Goal: Task Accomplishment & Management: Manage account settings

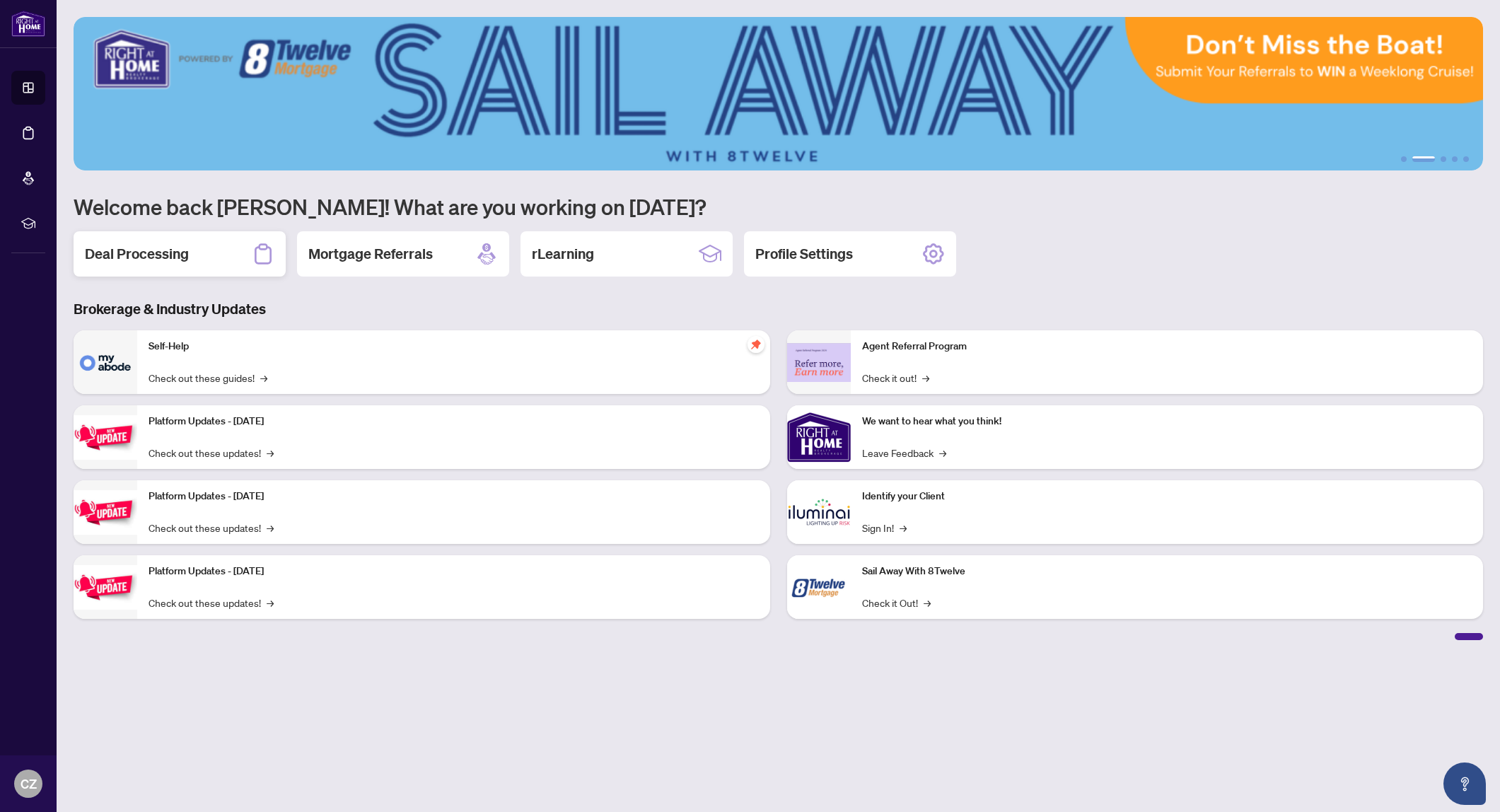
click at [122, 260] on h2 "Deal Processing" at bounding box center [137, 254] width 104 height 20
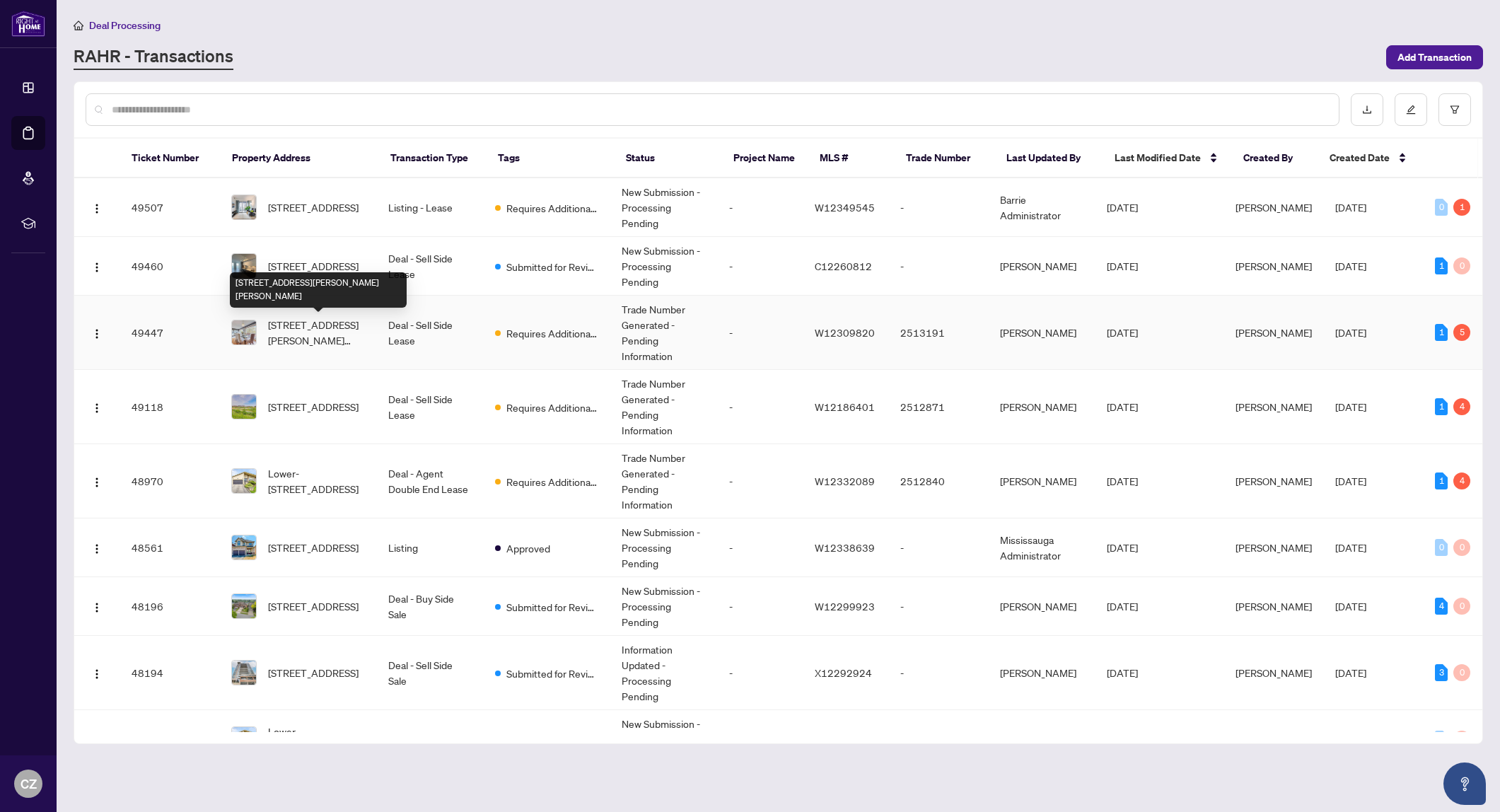
click at [331, 337] on span "[STREET_ADDRESS][PERSON_NAME][PERSON_NAME]" at bounding box center [316, 332] width 97 height 31
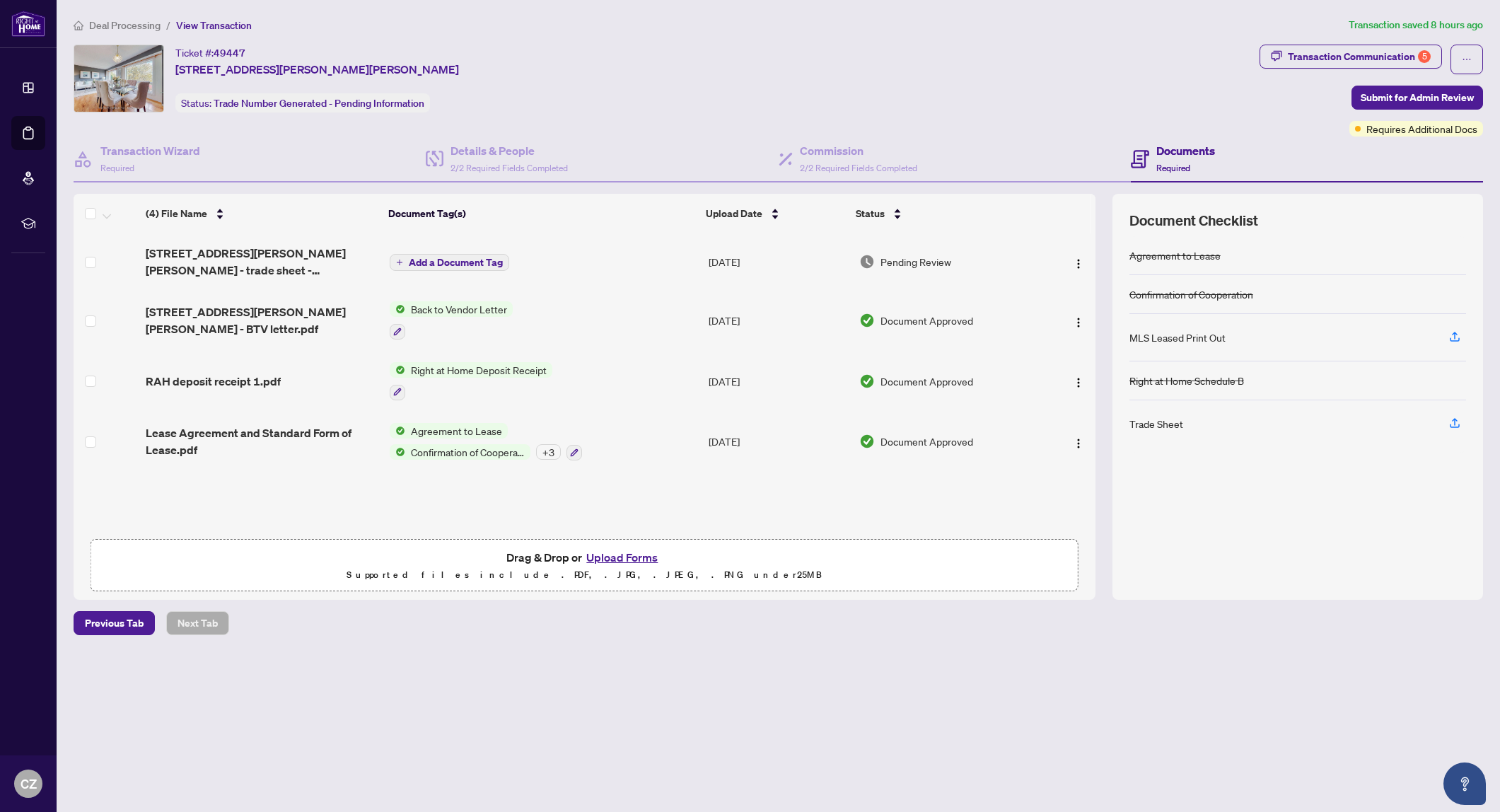
scroll to position [1, 0]
click at [324, 255] on span "[STREET_ADDRESS][PERSON_NAME][PERSON_NAME] - trade sheet - [PERSON_NAME] to Rev…" at bounding box center [262, 261] width 232 height 34
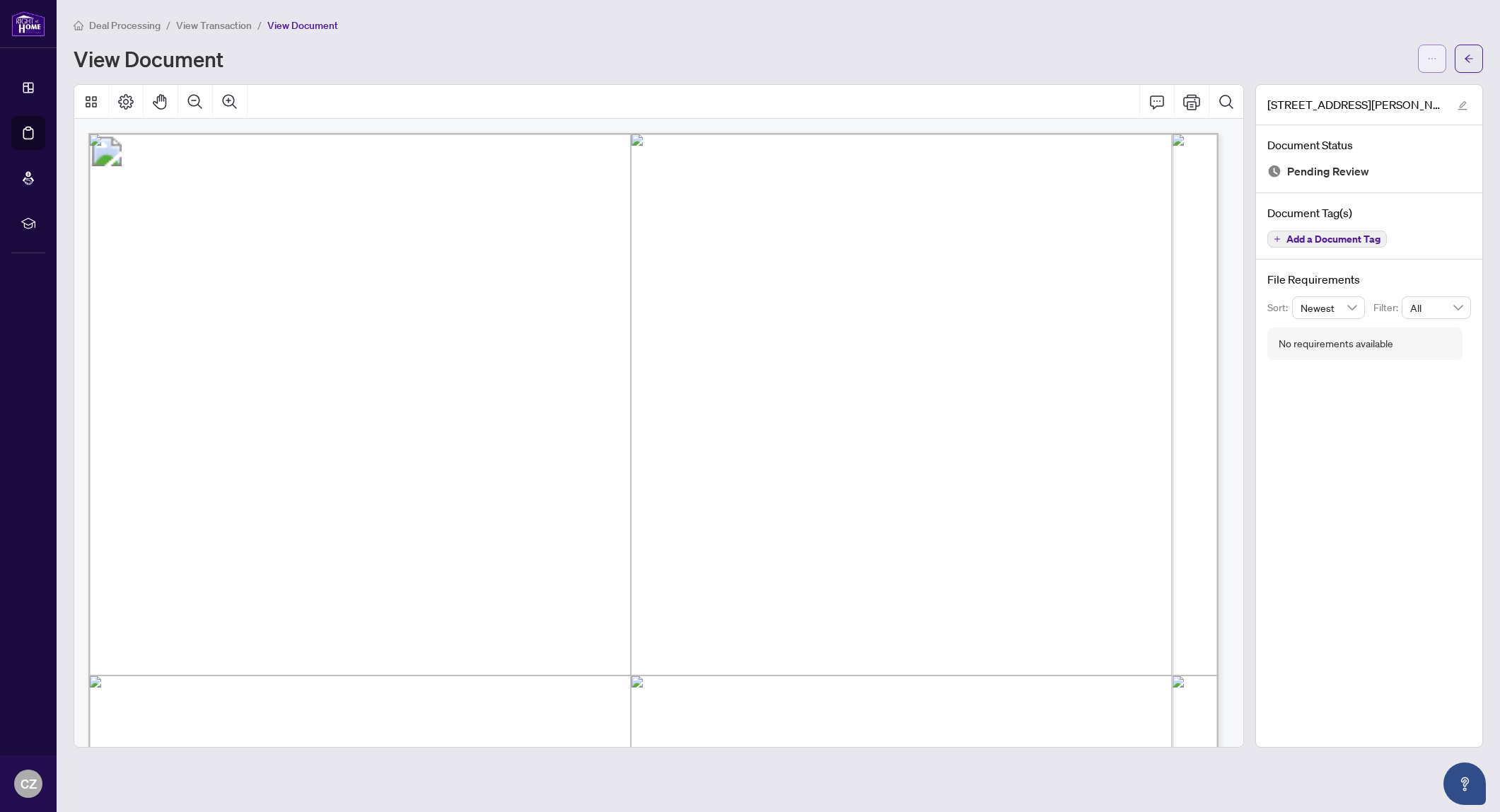
click at [1428, 56] on icon "ellipsis" at bounding box center [1432, 58] width 10 height 10
click at [1364, 86] on span "Download" at bounding box center [1381, 88] width 107 height 15
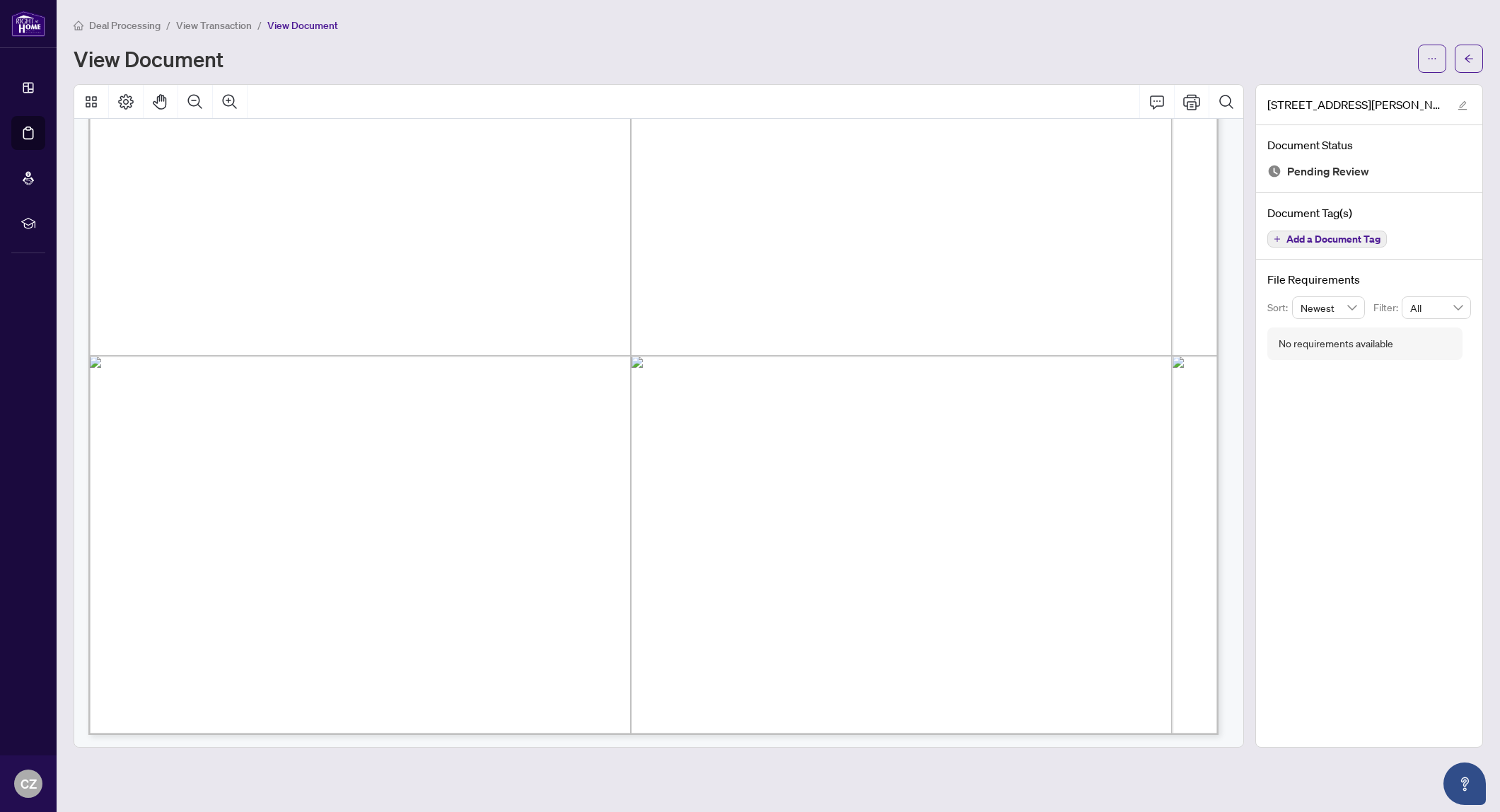
scroll to position [863, 0]
drag, startPoint x: 438, startPoint y: 179, endPoint x: 437, endPoint y: 158, distance: 21.0
click at [211, 26] on span "View Transaction" at bounding box center [214, 25] width 76 height 13
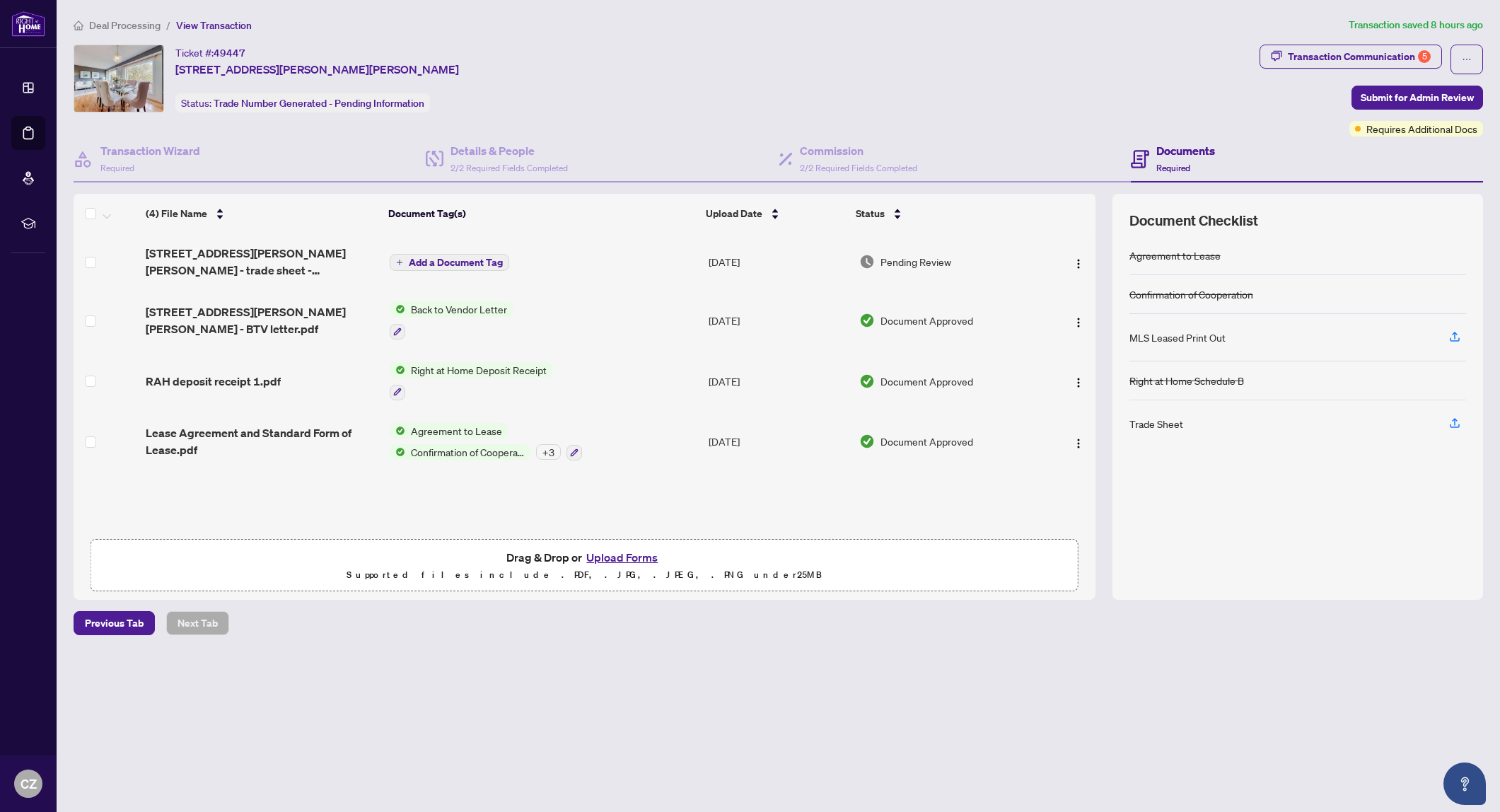
click at [624, 557] on button "Upload Forms" at bounding box center [622, 557] width 80 height 19
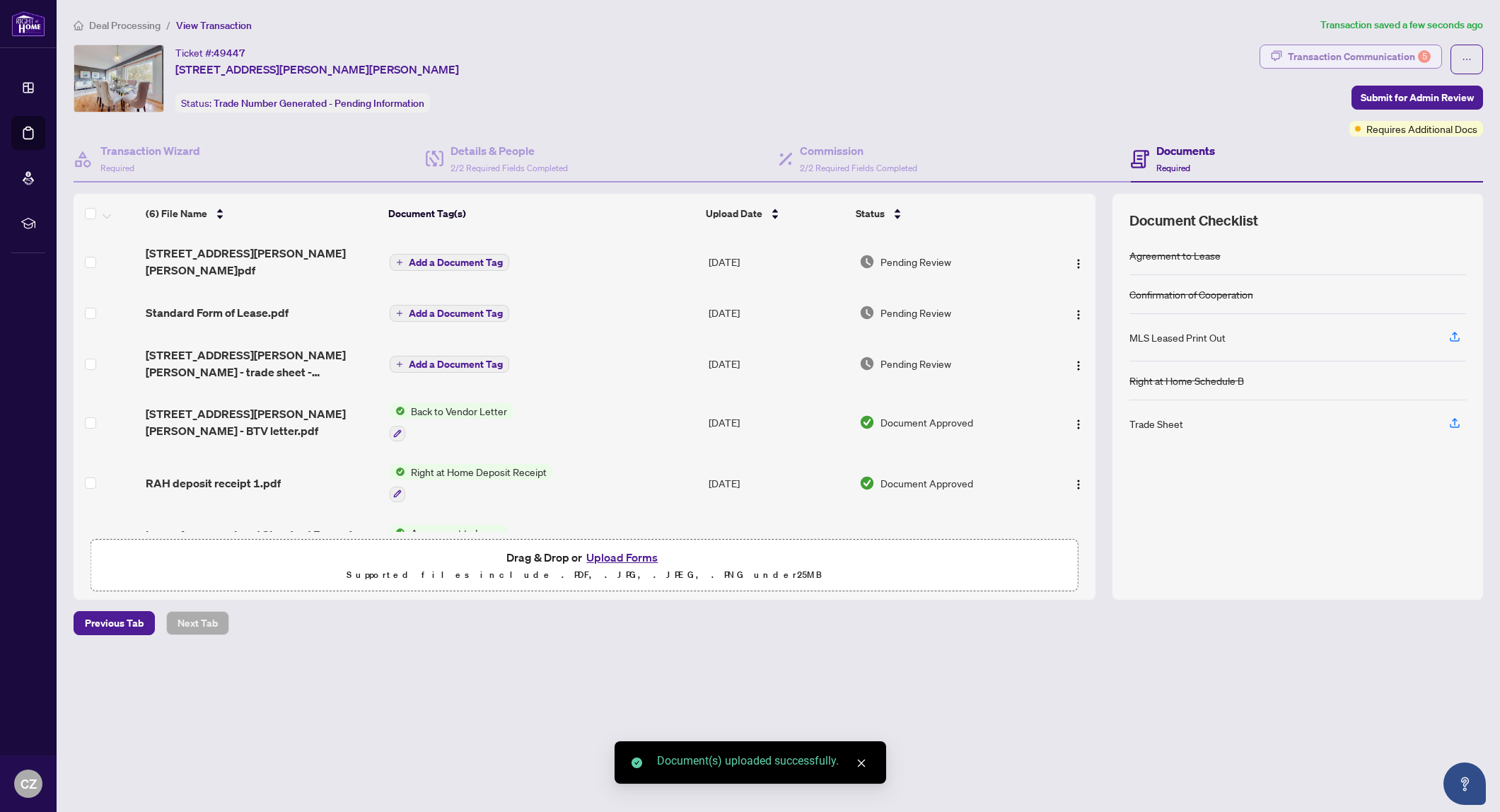
click at [1357, 56] on div "Transaction Communication 5" at bounding box center [1360, 56] width 143 height 22
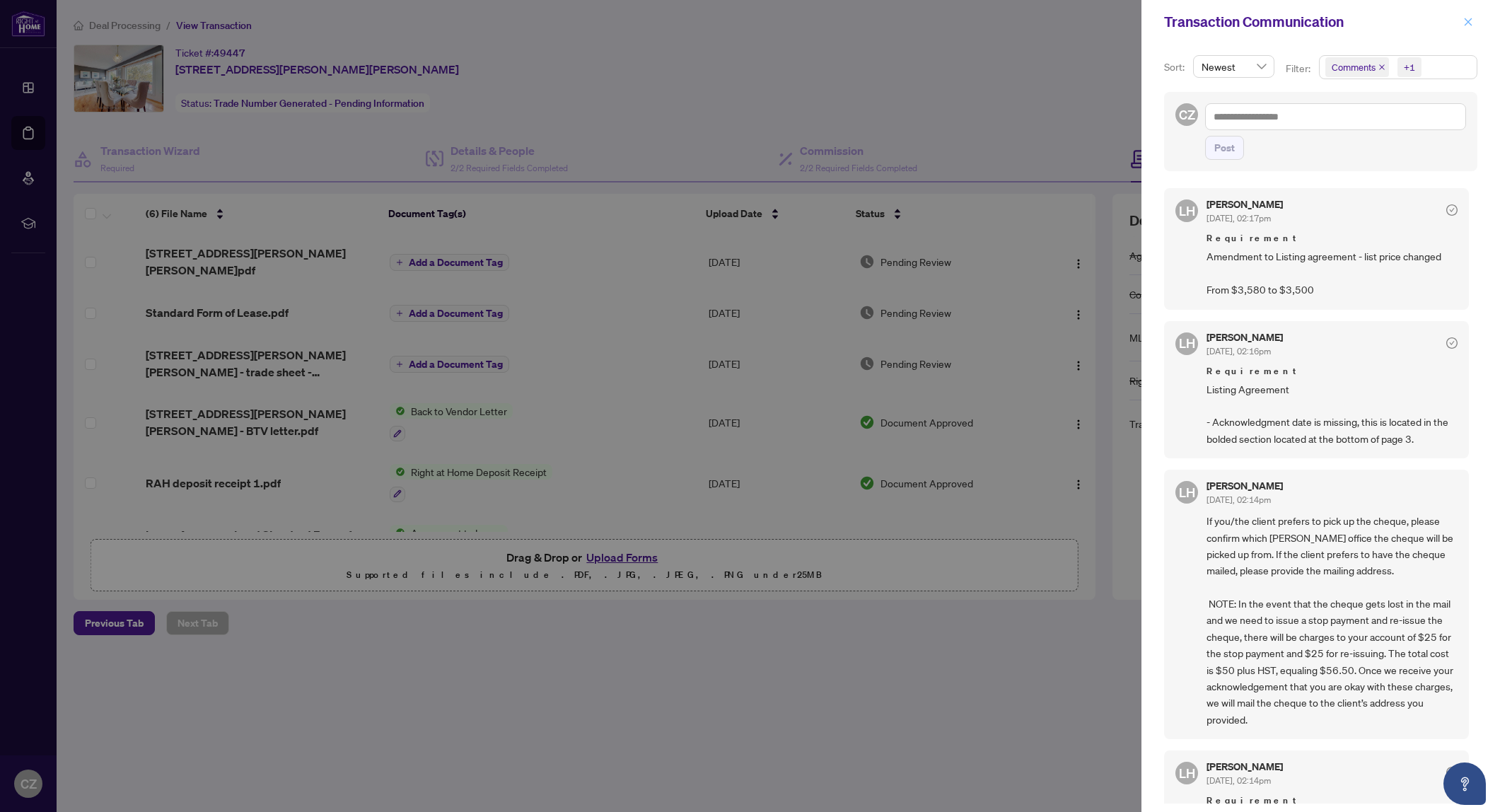
click at [1468, 24] on icon "close" at bounding box center [1468, 21] width 10 height 10
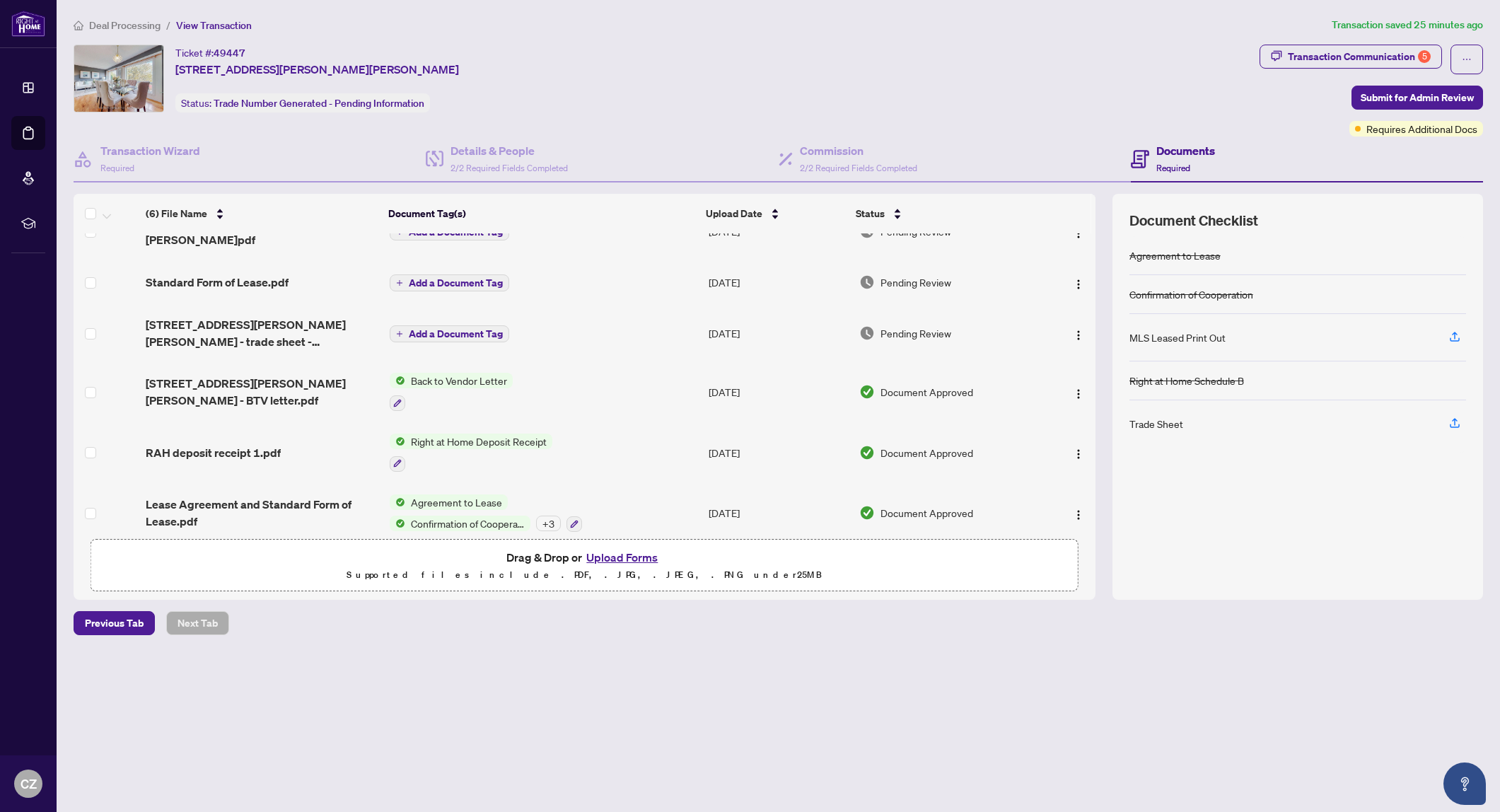
scroll to position [32, 0]
click at [1076, 508] on img "button" at bounding box center [1078, 514] width 12 height 12
click at [1091, 572] on span "Download" at bounding box center [1142, 569] width 135 height 15
click at [213, 443] on span "RAH deposit receipt 1.pdf" at bounding box center [213, 451] width 135 height 17
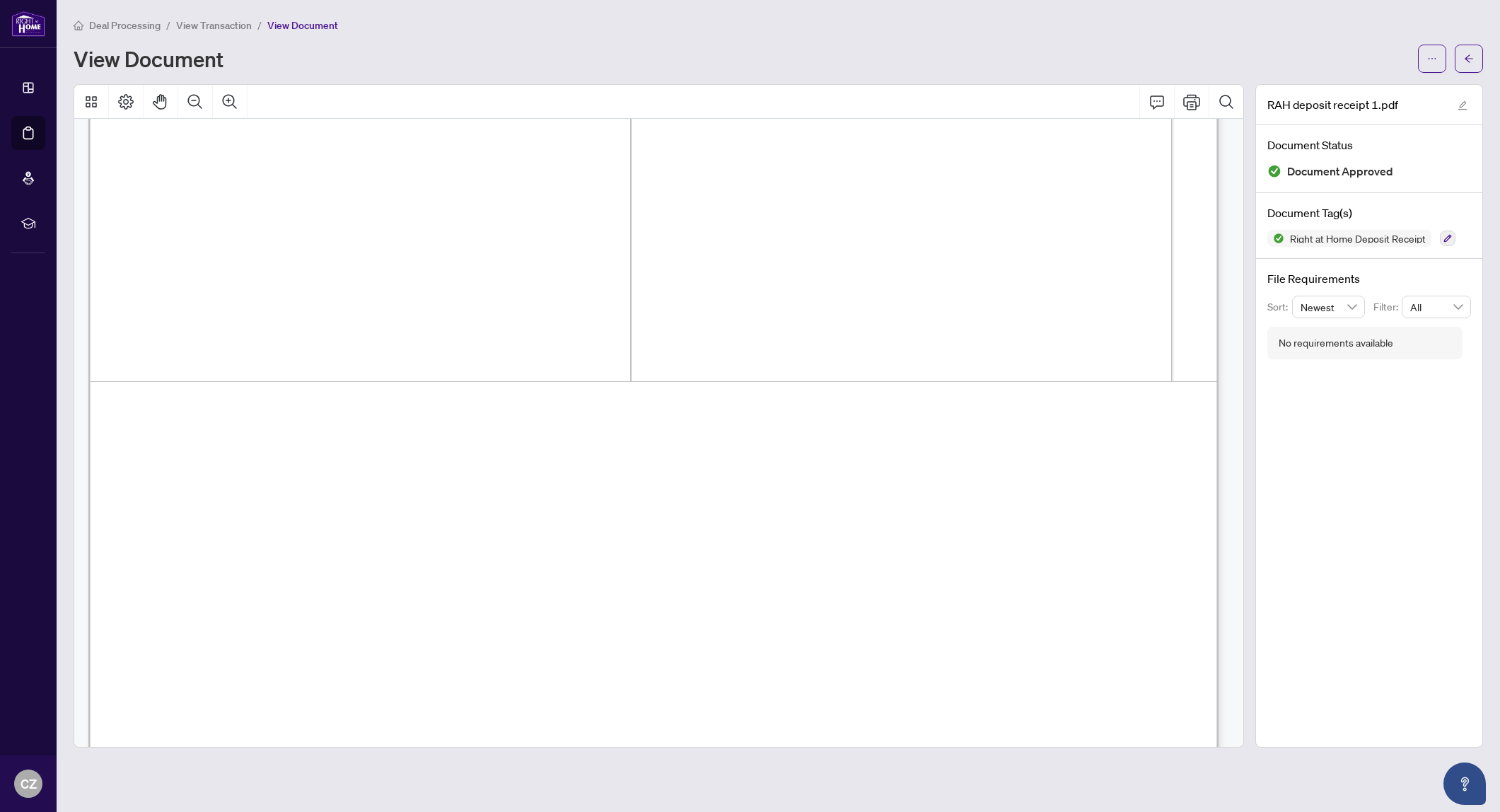
scroll to position [863, 0]
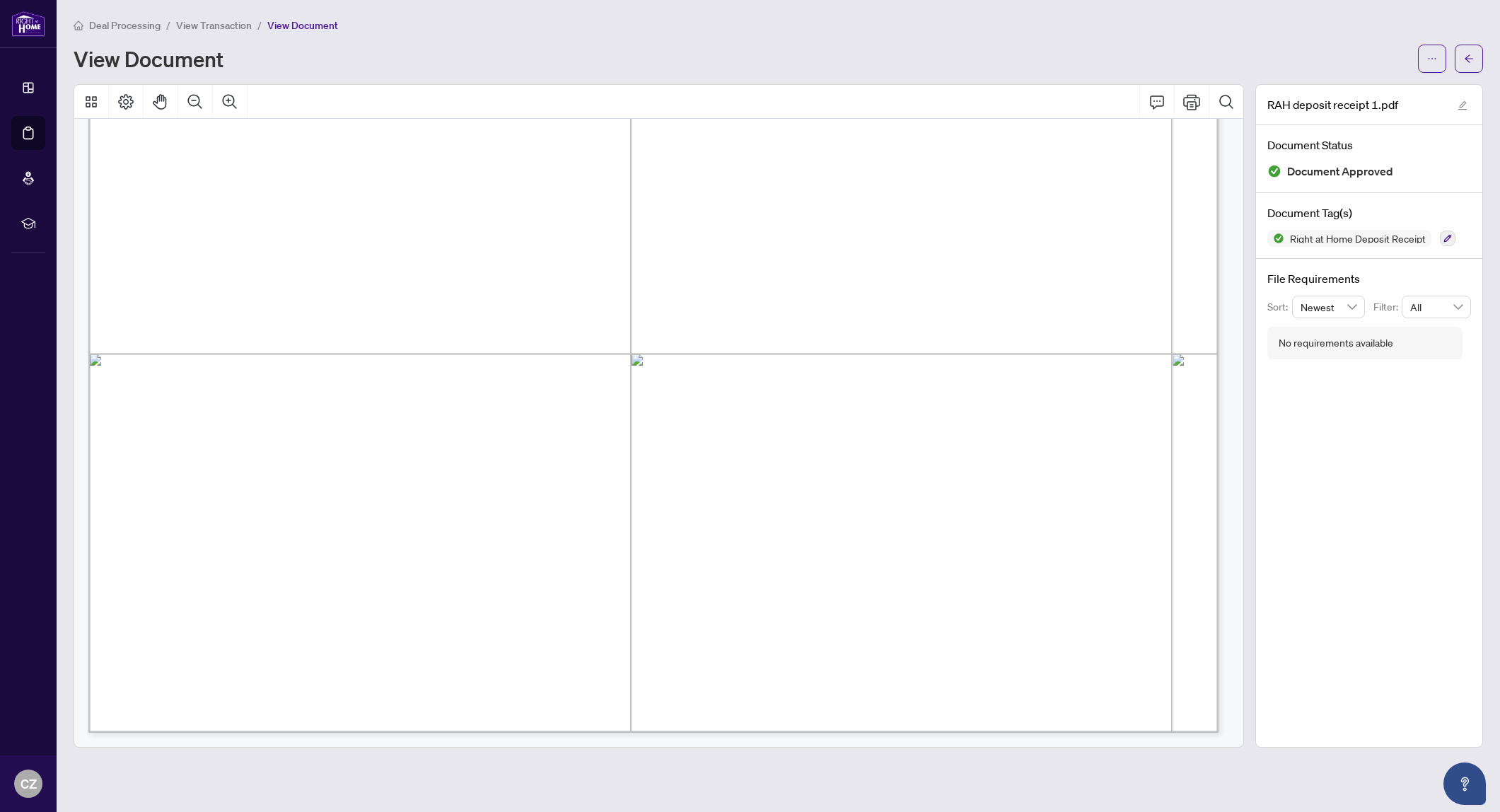
click at [229, 24] on span "View Transaction" at bounding box center [214, 25] width 76 height 13
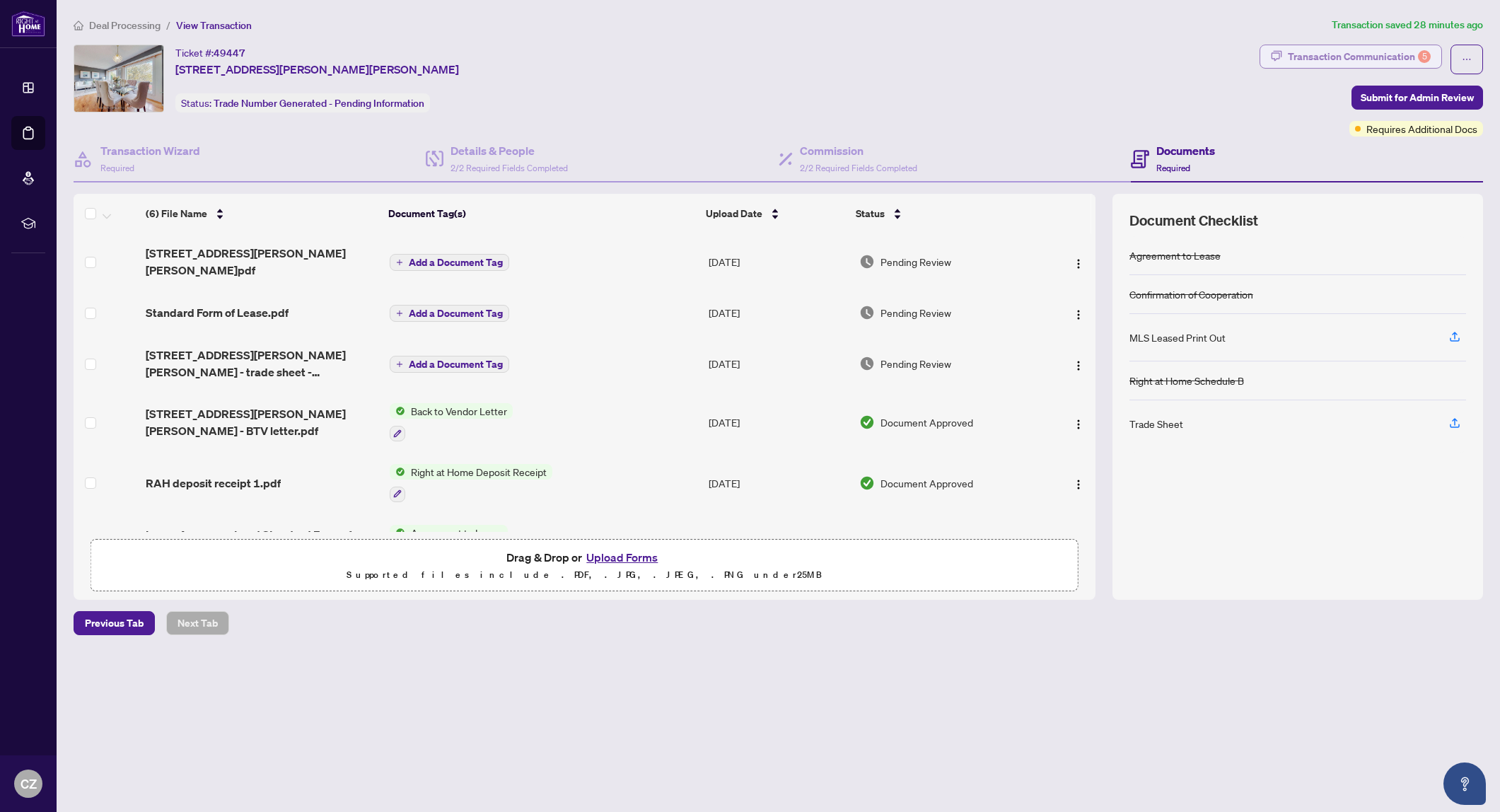
click at [1349, 54] on div "Transaction Communication 5" at bounding box center [1360, 56] width 143 height 22
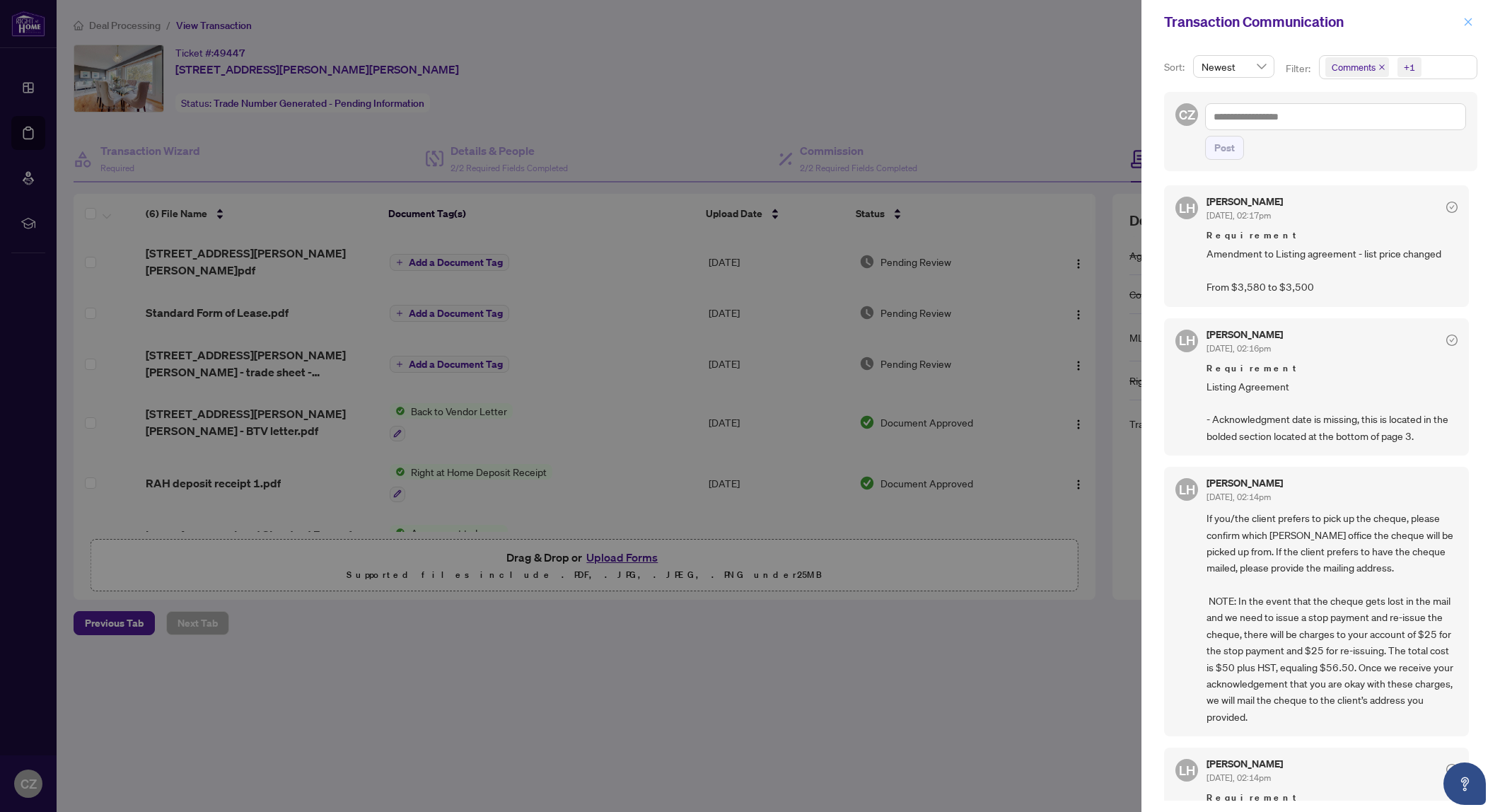
click at [1466, 23] on icon "close" at bounding box center [1468, 21] width 10 height 10
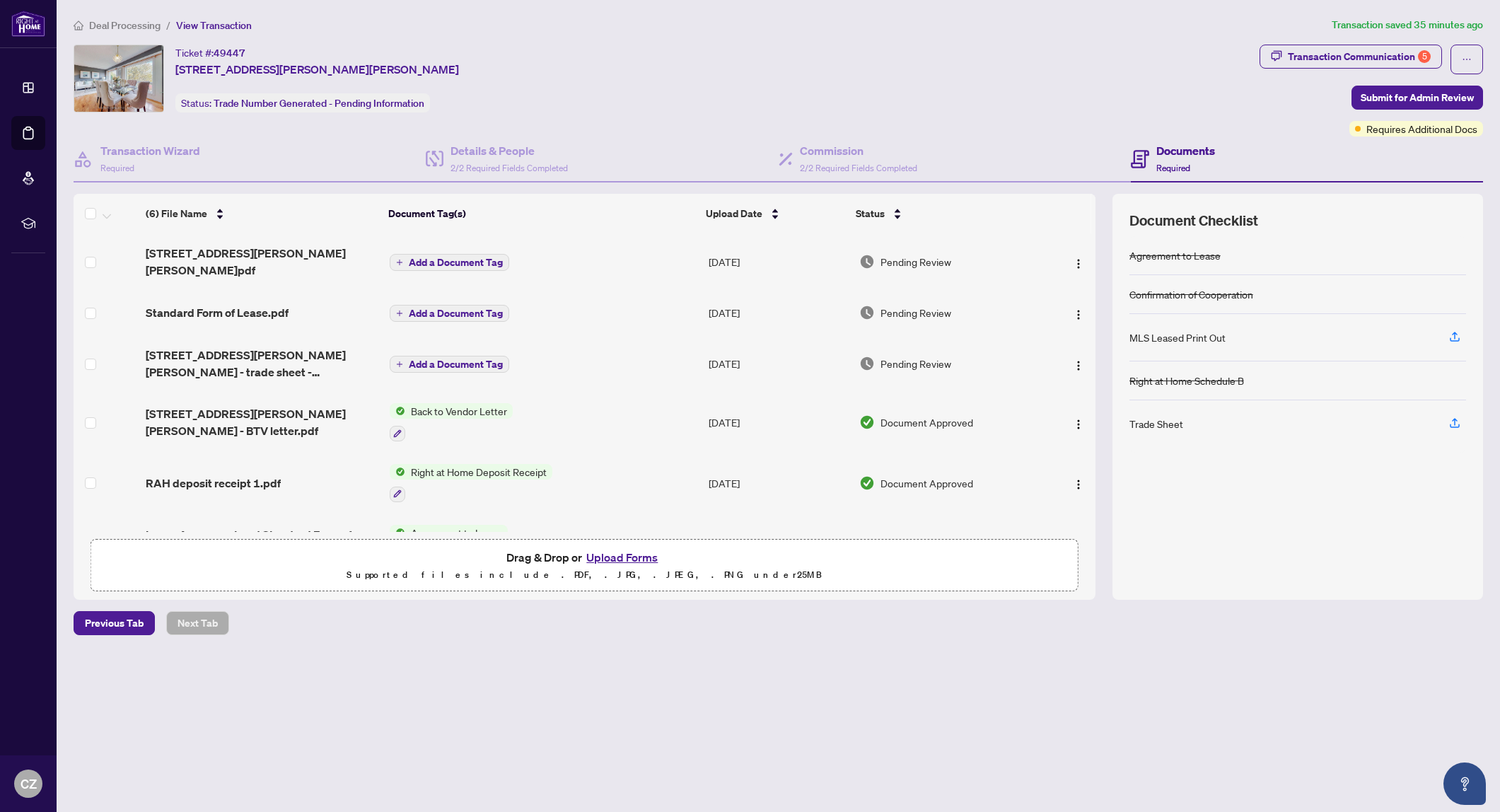
click at [619, 557] on button "Upload Forms" at bounding box center [622, 557] width 80 height 19
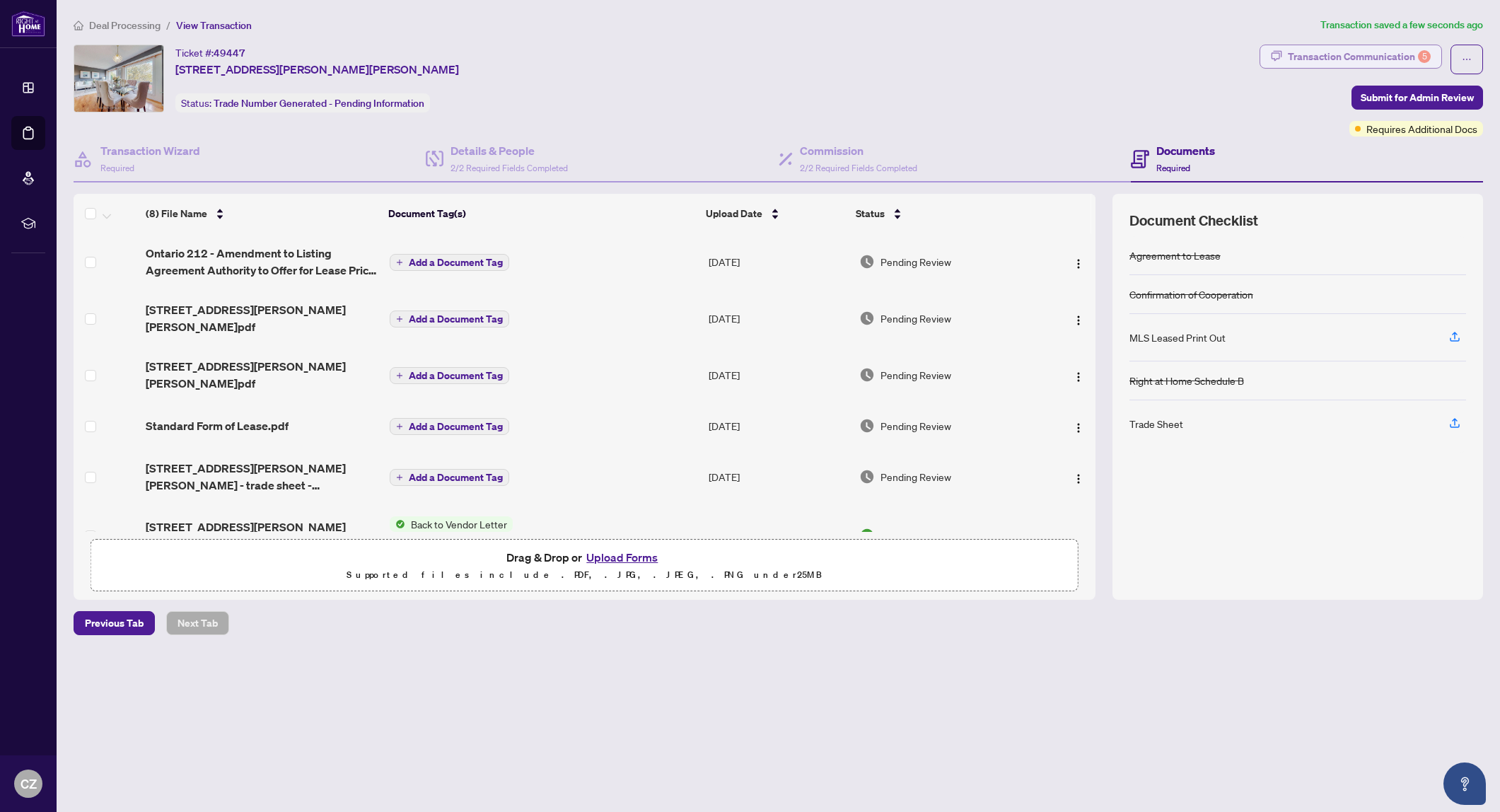
click at [1358, 56] on div "Transaction Communication 5" at bounding box center [1360, 56] width 143 height 22
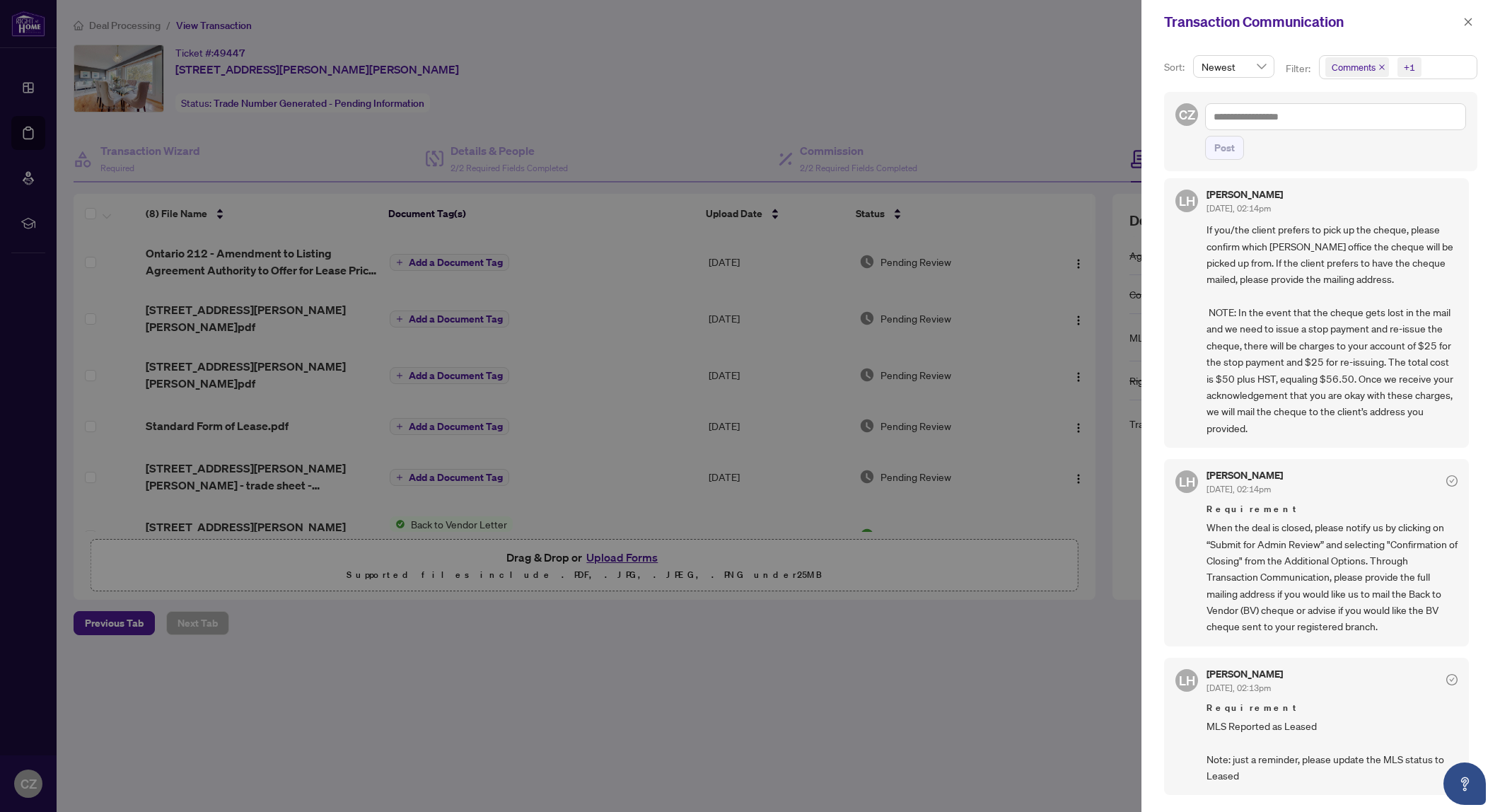
scroll to position [338, 0]
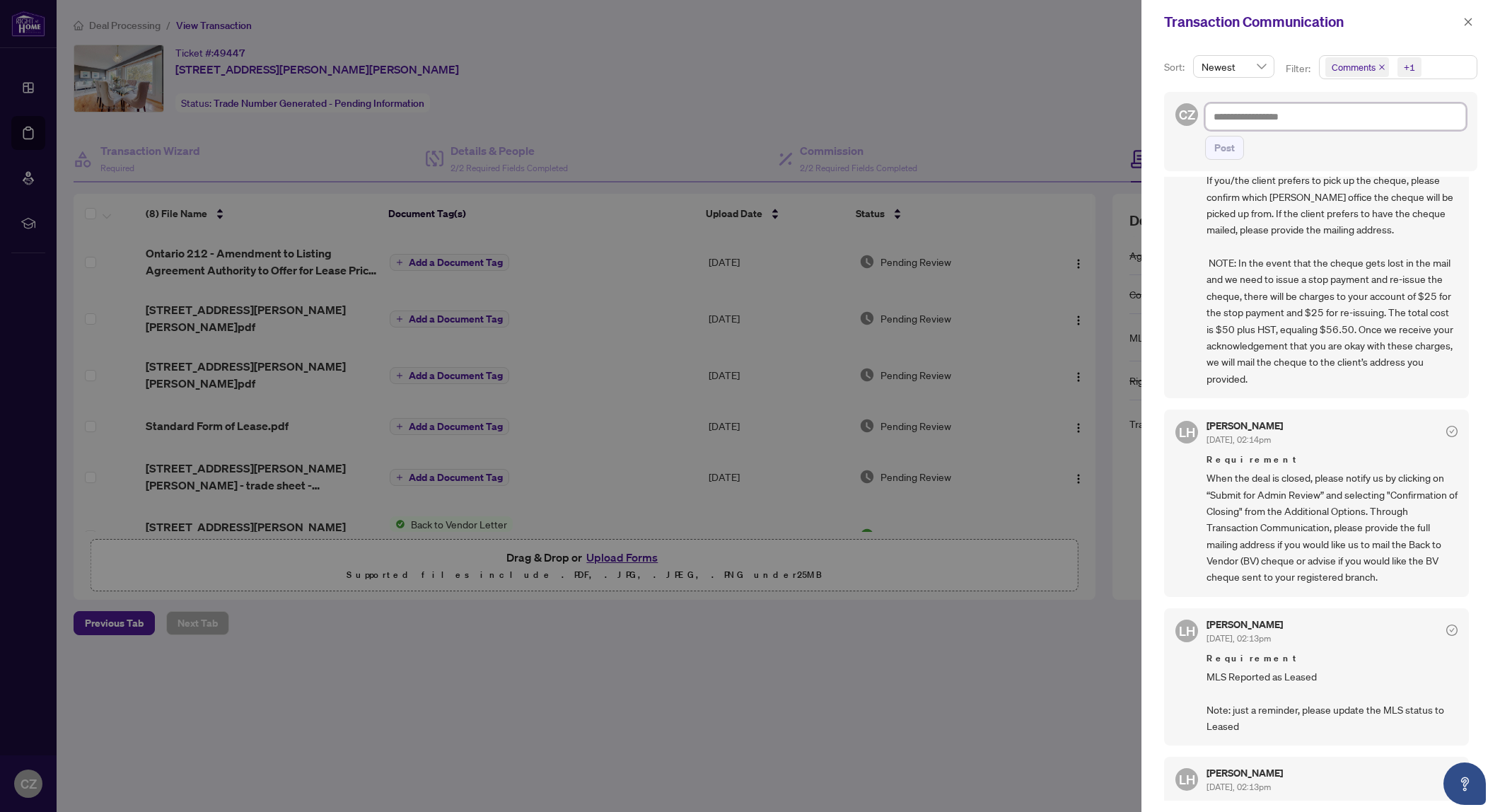
click at [1243, 121] on textarea at bounding box center [1336, 117] width 261 height 27
type textarea "*"
type textarea "**********"
type textarea "*"
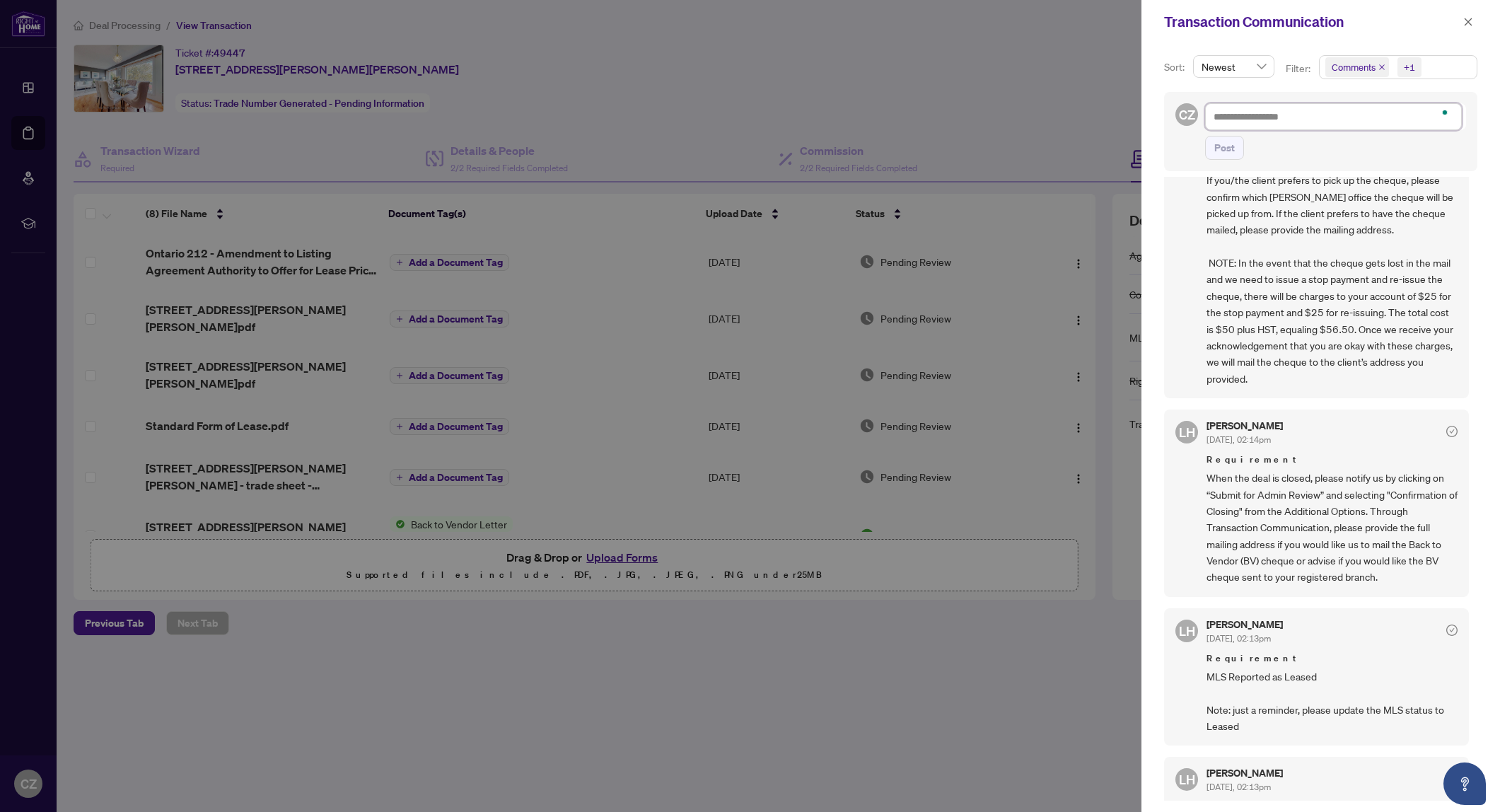
type textarea "*"
type textarea "**"
type textarea "***"
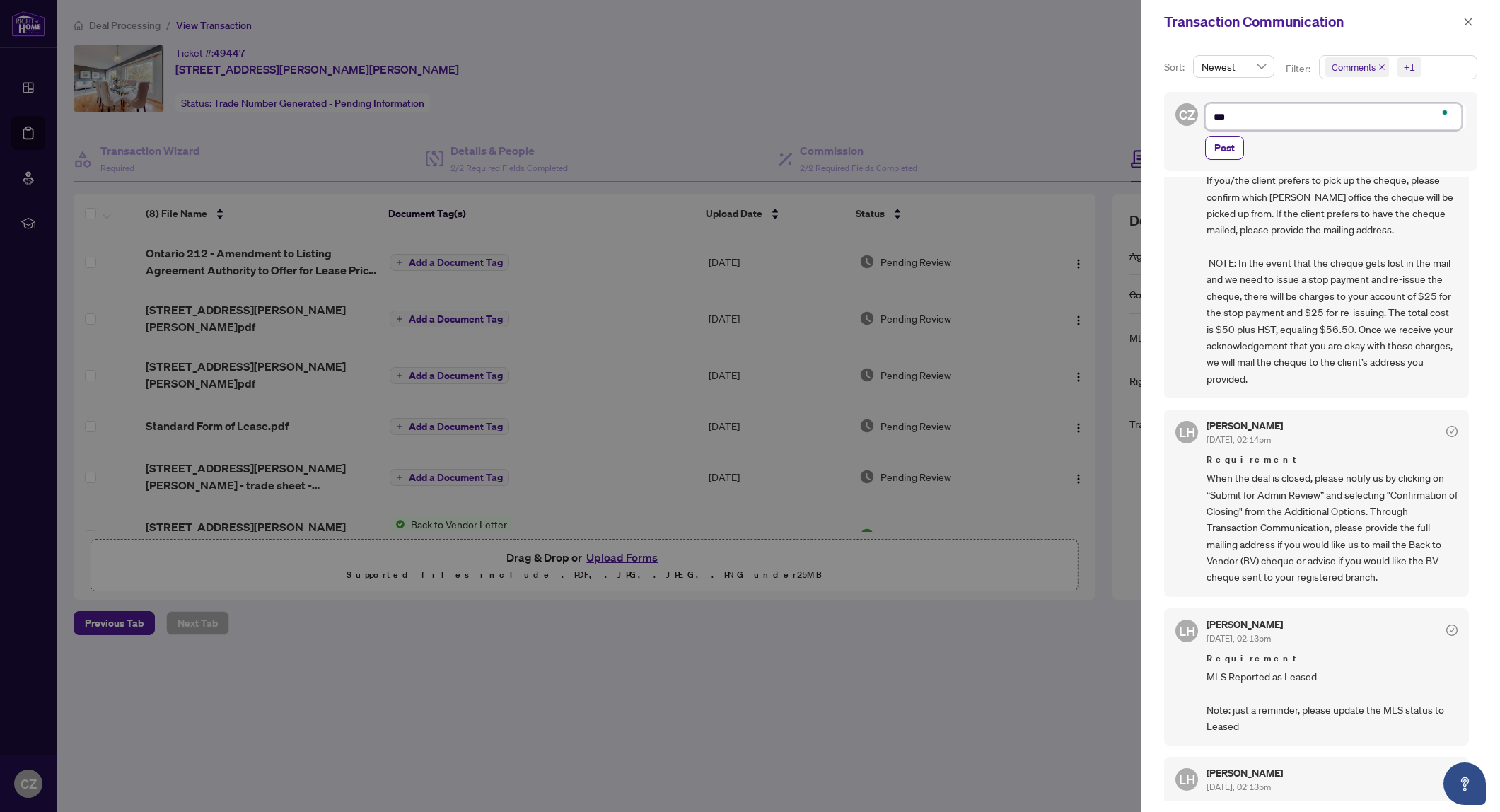
type textarea "****"
type textarea "*****"
type textarea "******"
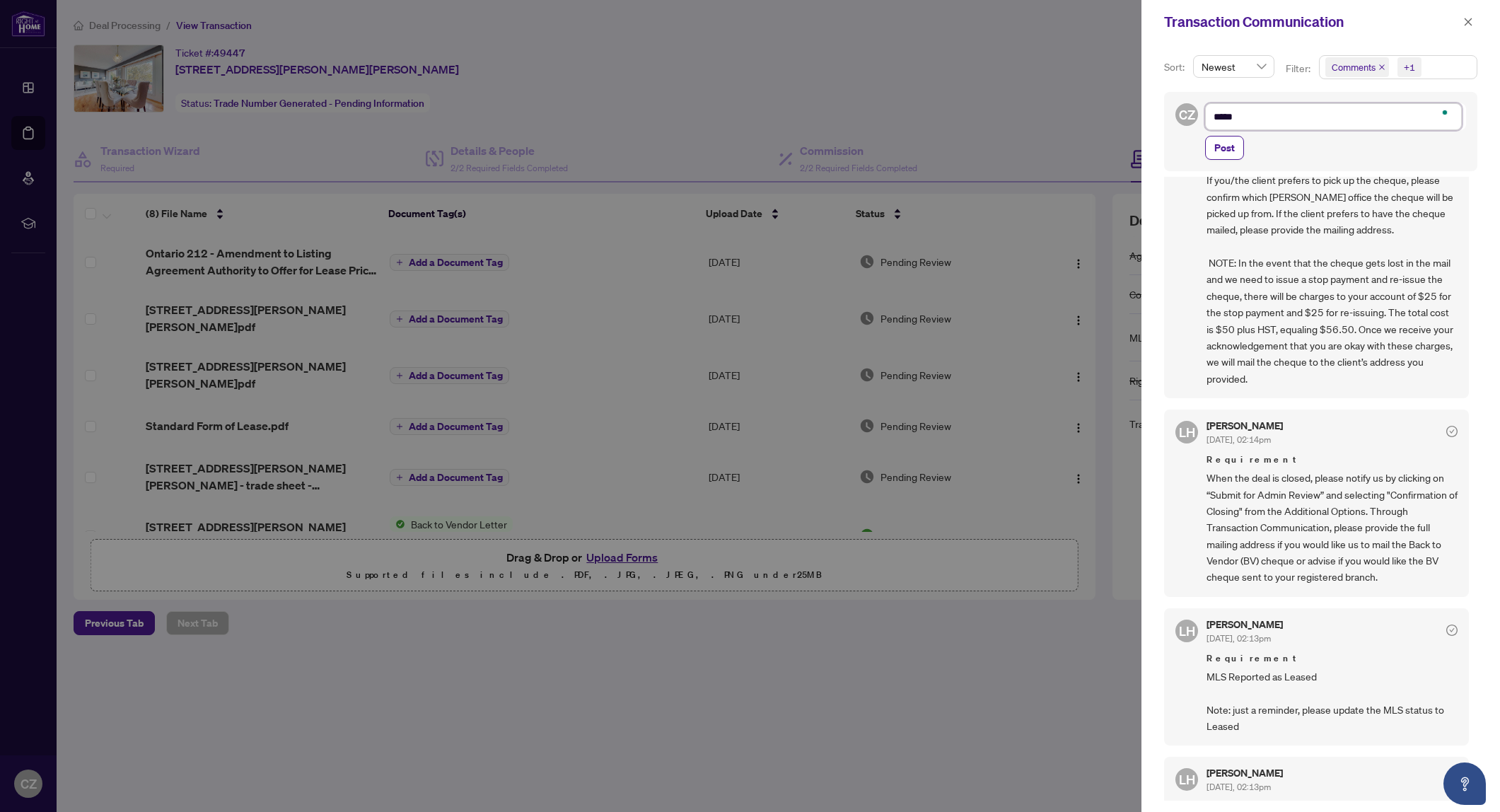
type textarea "******"
type textarea "********"
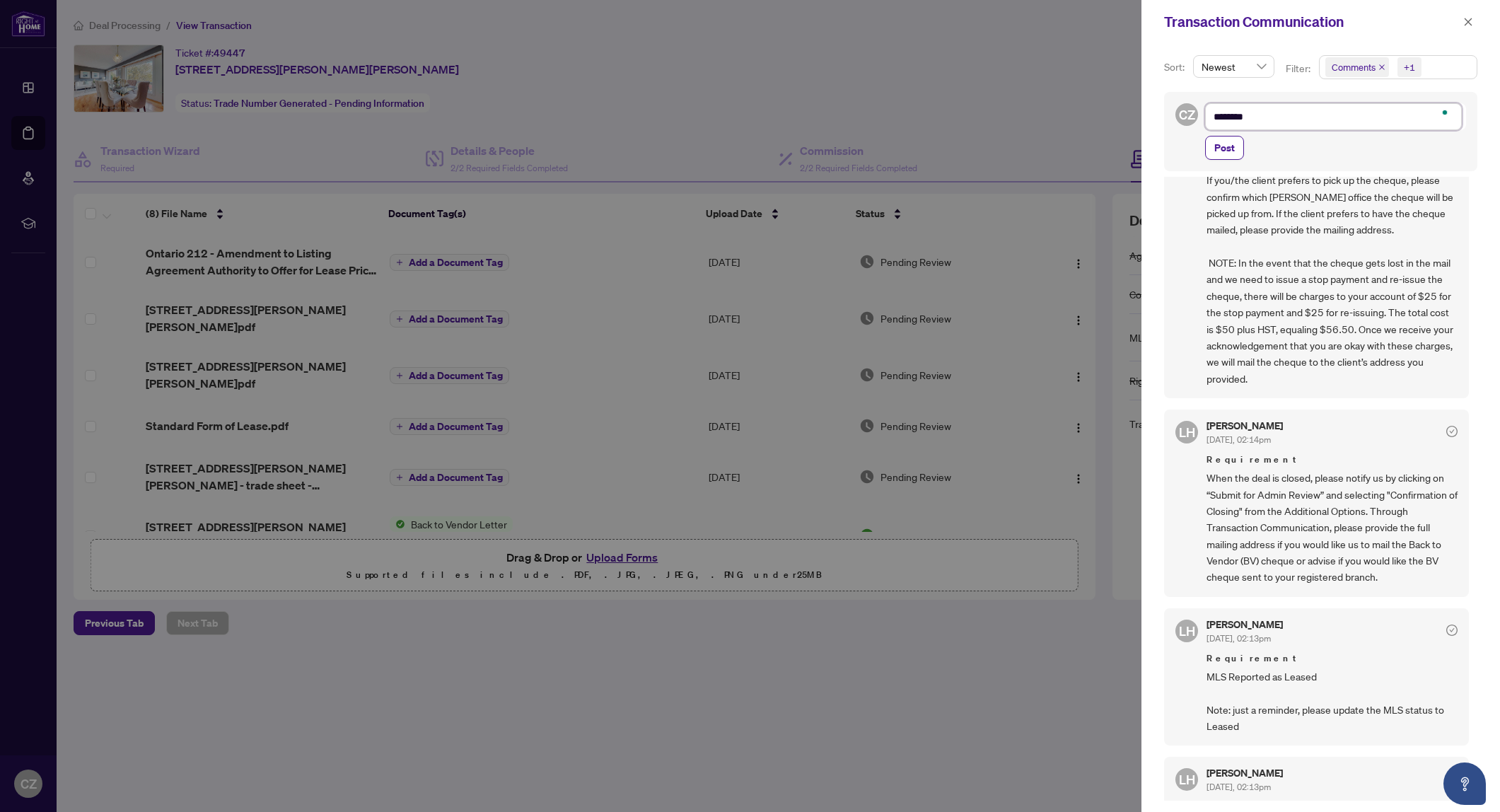
type textarea "*********"
type textarea "**********"
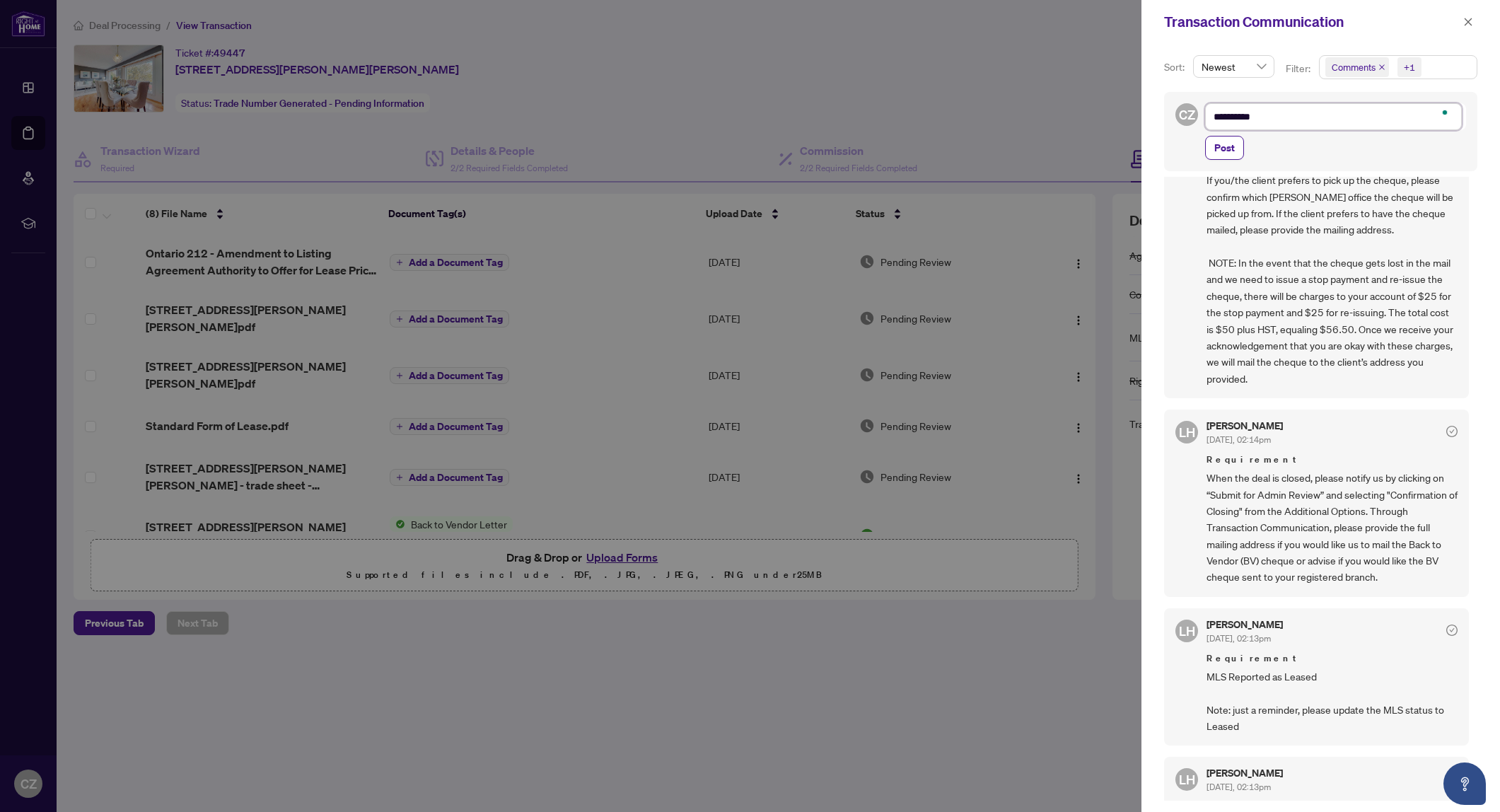
type textarea "**********"
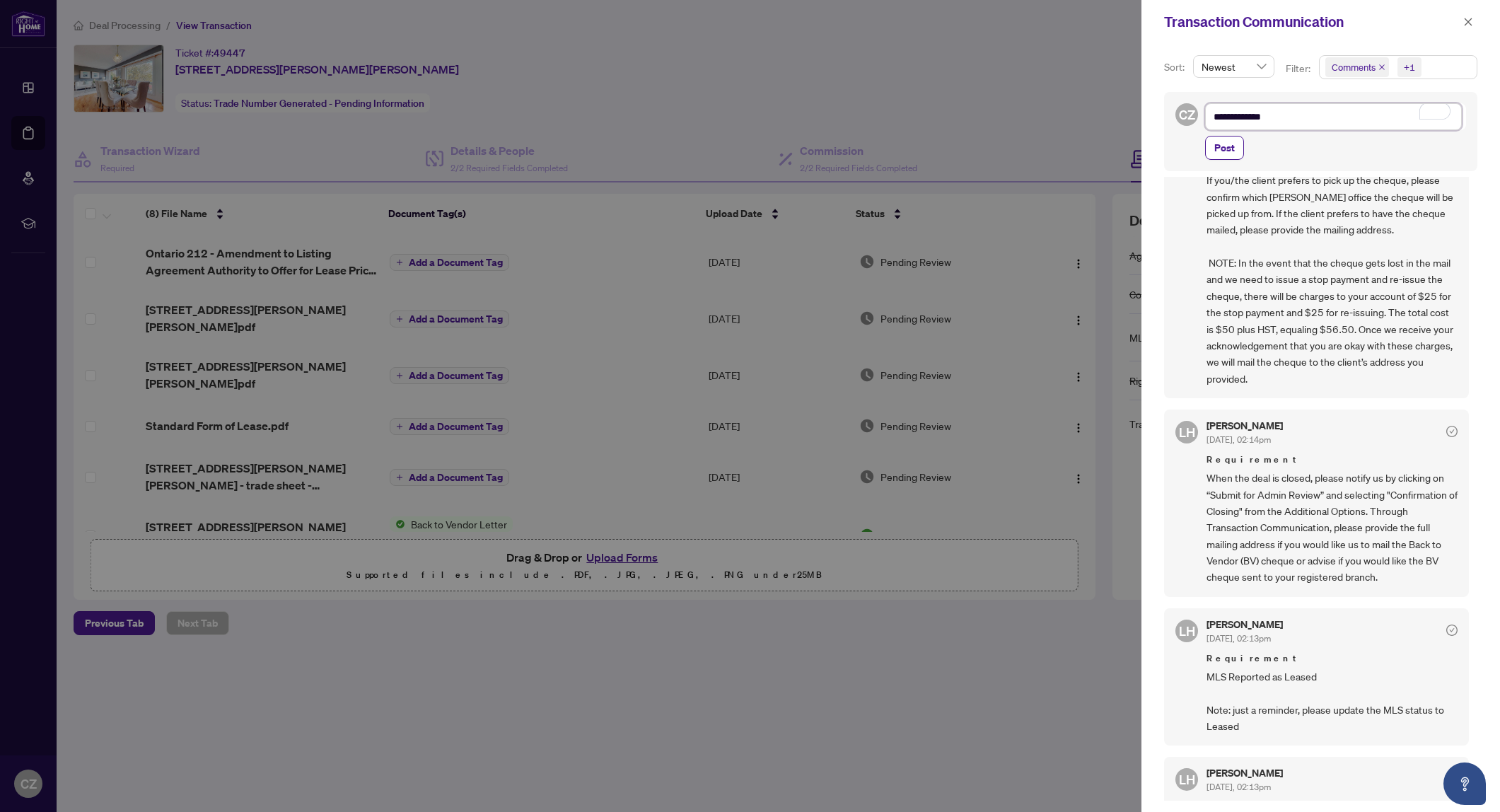
type textarea "**********"
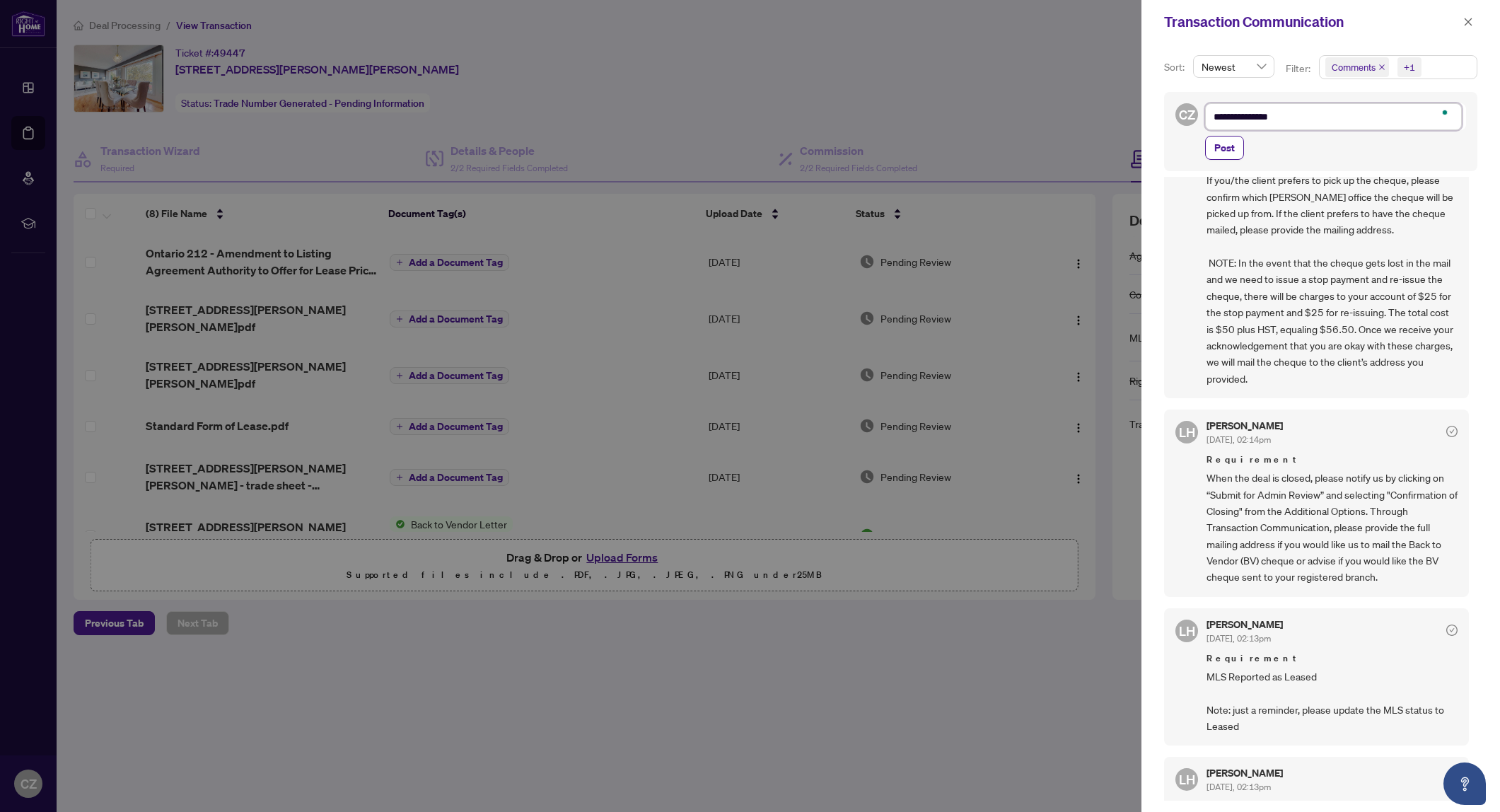
type textarea "**********"
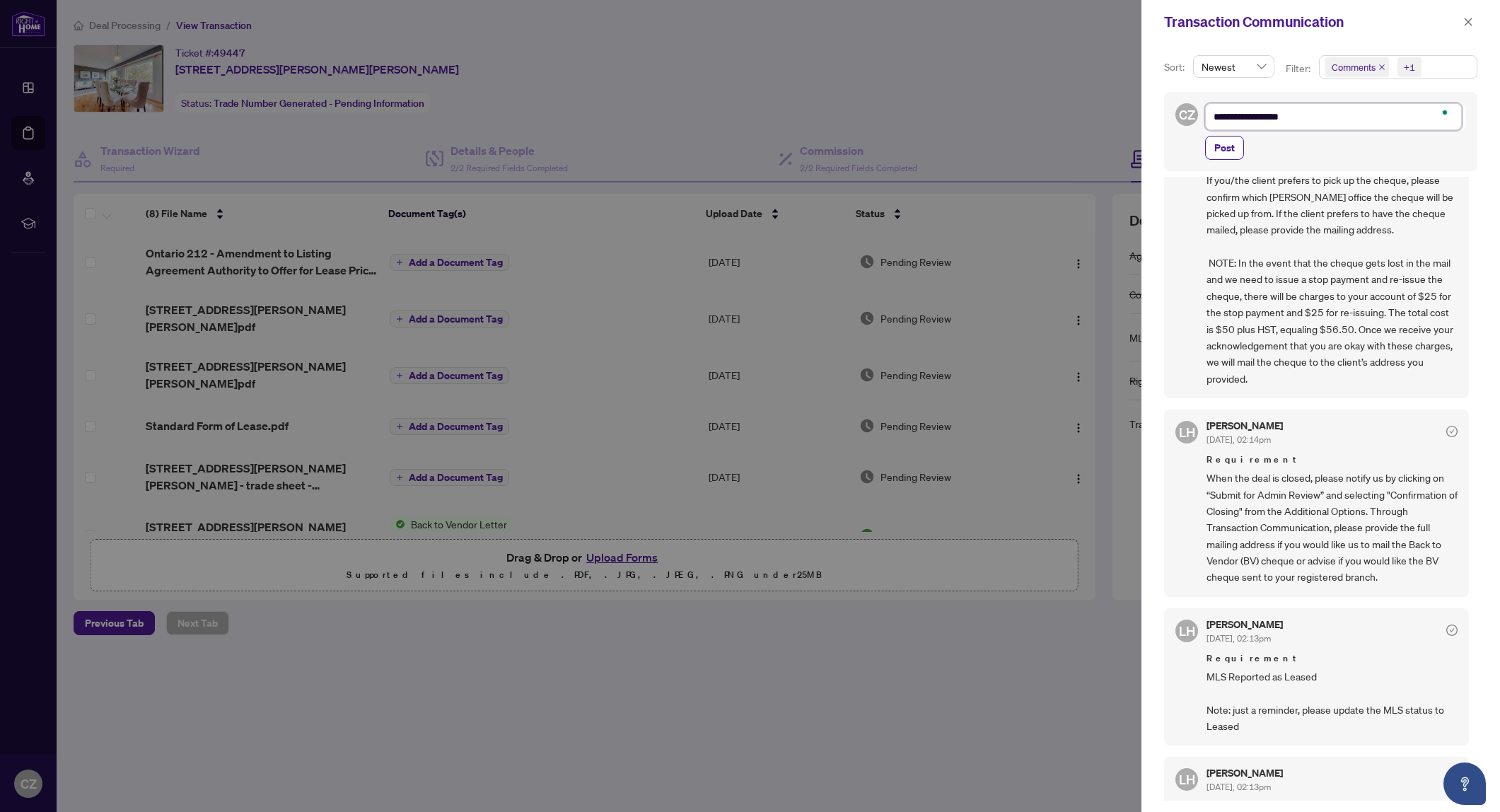
type textarea "**********"
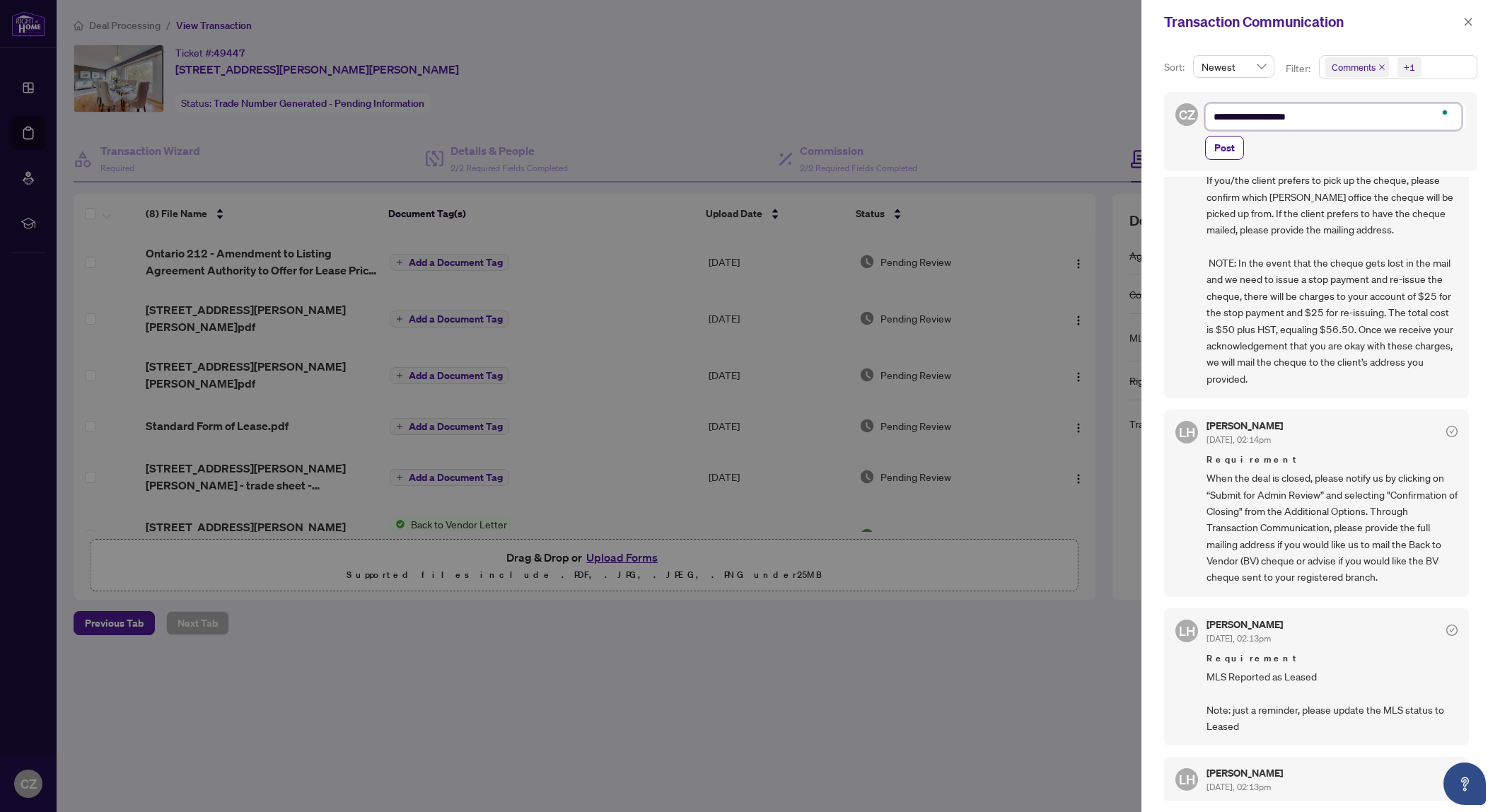
type textarea "**********"
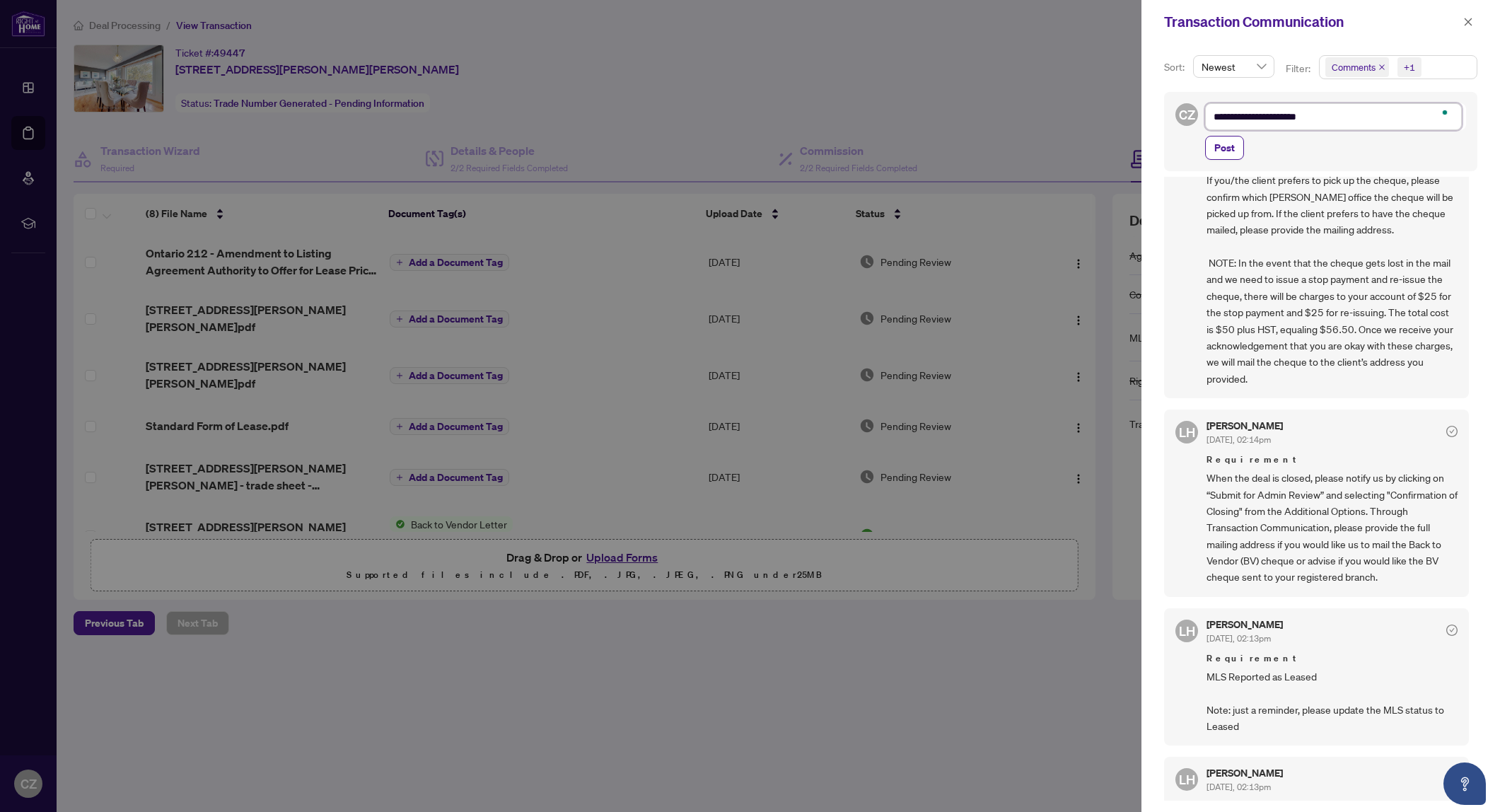
type textarea "**********"
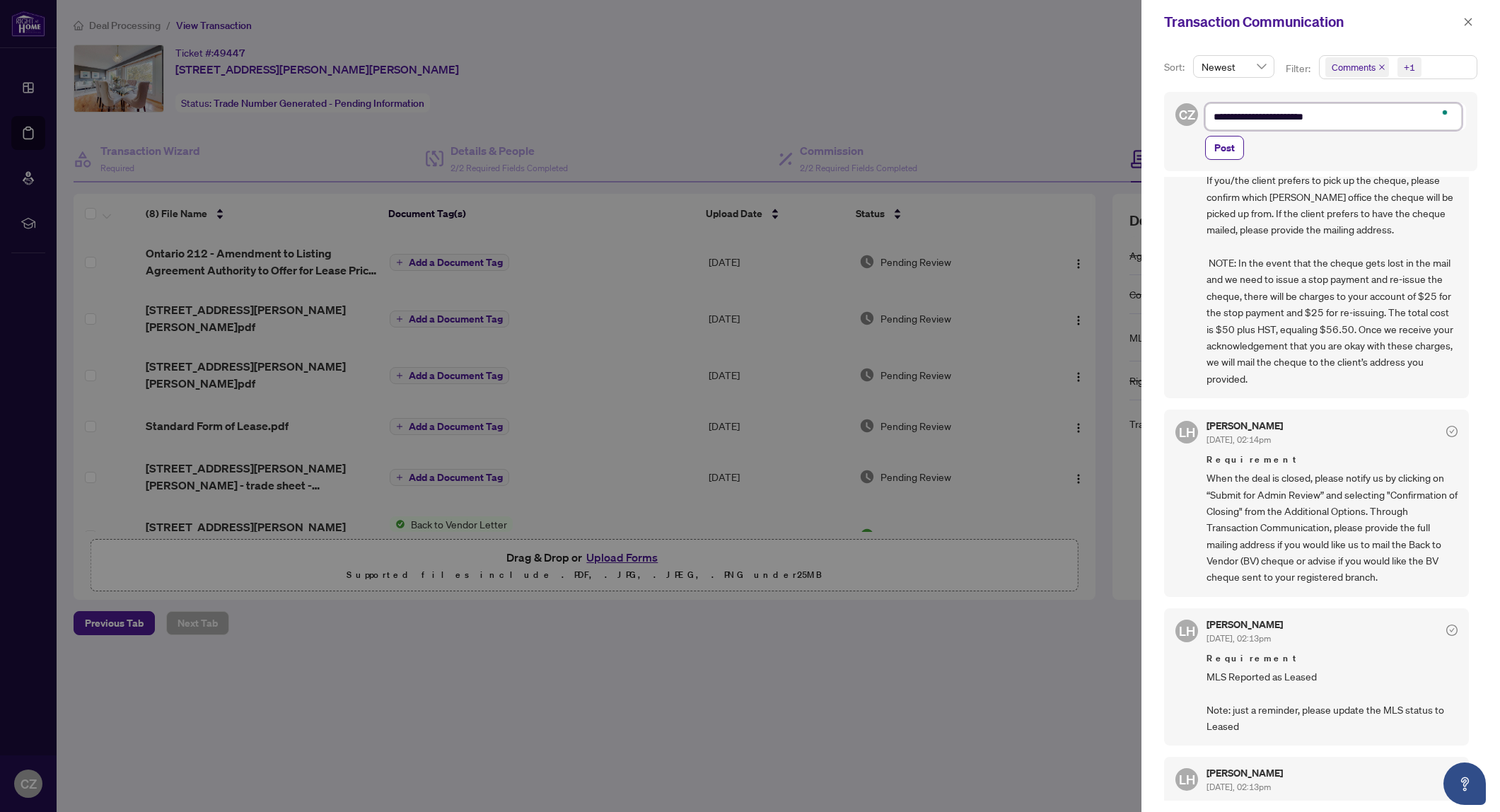
type textarea "**********"
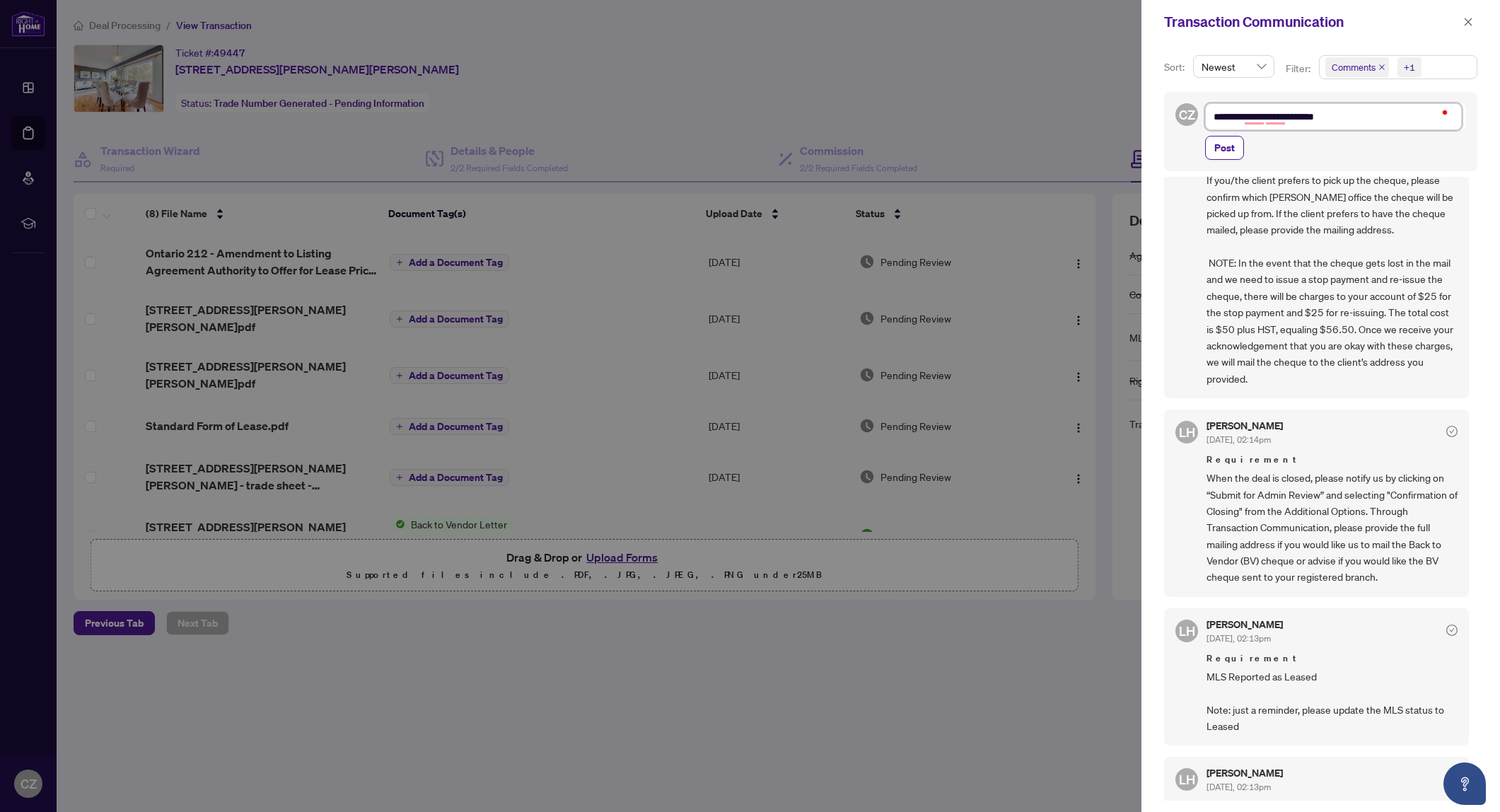
type textarea "**********"
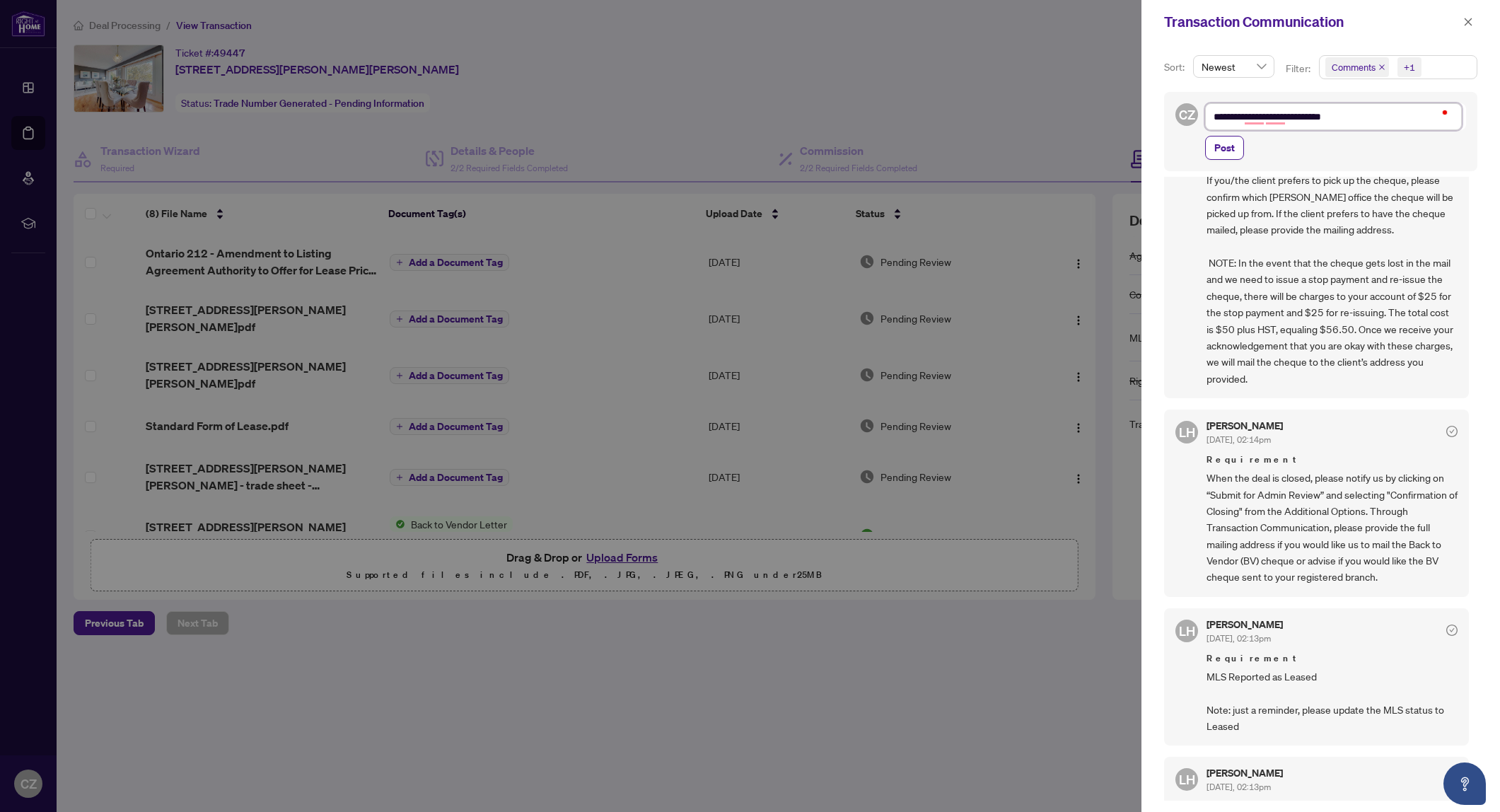
type textarea "**********"
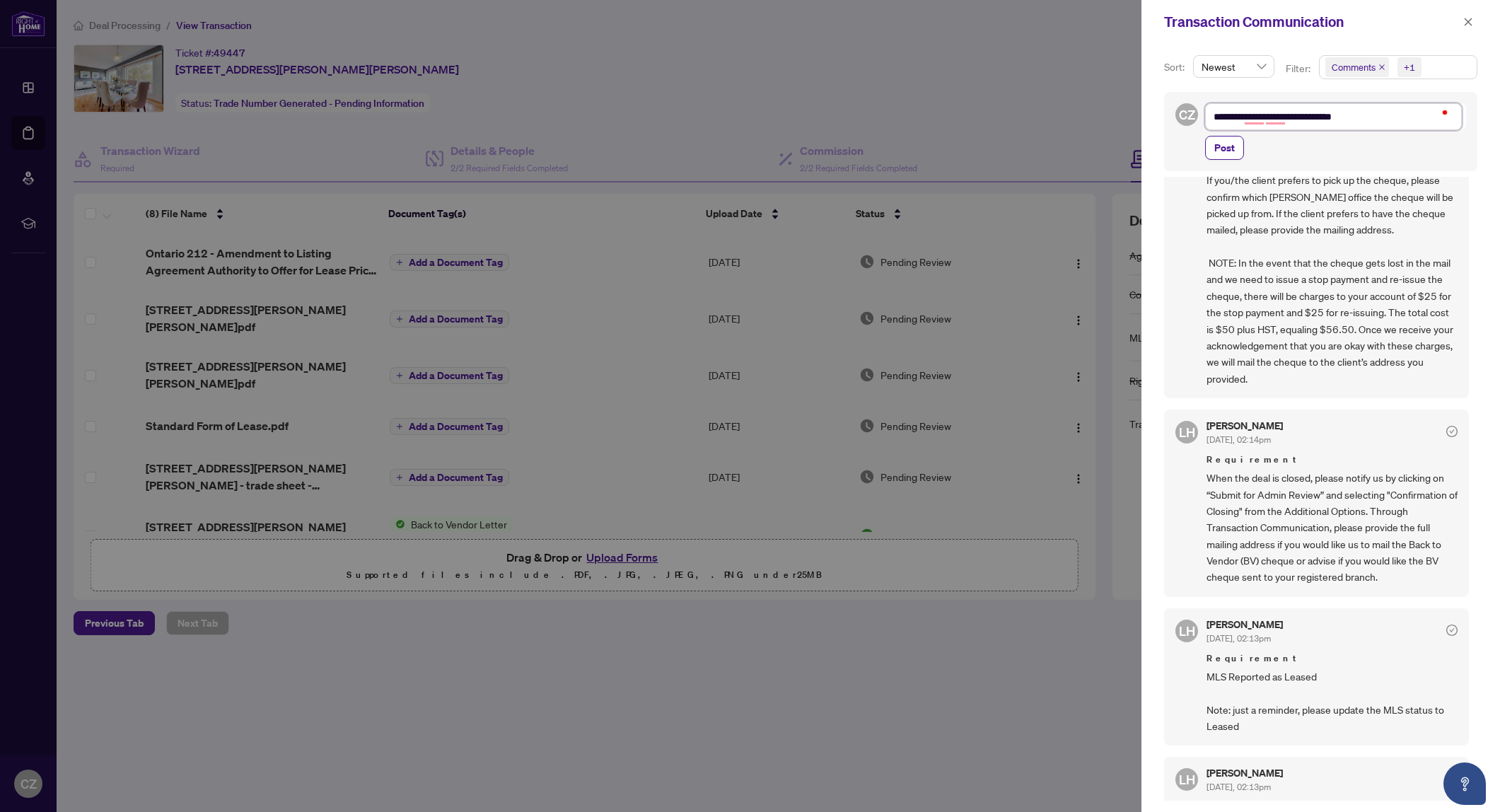
type textarea "**********"
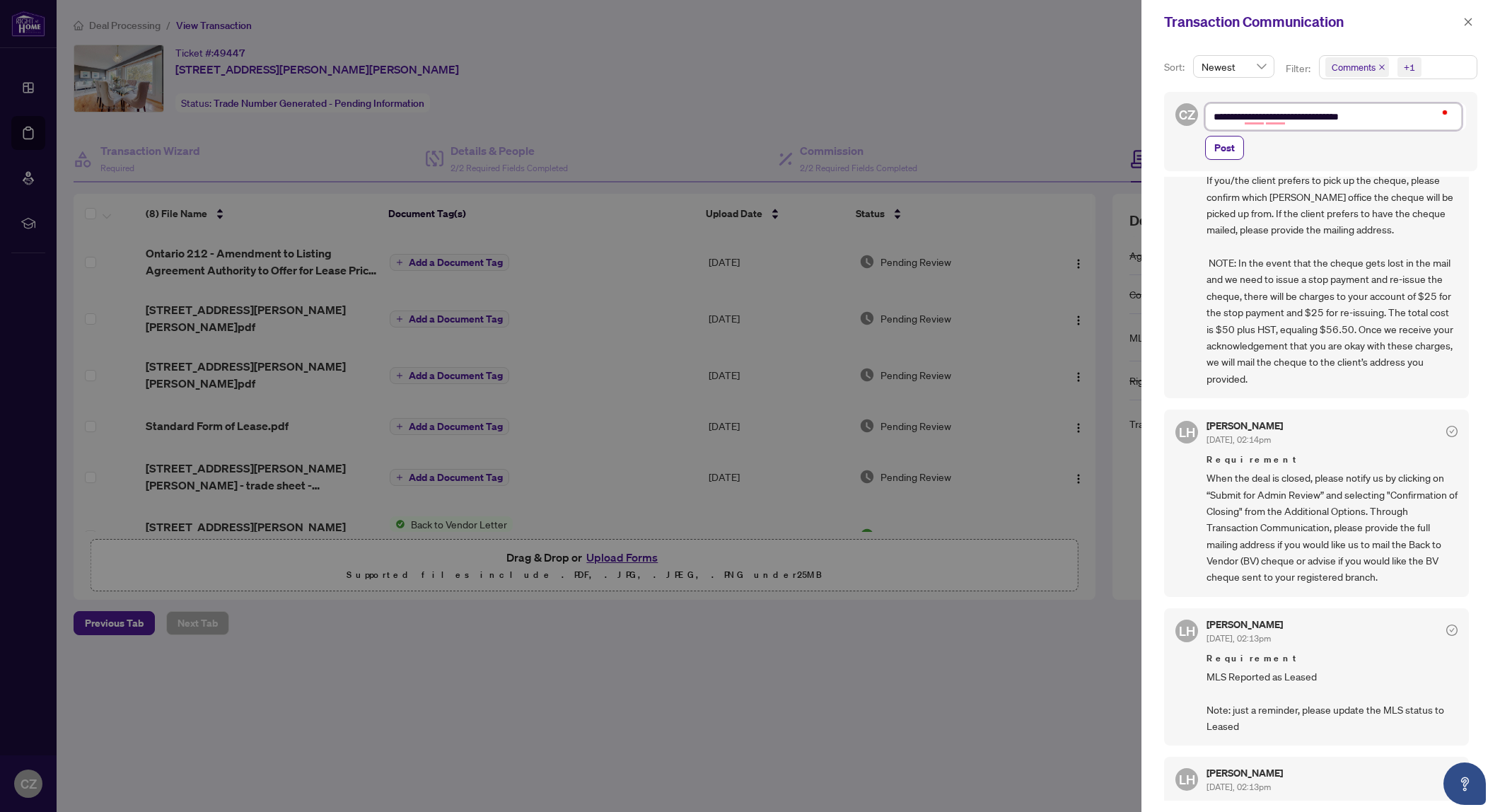
type textarea "**********"
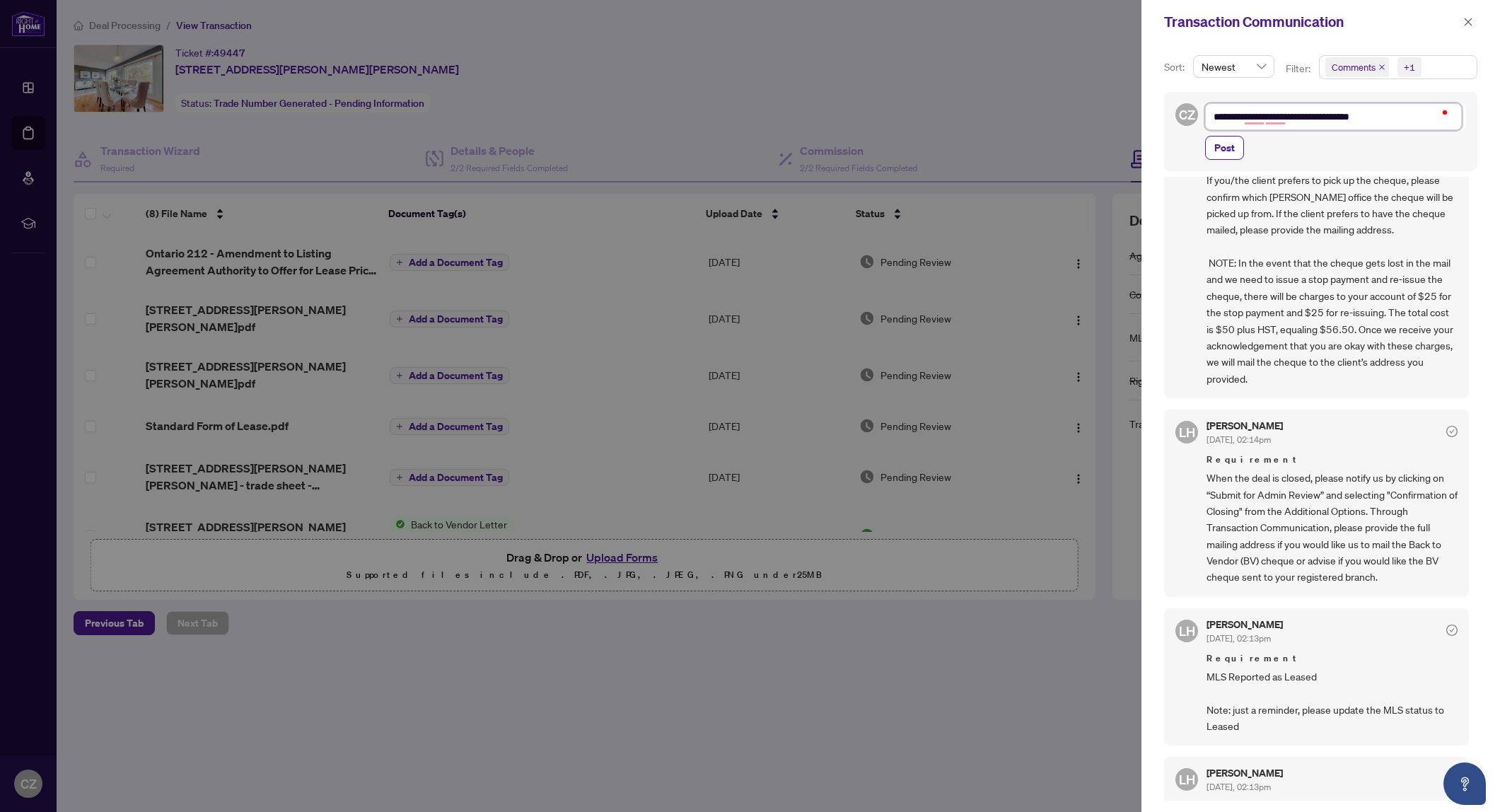
type textarea "**********"
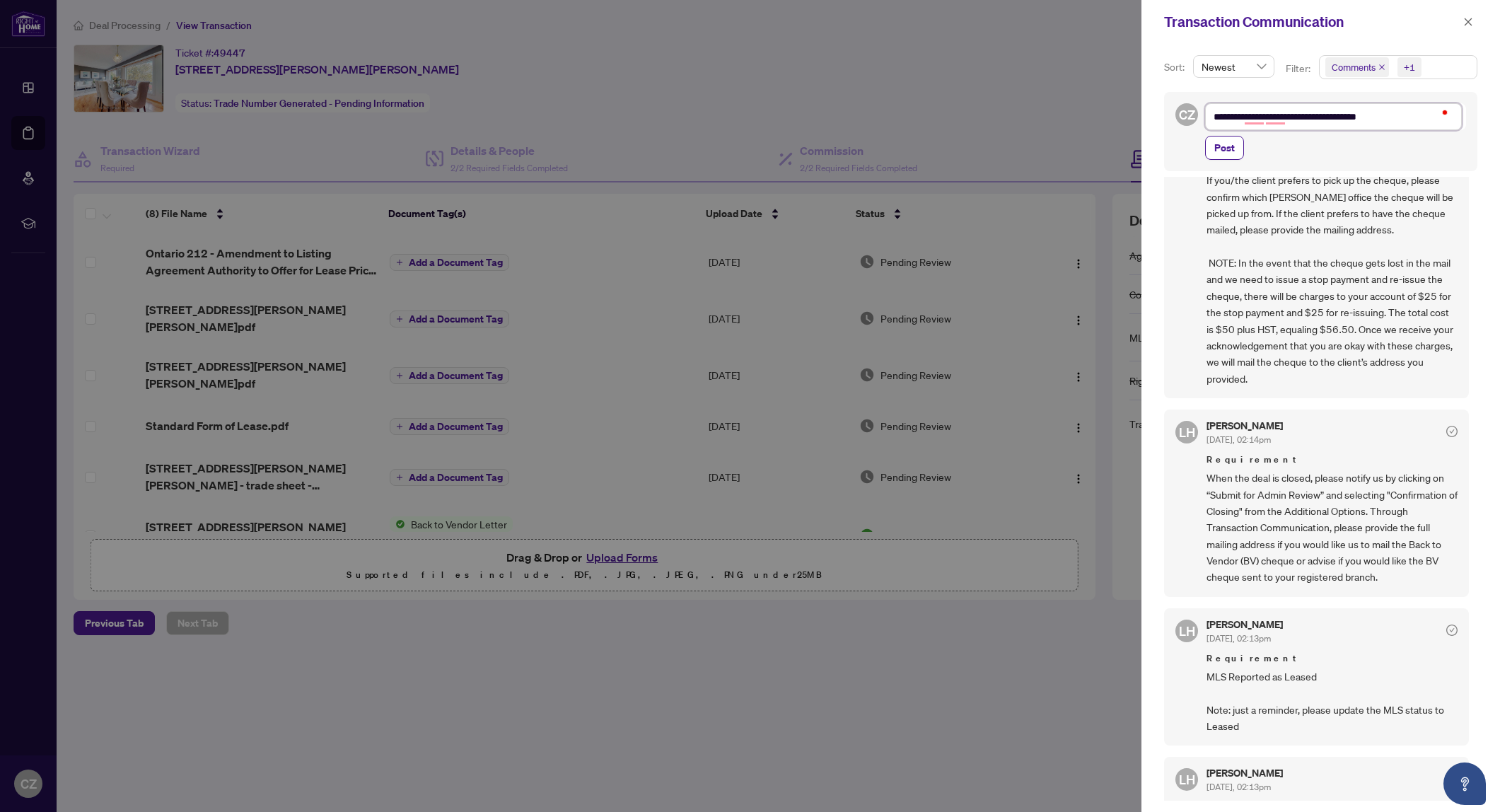
type textarea "**********"
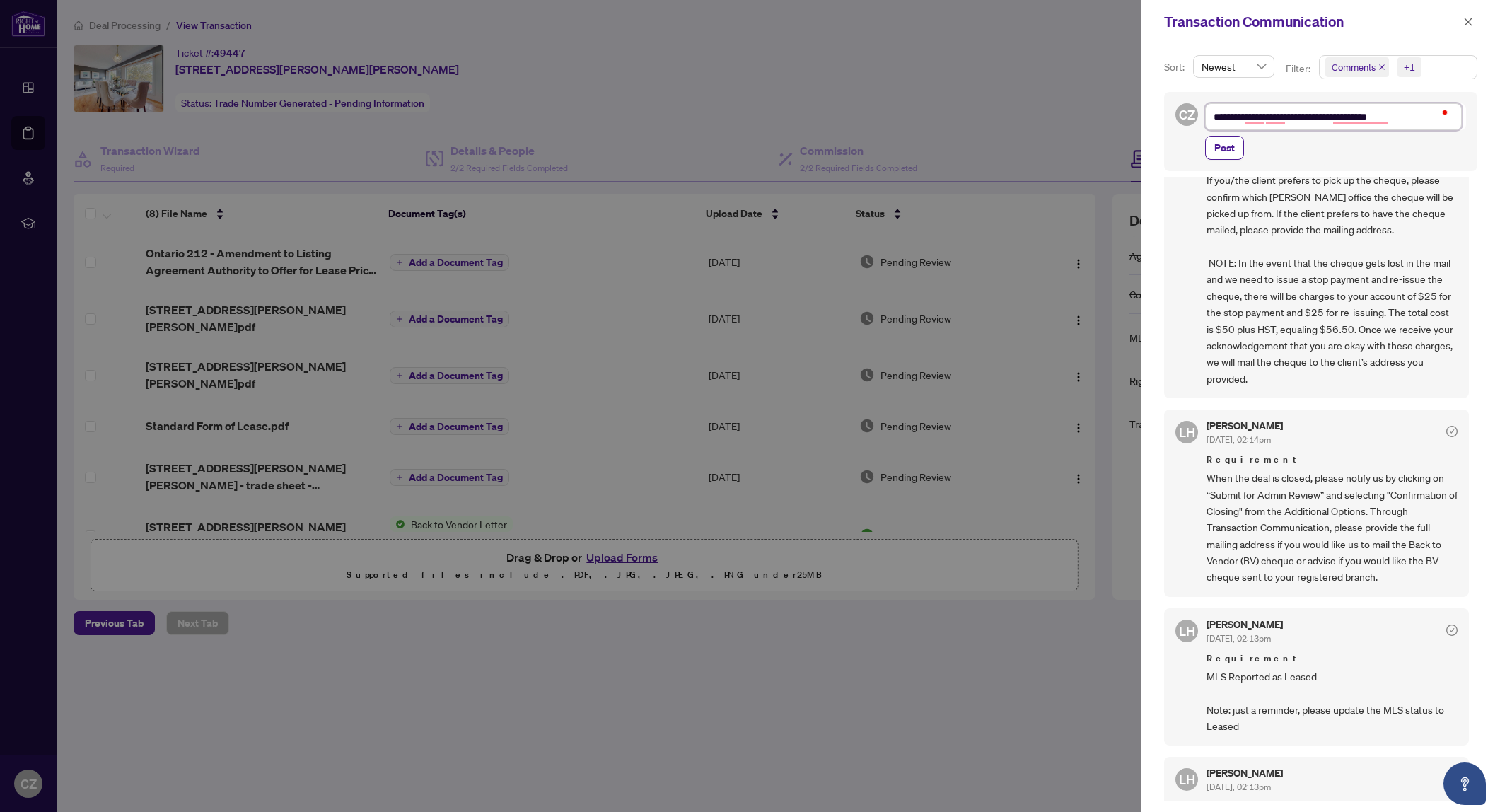
type textarea "**********"
click at [1221, 152] on span "Post" at bounding box center [1225, 147] width 21 height 22
type textarea "**********"
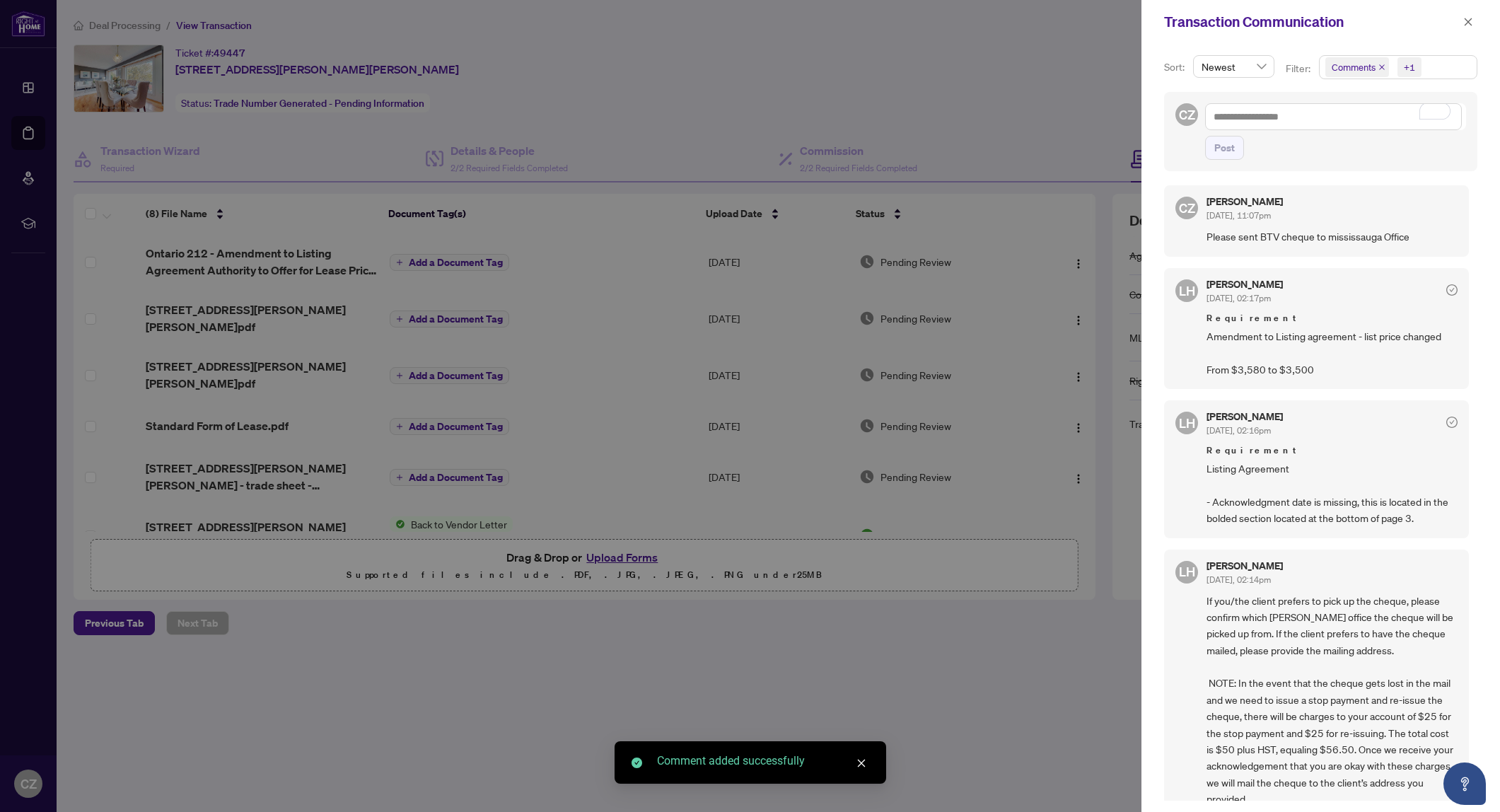
click at [1381, 65] on icon "close" at bounding box center [1382, 67] width 7 height 7
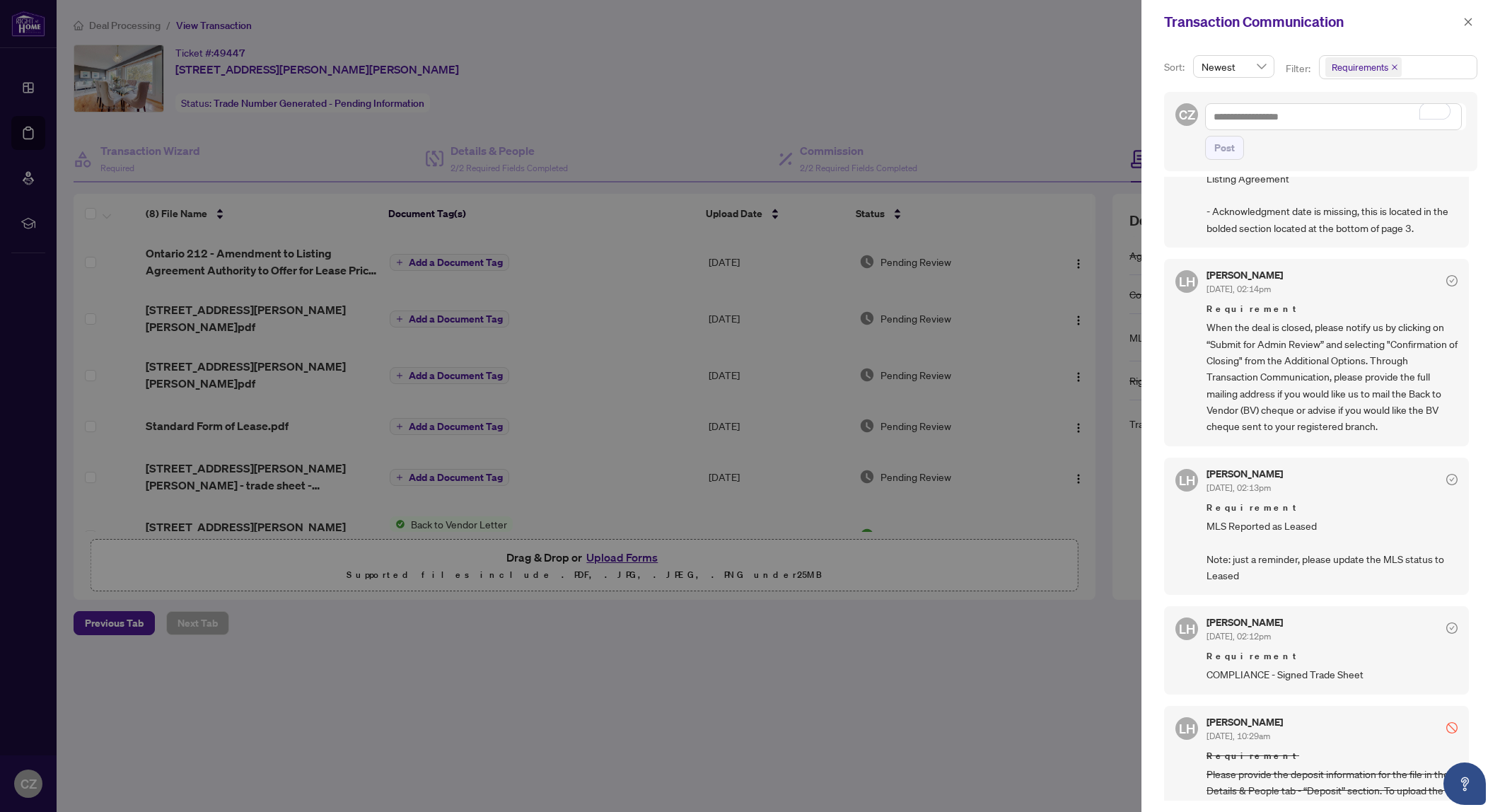
scroll to position [253, 0]
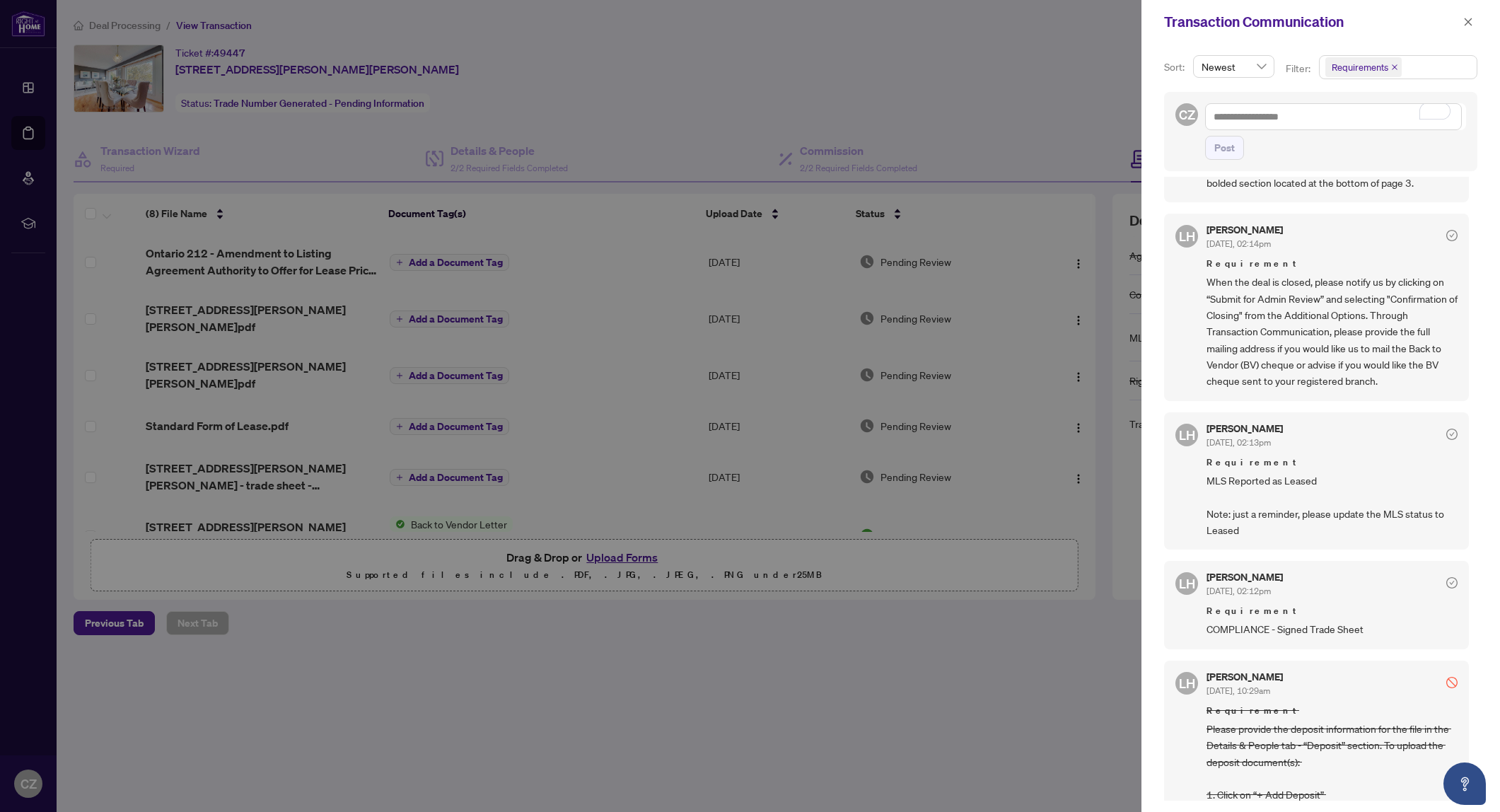
click at [1029, 110] on div at bounding box center [750, 406] width 1500 height 812
click at [1465, 21] on icon "close" at bounding box center [1468, 21] width 10 height 10
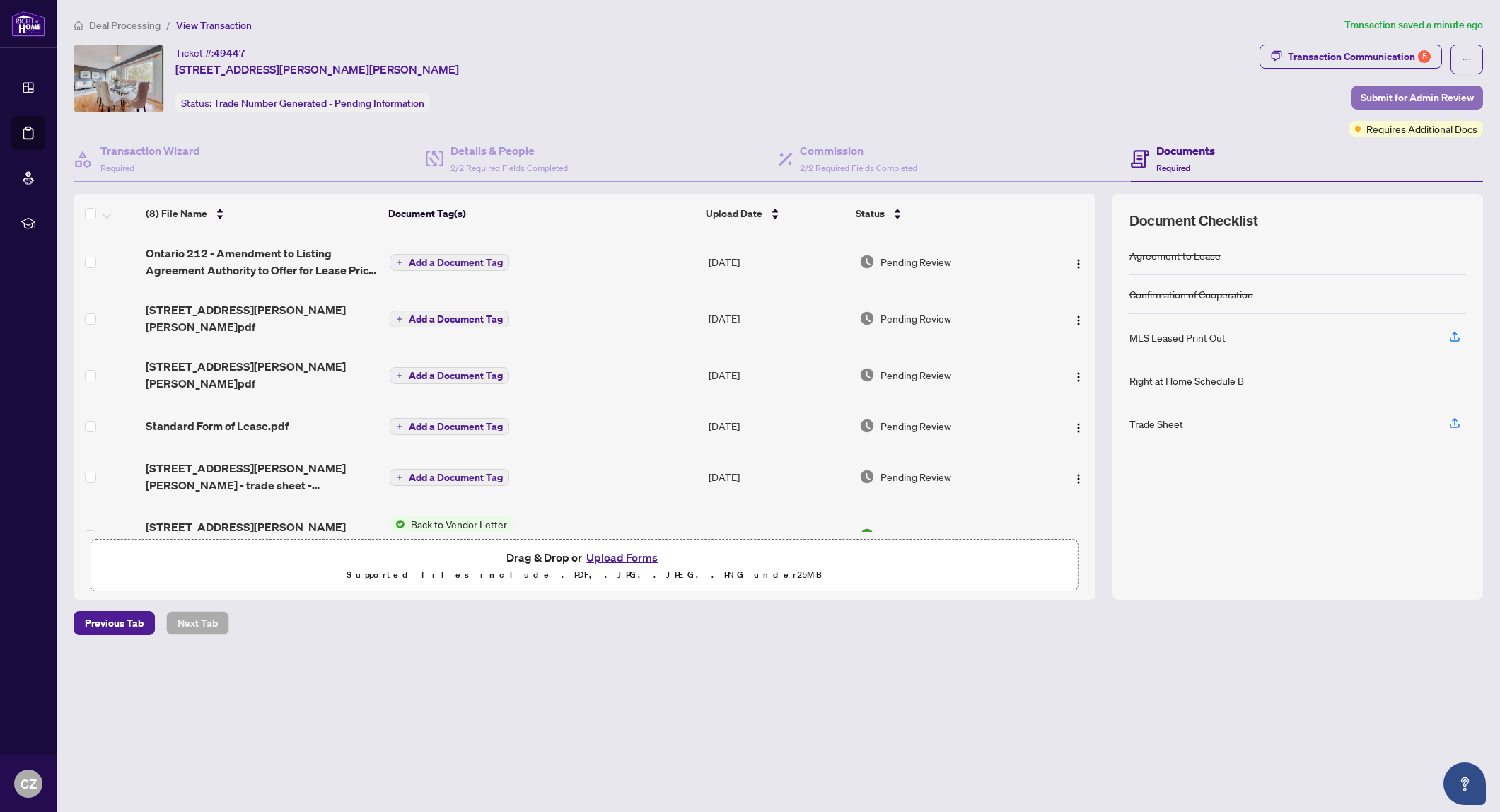
click at [1428, 96] on span "Submit for Admin Review" at bounding box center [1417, 97] width 113 height 22
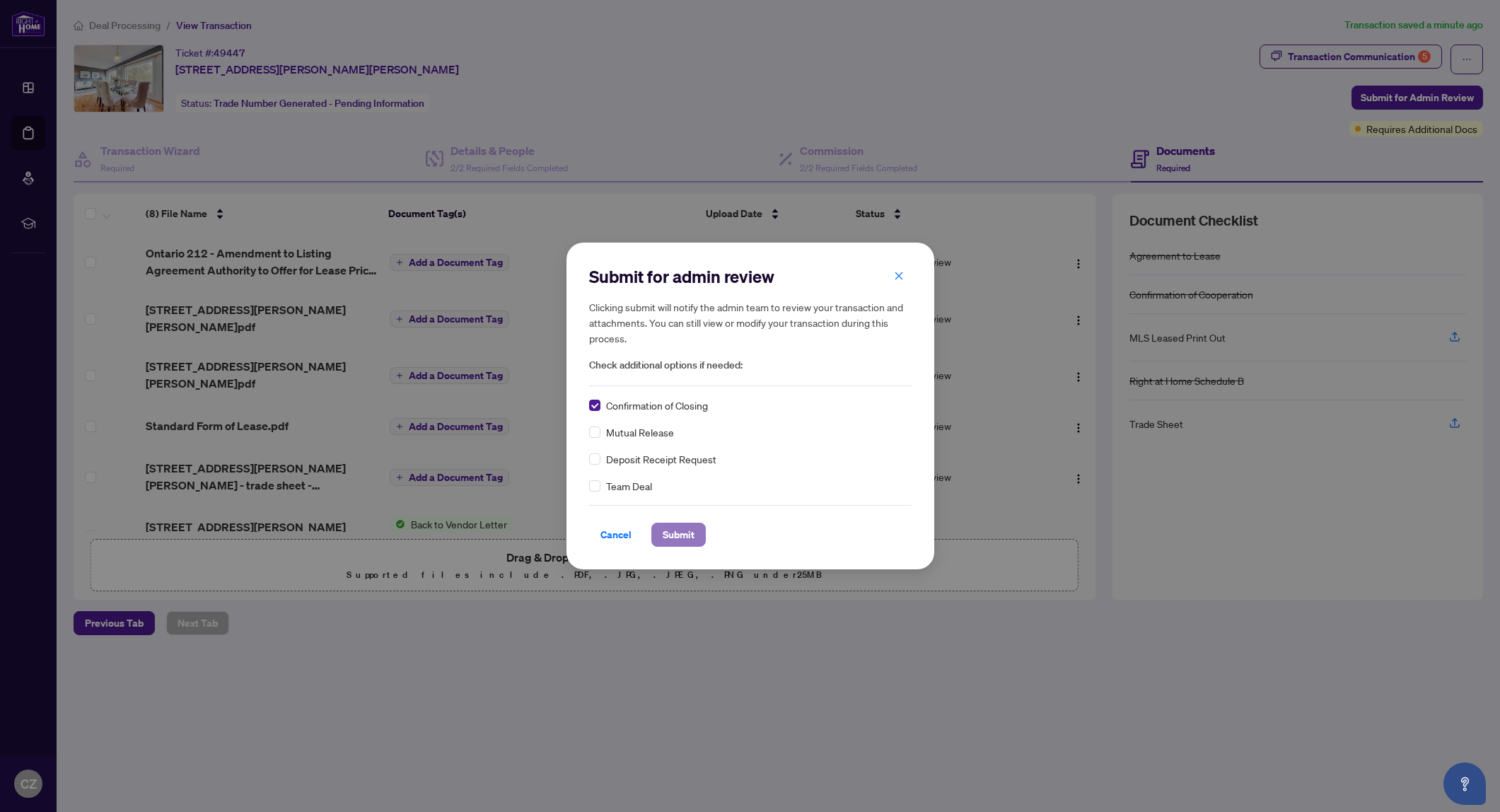
click at [672, 535] on span "Submit" at bounding box center [679, 534] width 32 height 22
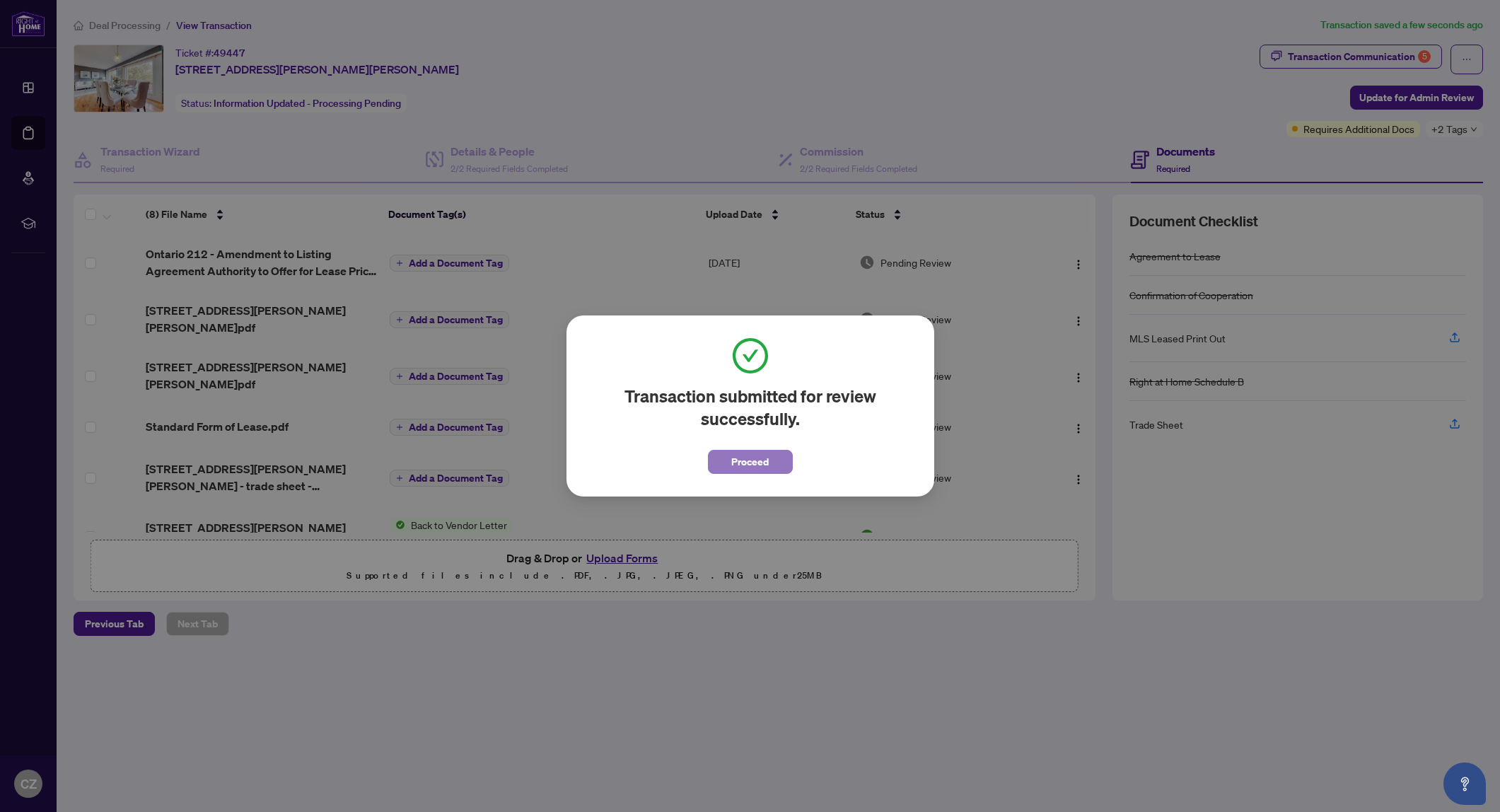
click at [752, 464] on span "Proceed" at bounding box center [750, 461] width 38 height 22
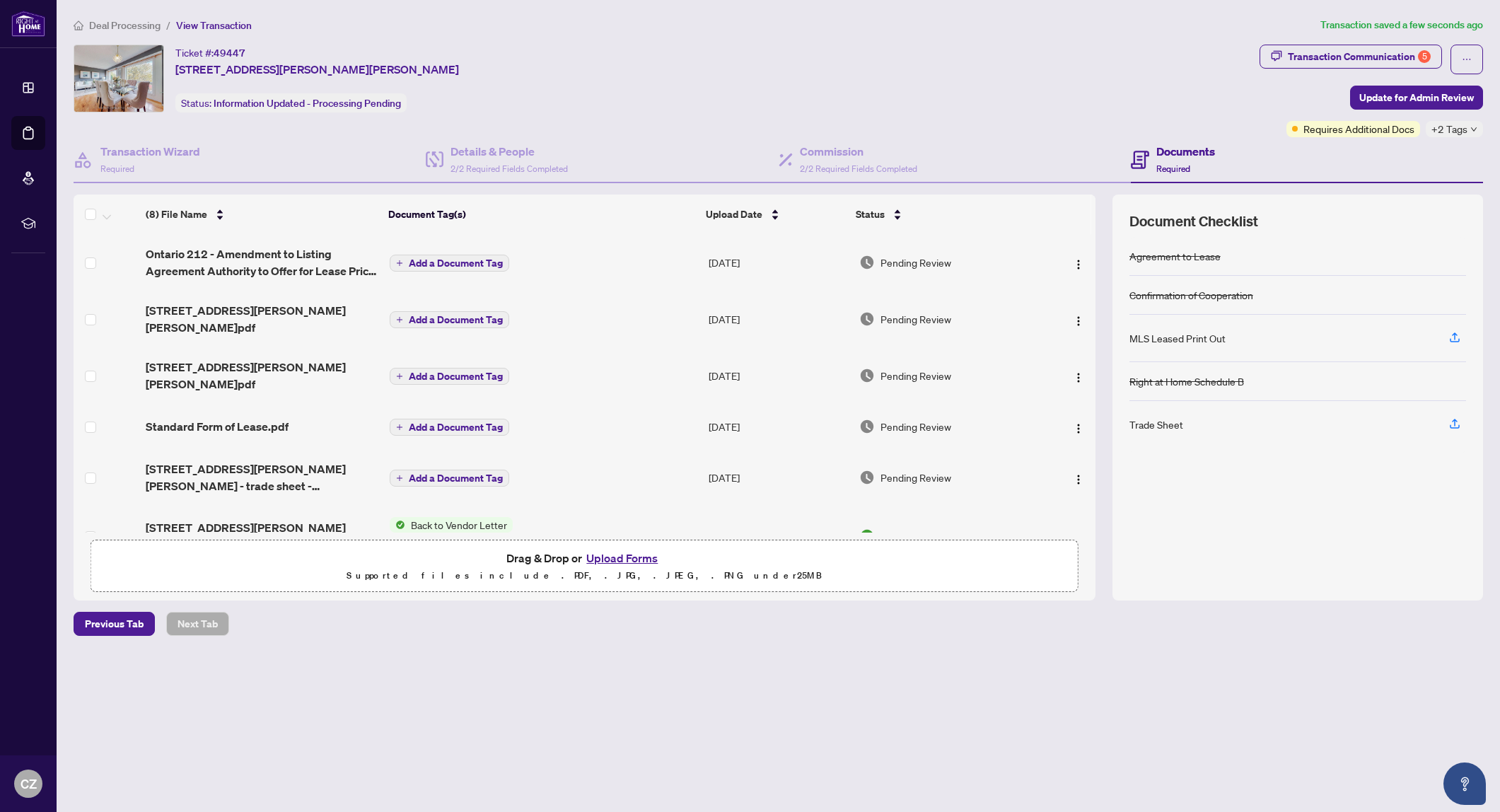
click at [100, 23] on span "Deal Processing" at bounding box center [125, 25] width 71 height 13
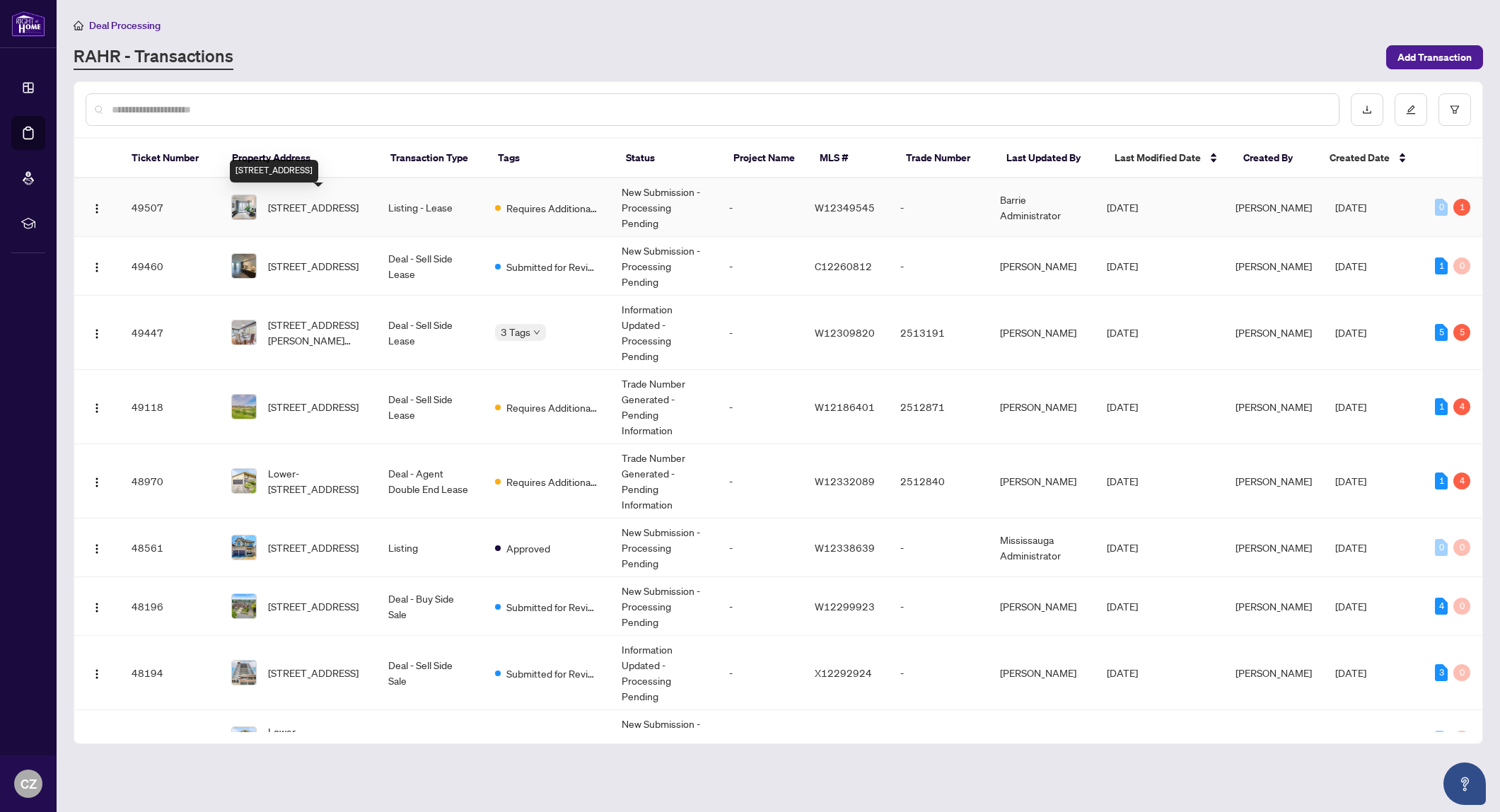
click at [321, 213] on span "[STREET_ADDRESS]" at bounding box center [313, 206] width 90 height 15
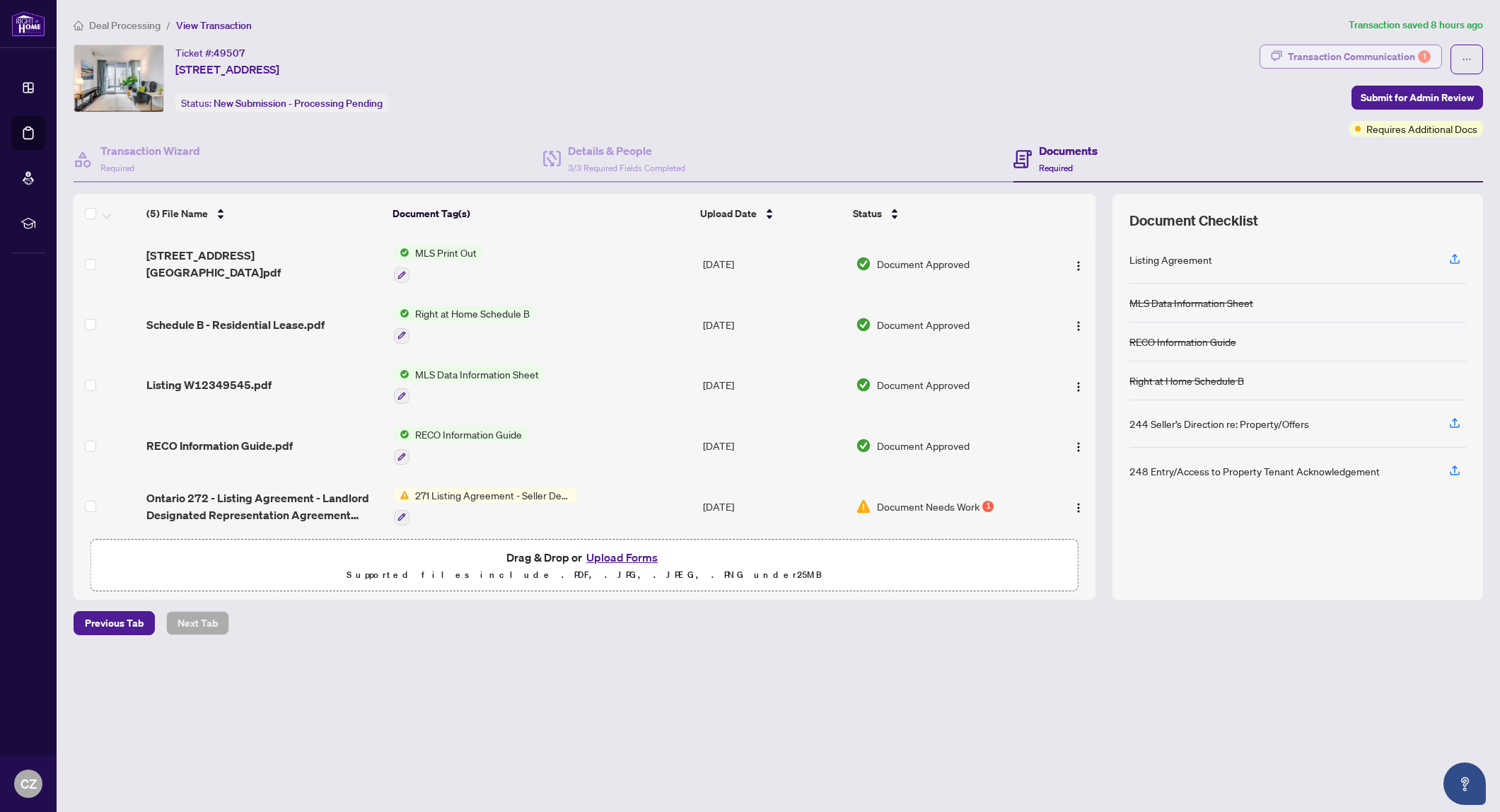
click at [1346, 56] on div "Transaction Communication 1" at bounding box center [1360, 56] width 143 height 22
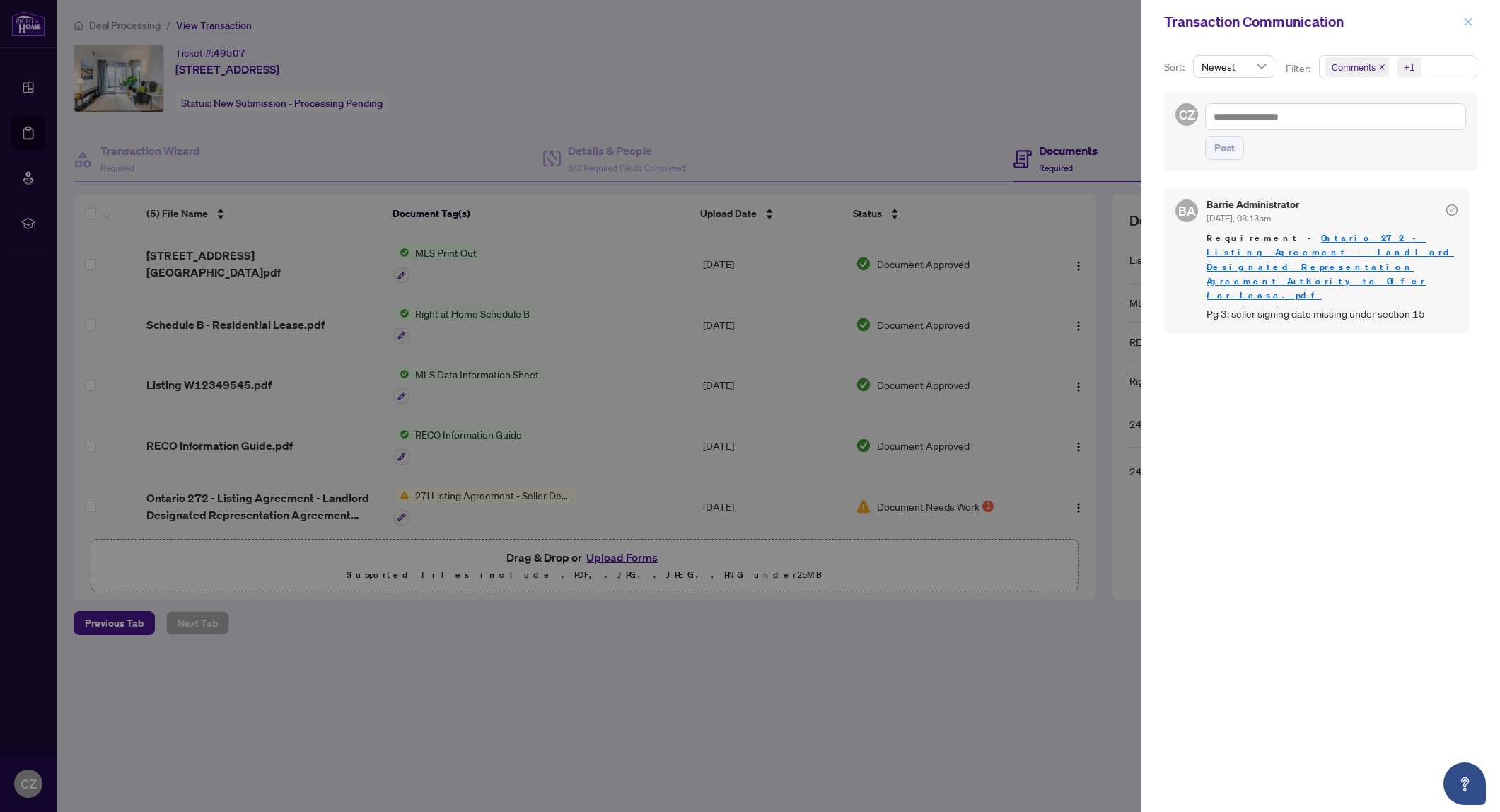
click at [1473, 19] on icon "close" at bounding box center [1468, 21] width 10 height 10
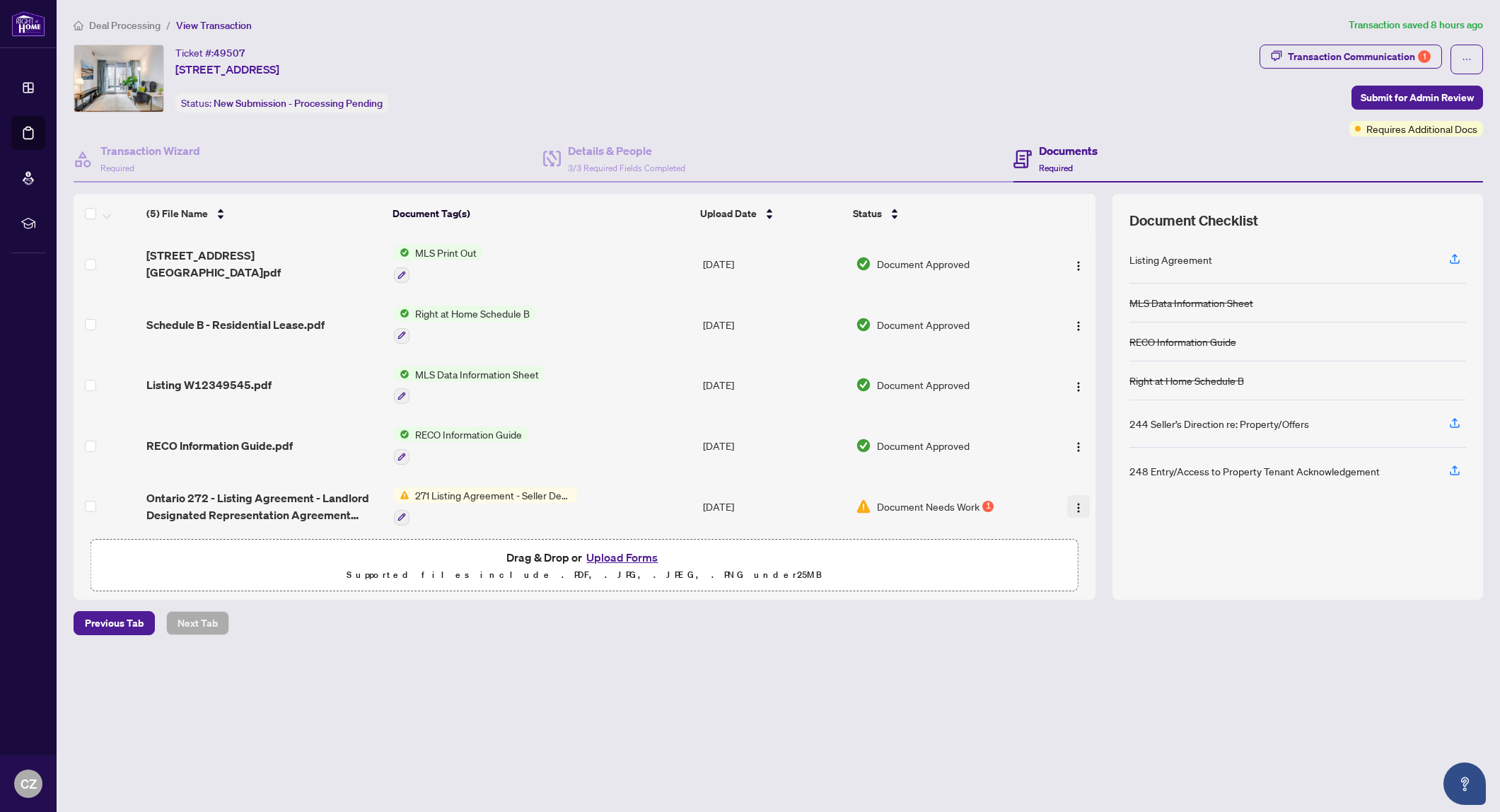
click at [1076, 502] on img "button" at bounding box center [1078, 507] width 12 height 12
click at [1104, 569] on span "Download" at bounding box center [1142, 573] width 135 height 15
click at [1337, 53] on div "Transaction Communication 1" at bounding box center [1360, 56] width 143 height 22
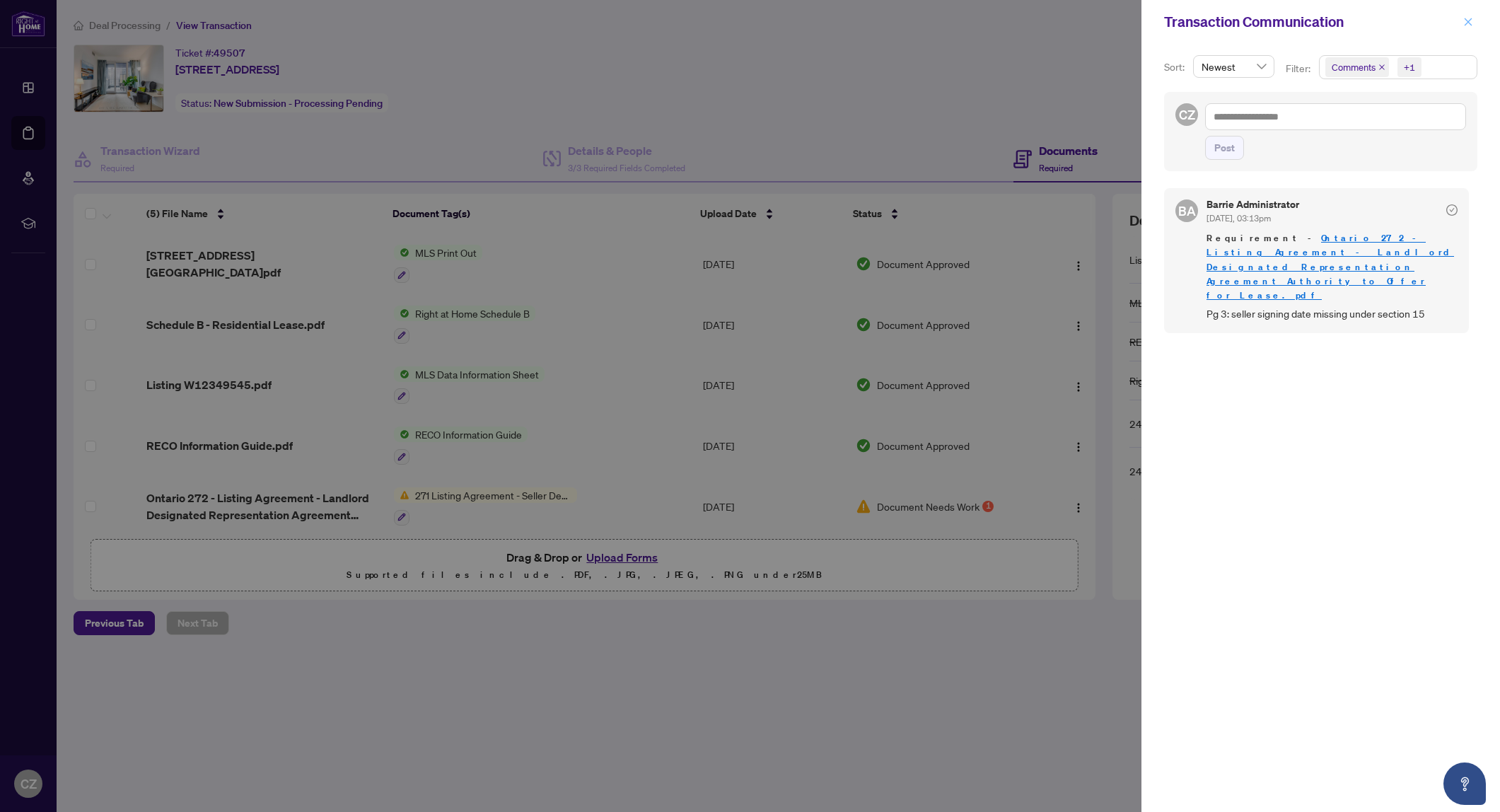
click at [1468, 20] on icon "close" at bounding box center [1468, 21] width 10 height 10
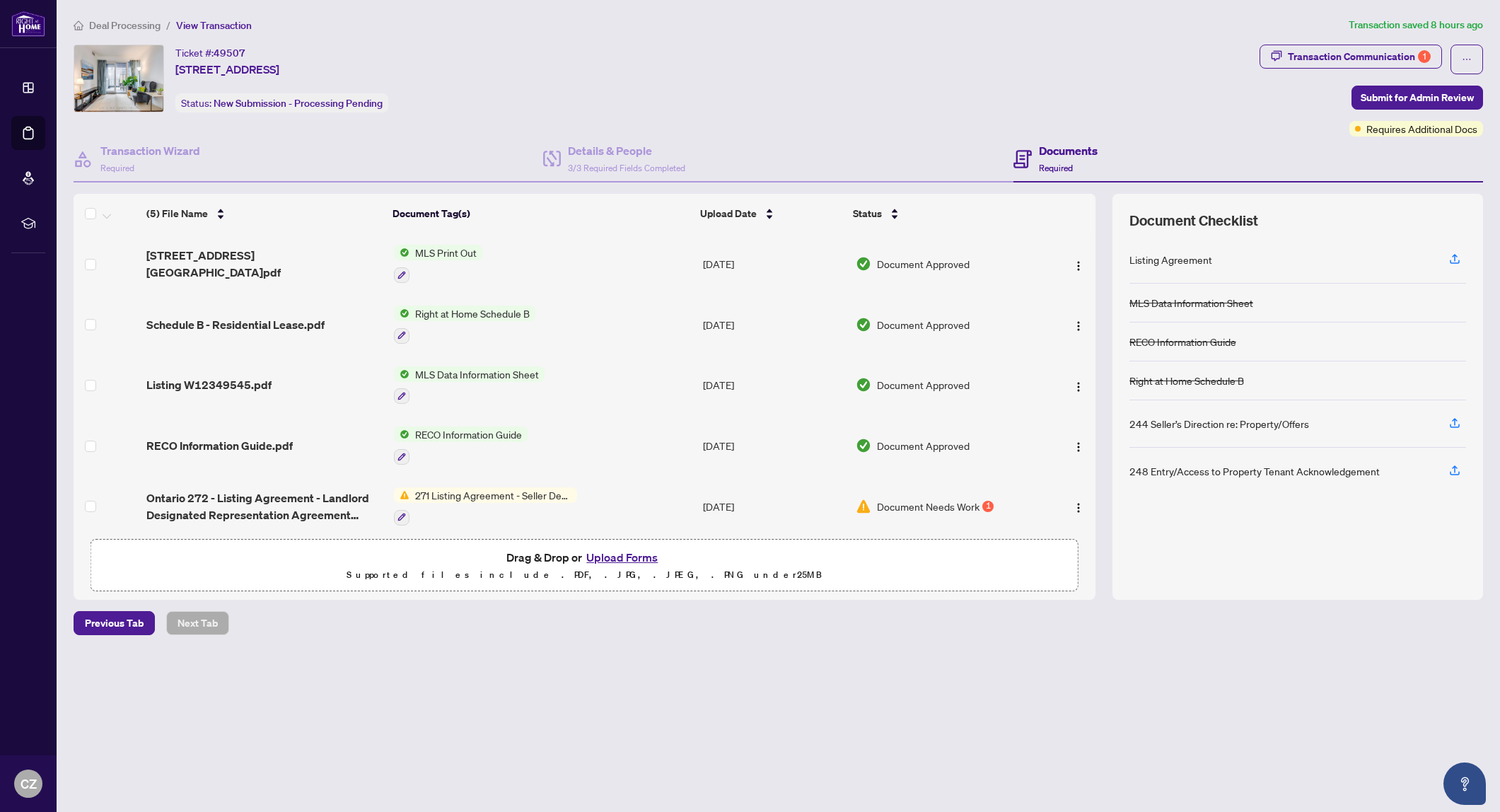
click at [630, 557] on button "Upload Forms" at bounding box center [622, 557] width 80 height 19
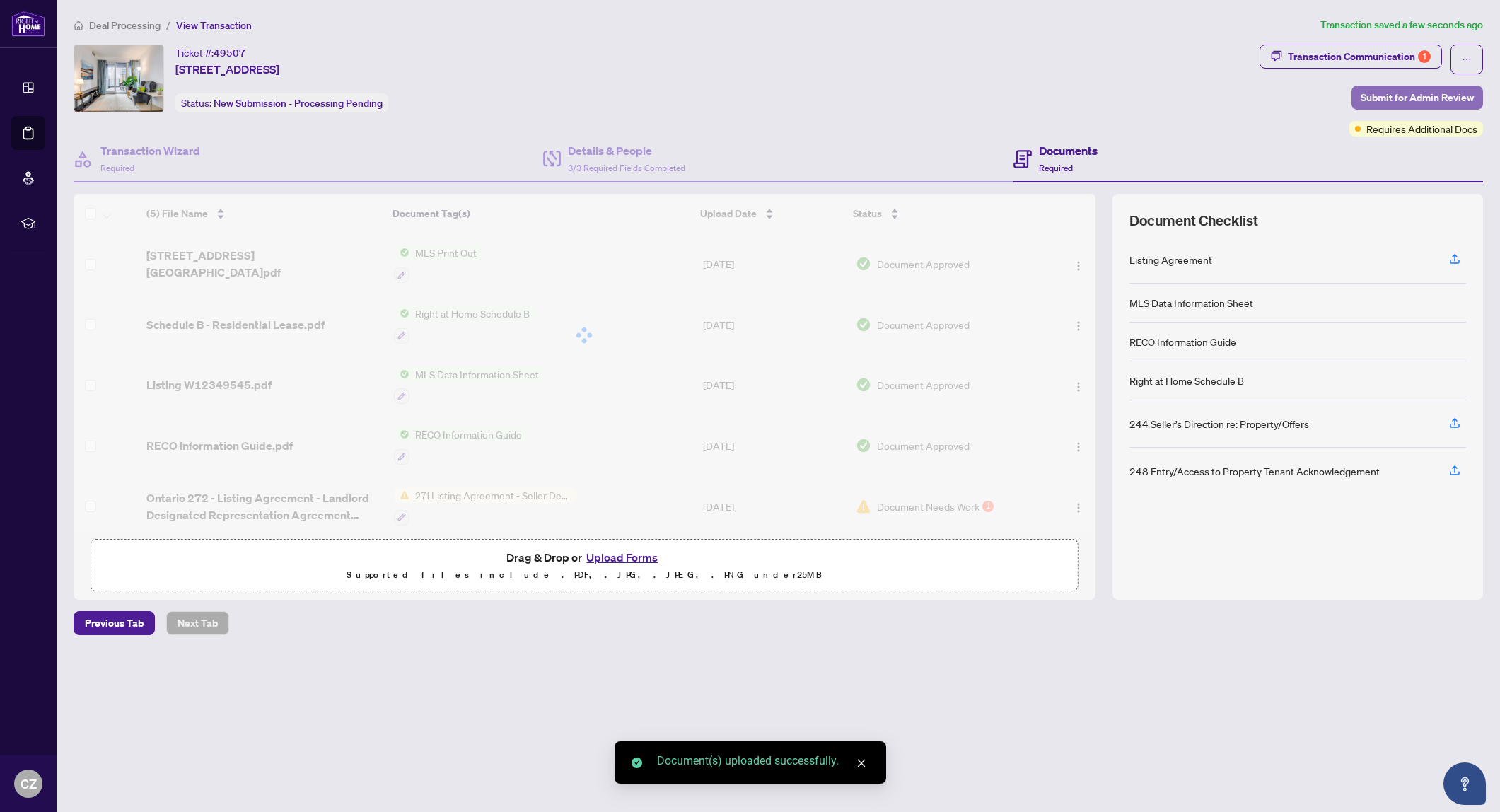
click at [1407, 98] on span "Submit for Admin Review" at bounding box center [1417, 97] width 113 height 22
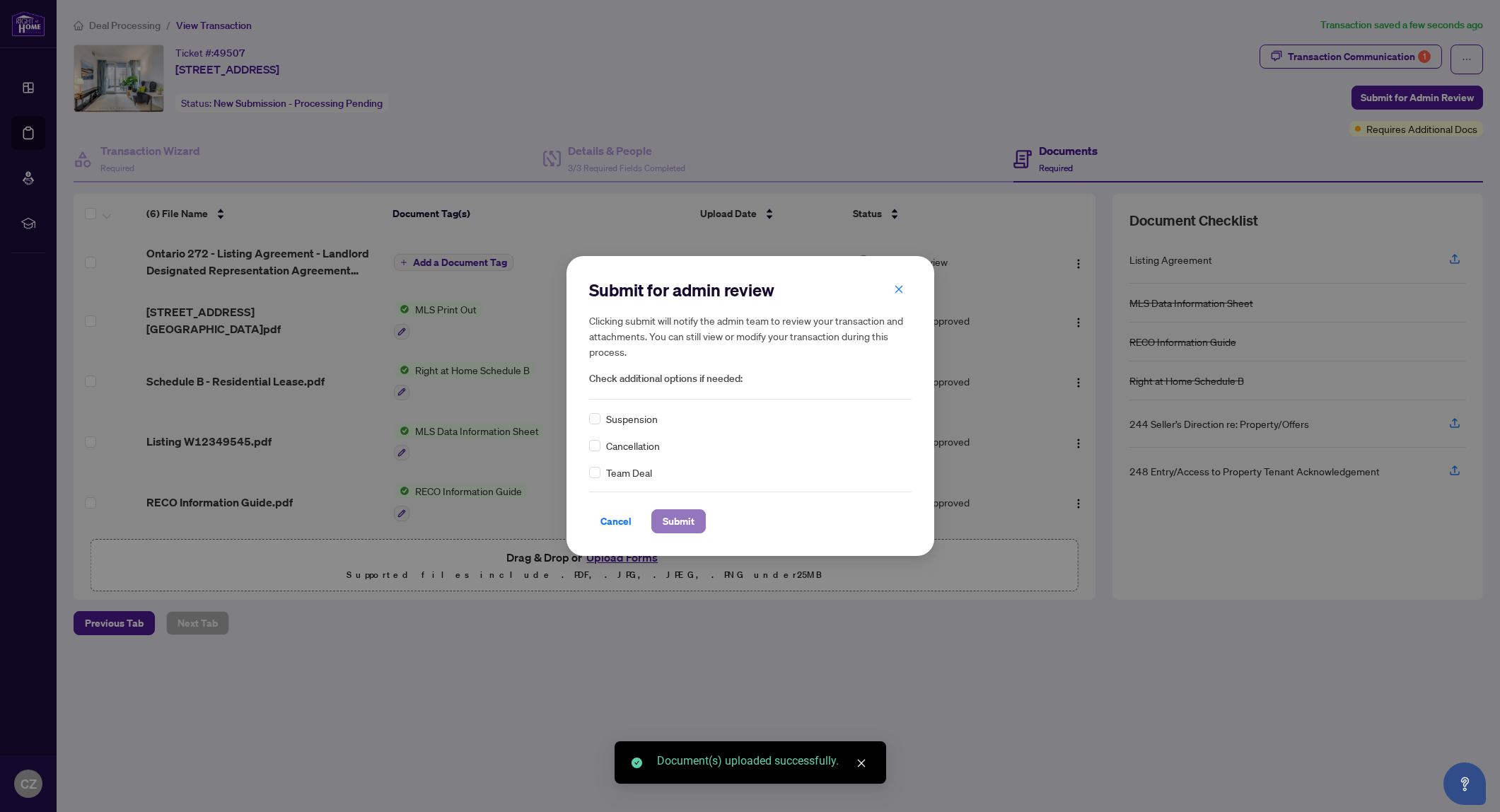
click at [682, 521] on span "Submit" at bounding box center [679, 521] width 32 height 22
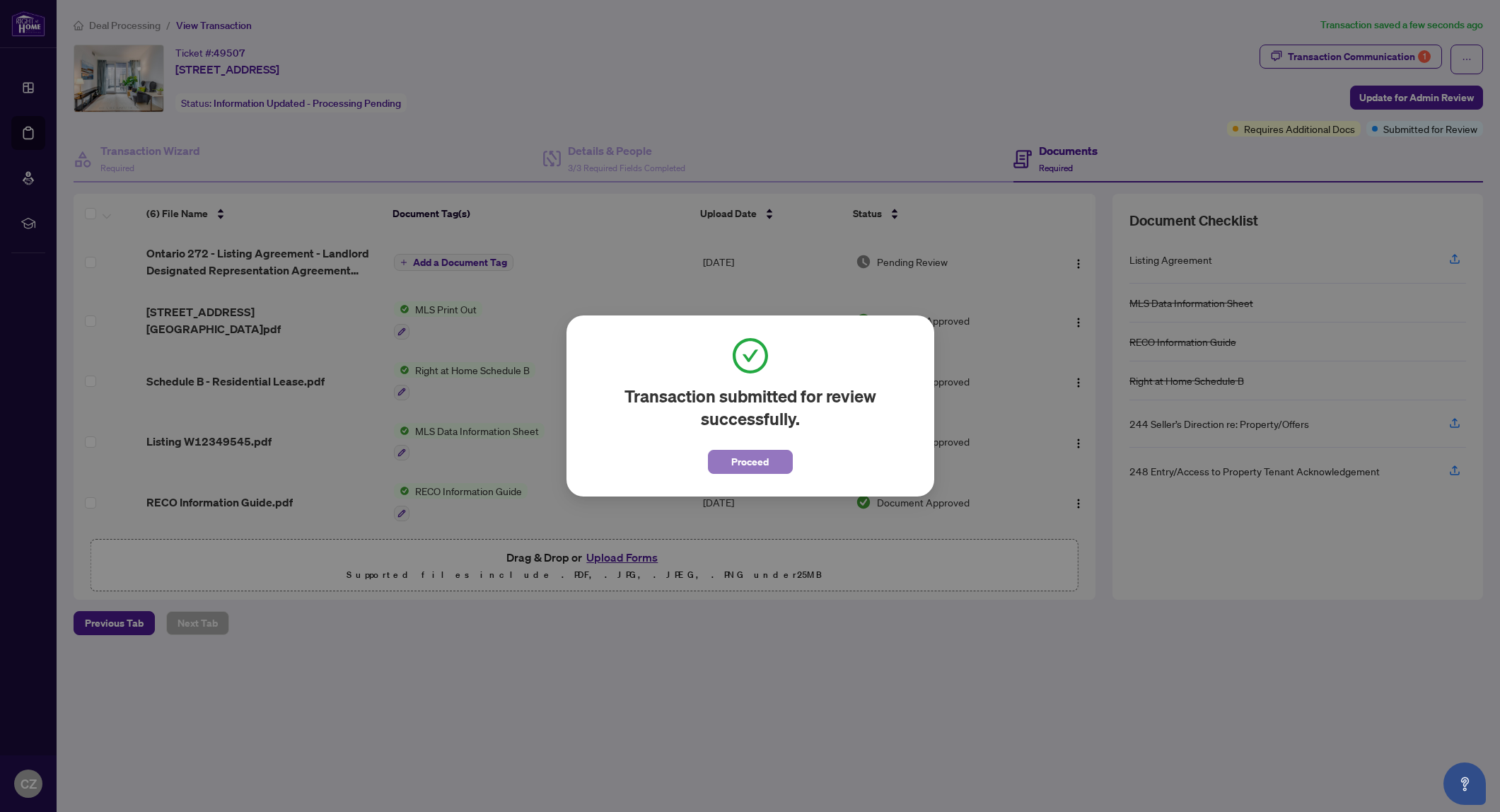
click at [742, 460] on span "Proceed" at bounding box center [750, 461] width 38 height 22
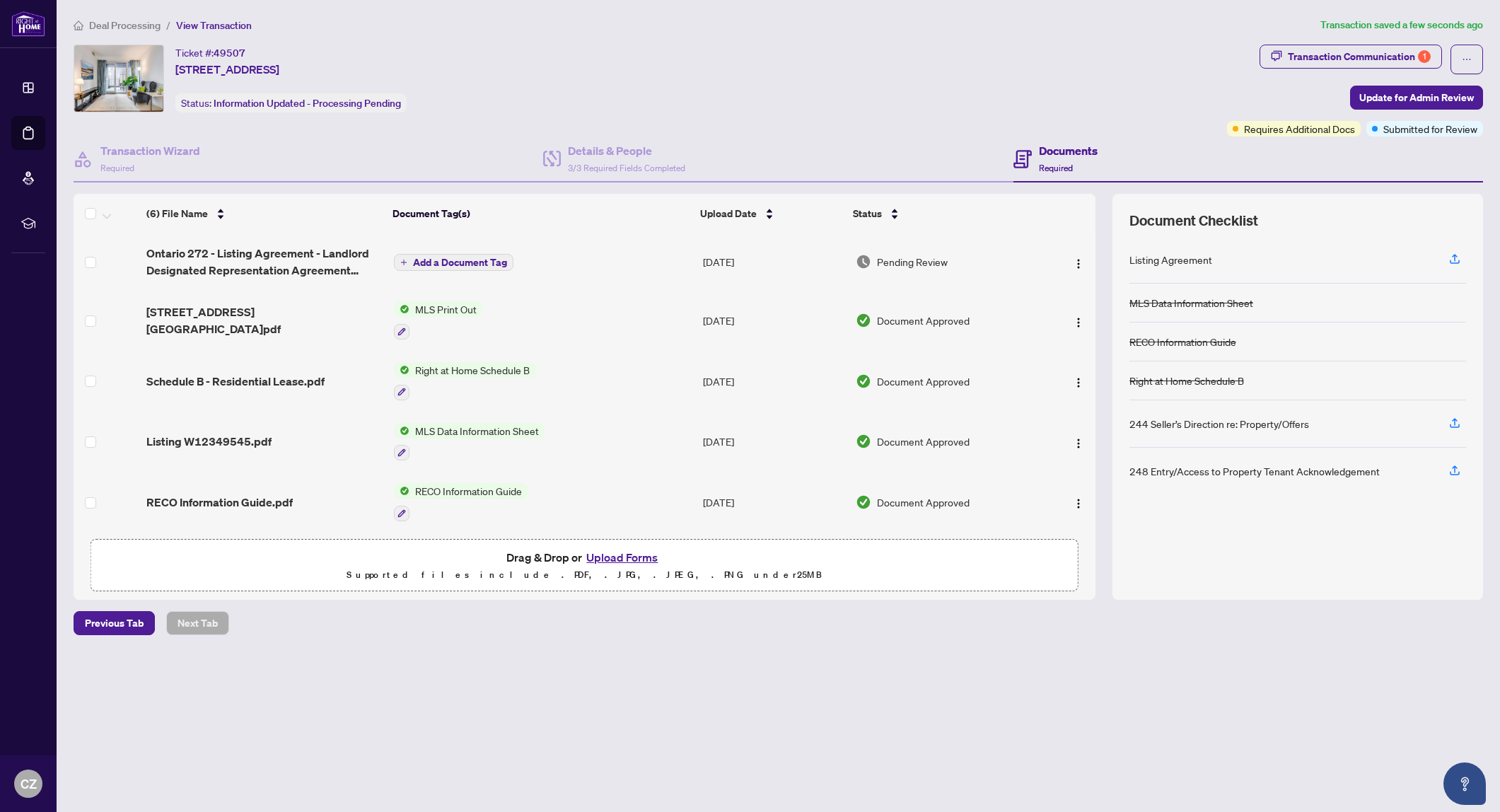
click at [117, 26] on span "Deal Processing" at bounding box center [125, 25] width 71 height 13
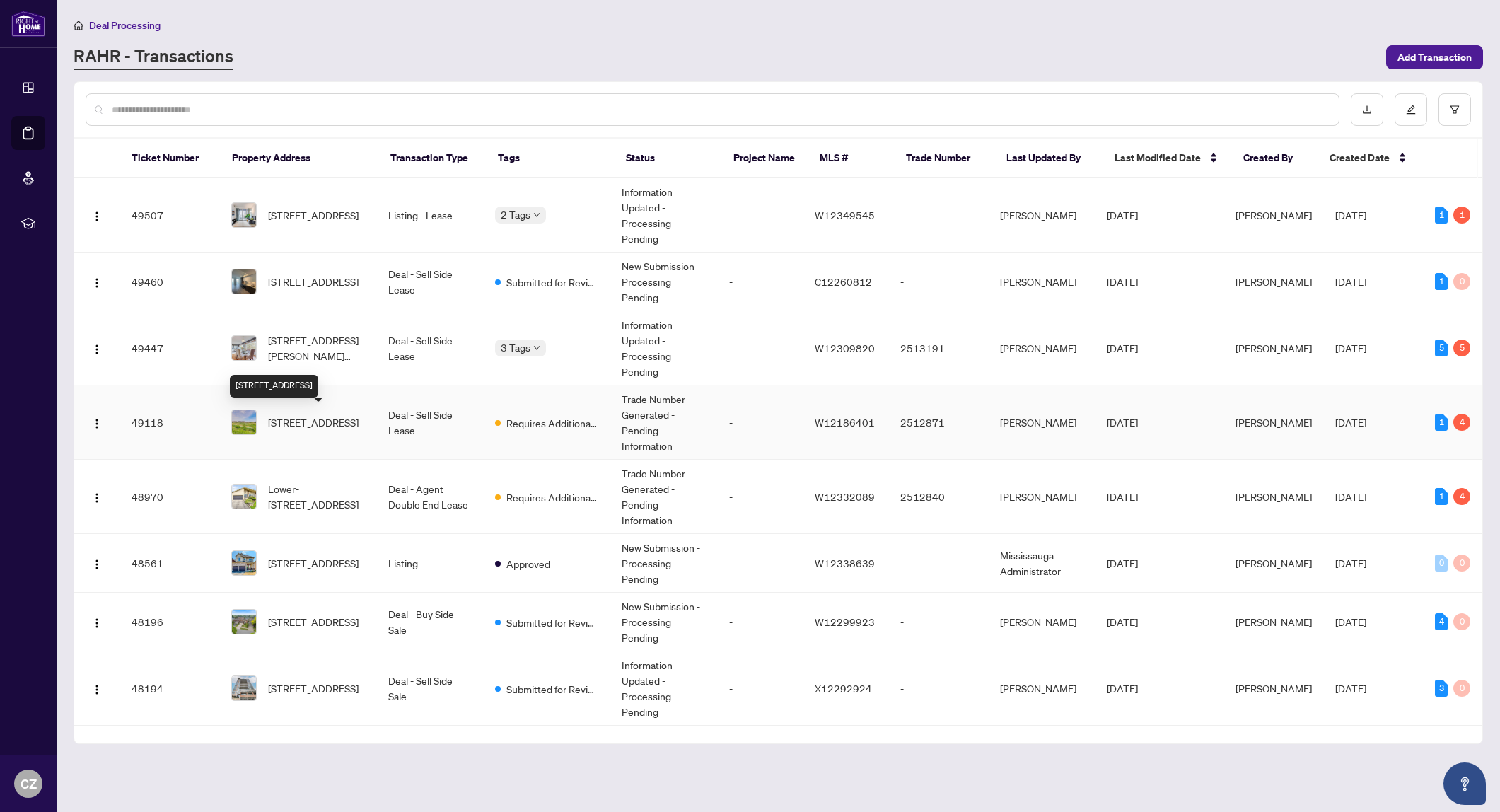
click at [345, 423] on span "[STREET_ADDRESS]" at bounding box center [313, 422] width 90 height 15
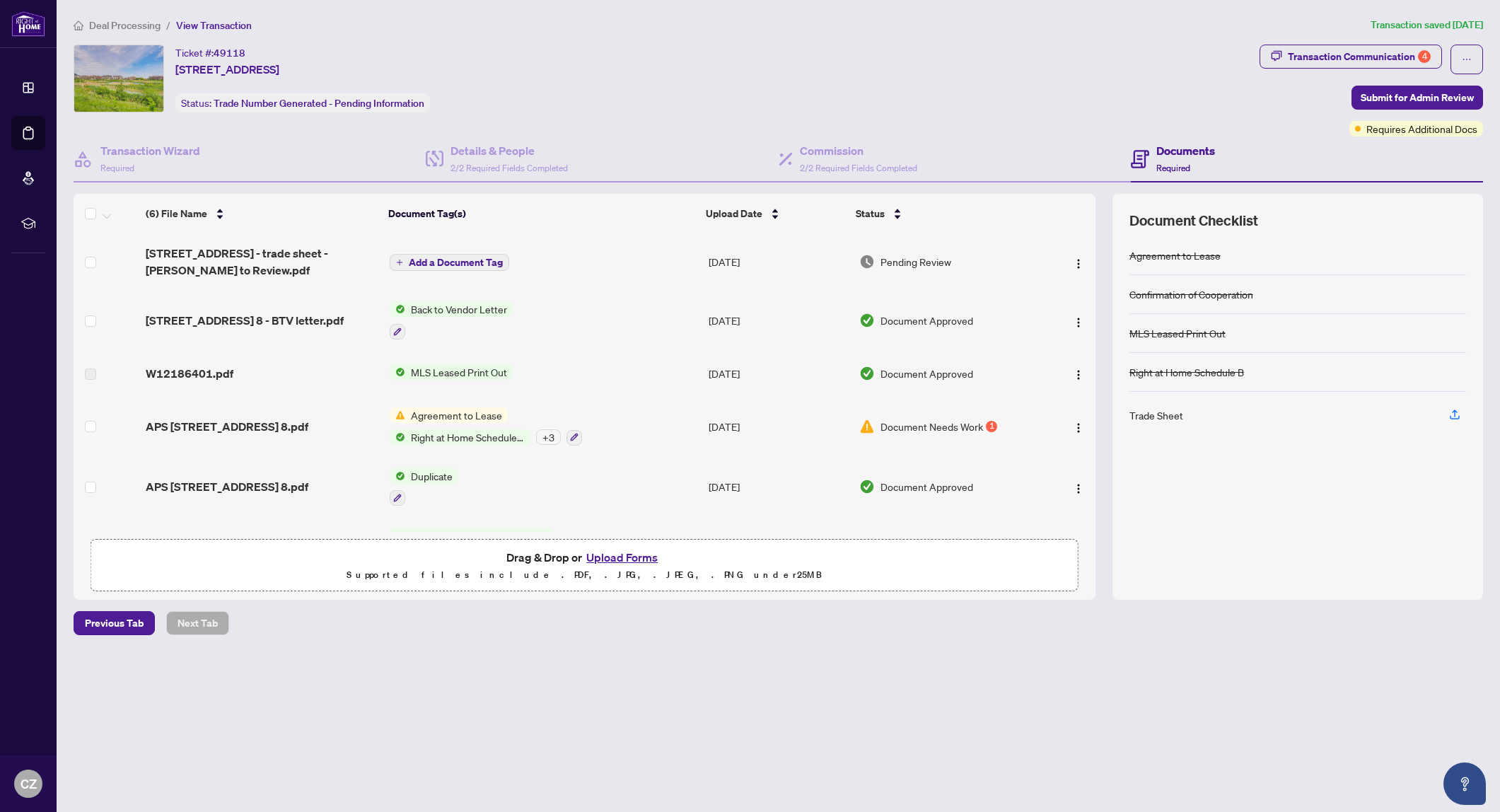
scroll to position [46, 0]
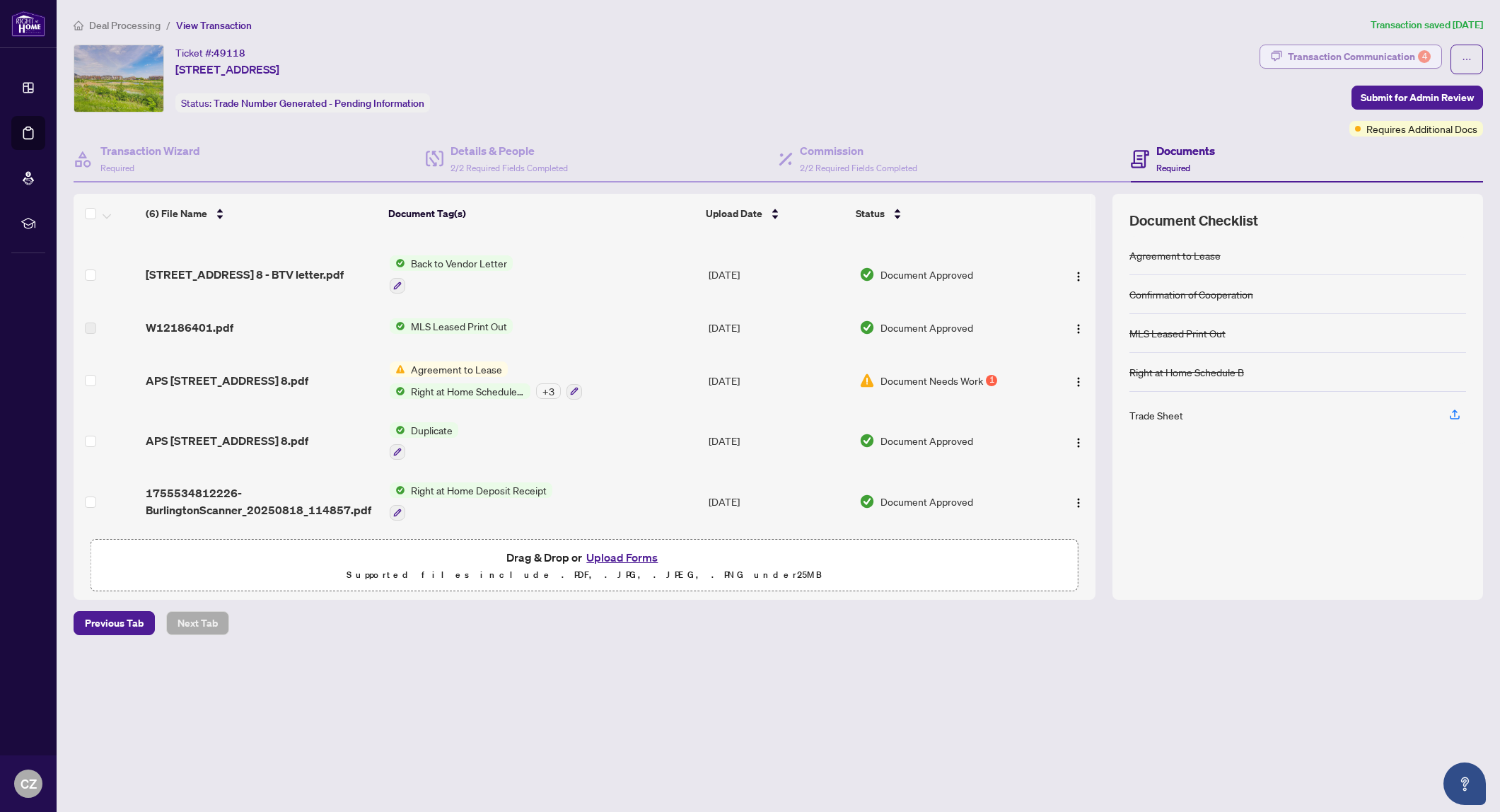
click at [1307, 52] on div "Transaction Communication 4" at bounding box center [1360, 56] width 143 height 22
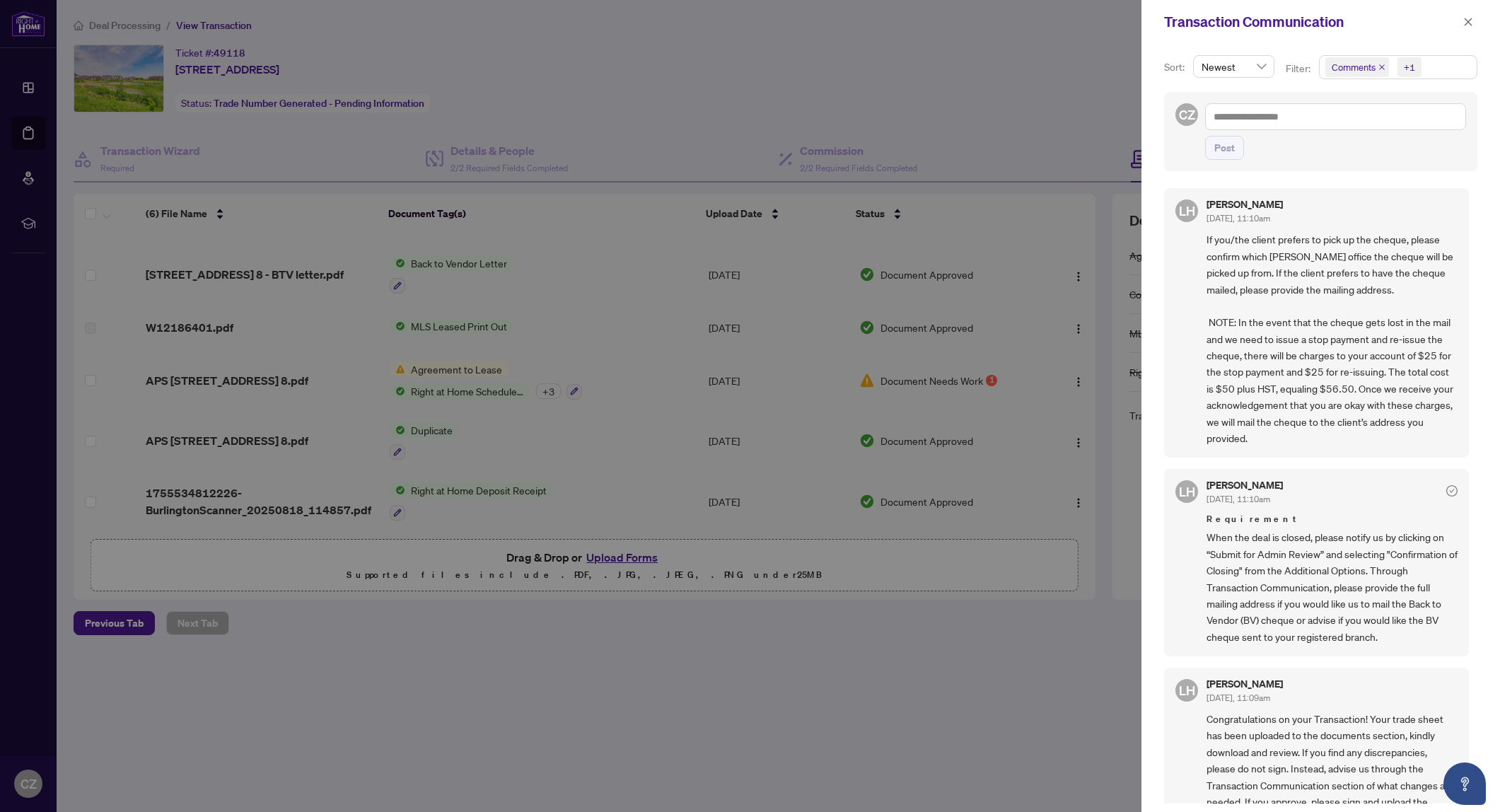
click at [1384, 67] on icon "close" at bounding box center [1382, 67] width 5 height 5
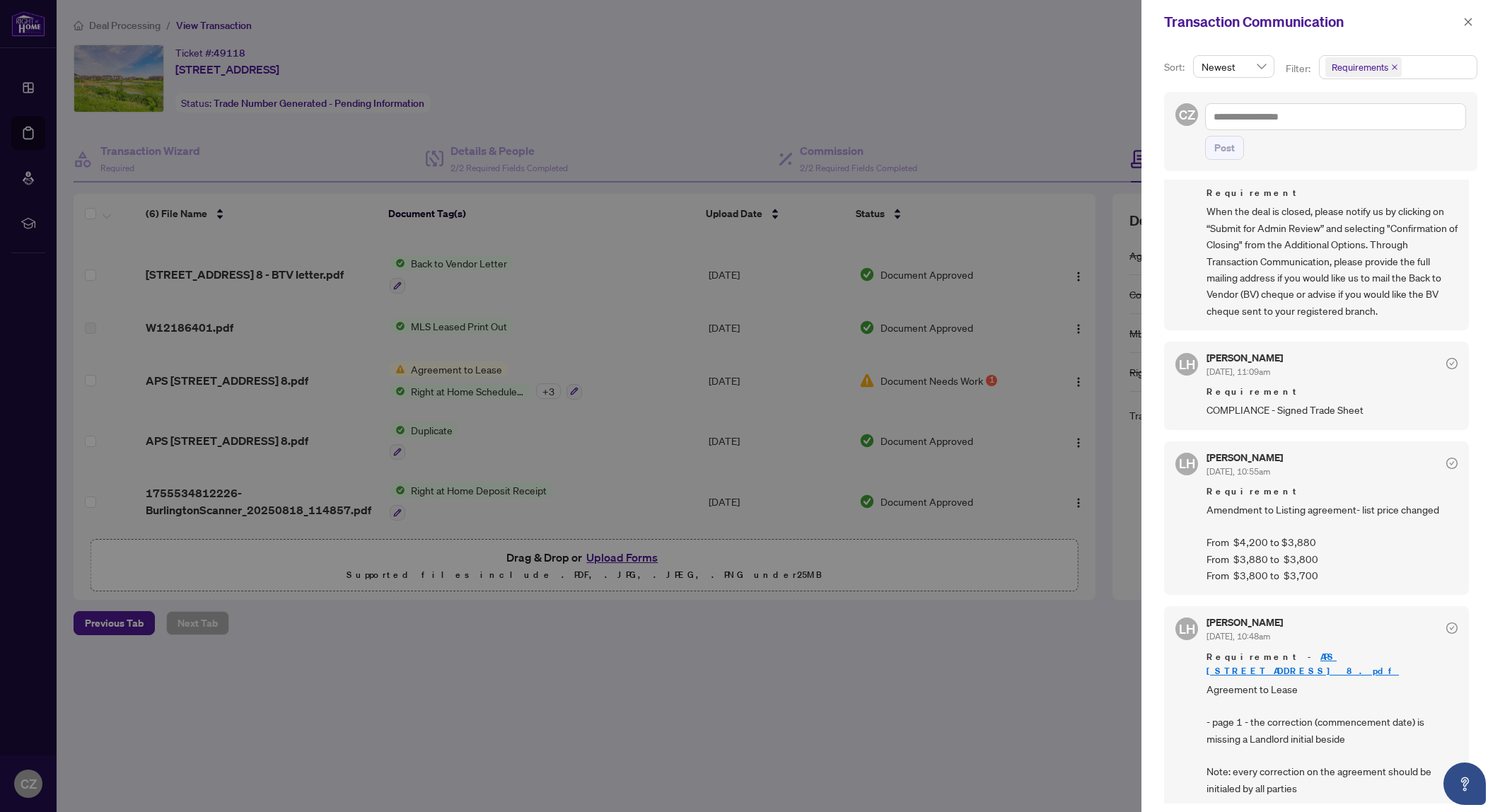
scroll to position [4, 0]
click at [980, 104] on div at bounding box center [750, 406] width 1500 height 812
click at [1469, 22] on icon "close" at bounding box center [1469, 21] width 8 height 8
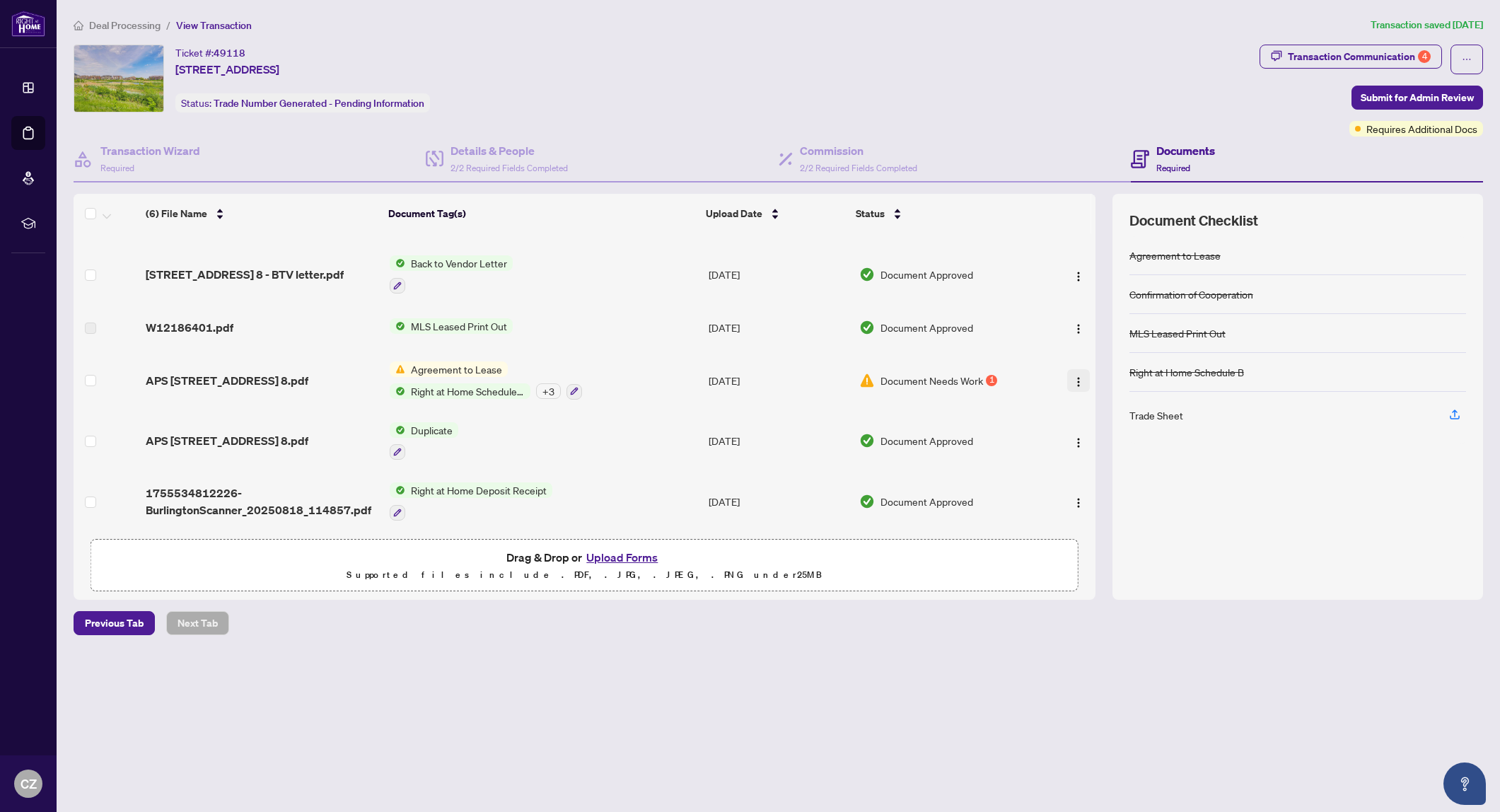
click at [1074, 376] on img "button" at bounding box center [1078, 381] width 12 height 12
click at [1099, 444] on span "Download" at bounding box center [1142, 450] width 135 height 15
click at [1384, 50] on div "Transaction Communication 4" at bounding box center [1360, 56] width 143 height 22
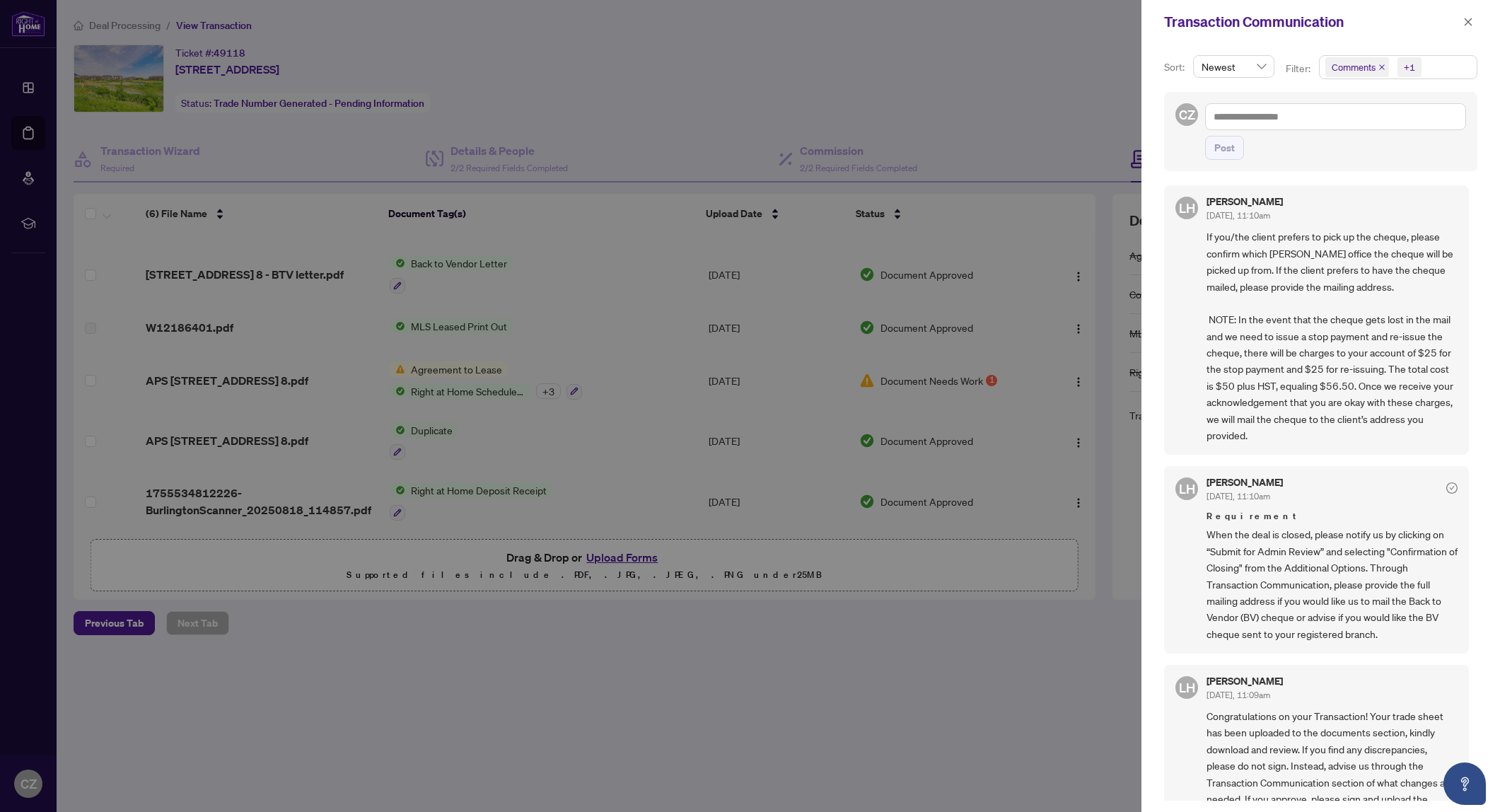
scroll to position [688, 0]
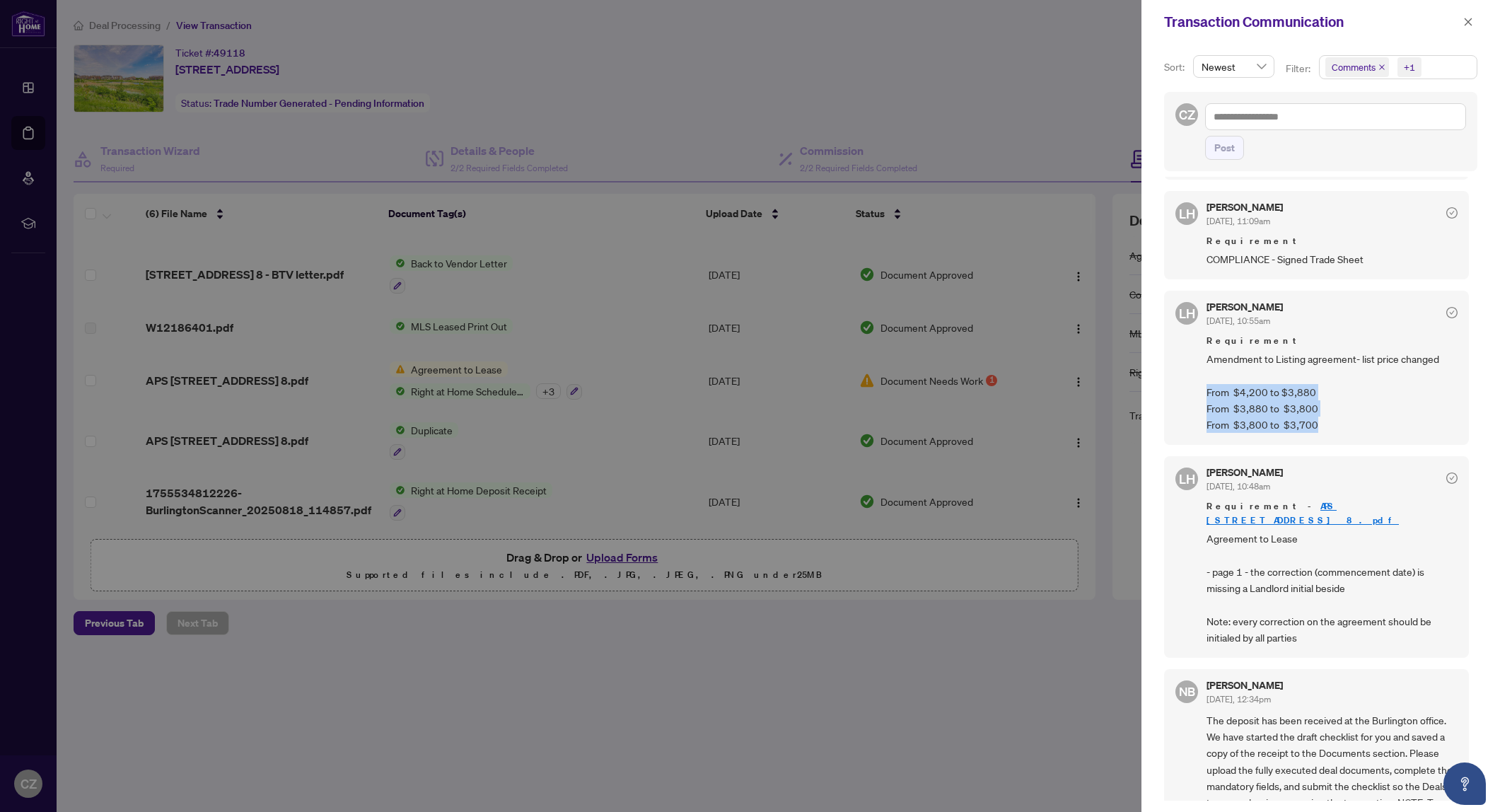
drag, startPoint x: 1320, startPoint y: 431, endPoint x: 1208, endPoint y: 398, distance: 116.8
click at [1208, 398] on span "Amendment to Listing agreement- list price changed From $4,200 to $3,880 From $…" at bounding box center [1332, 392] width 251 height 83
copy span "From $4,200 to $3,880 From $3,880 to $3,800 From $3,800 to $3,700"
click at [926, 624] on div at bounding box center [750, 406] width 1500 height 812
click at [1471, 22] on icon "close" at bounding box center [1468, 21] width 10 height 10
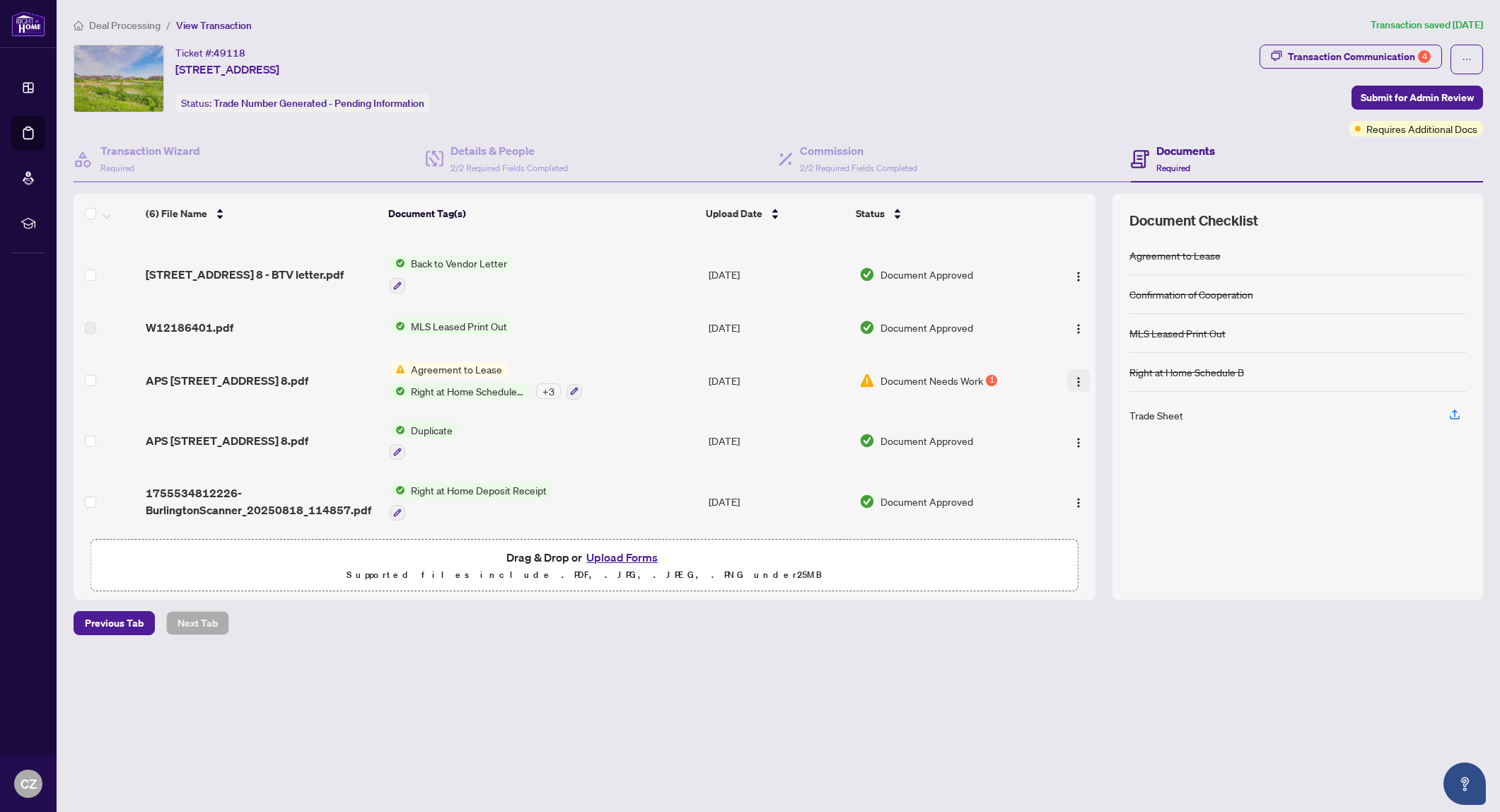
click at [1076, 382] on img "button" at bounding box center [1078, 381] width 12 height 12
click at [1093, 454] on span "Download" at bounding box center [1142, 450] width 135 height 15
click at [138, 26] on span "Deal Processing" at bounding box center [125, 25] width 71 height 13
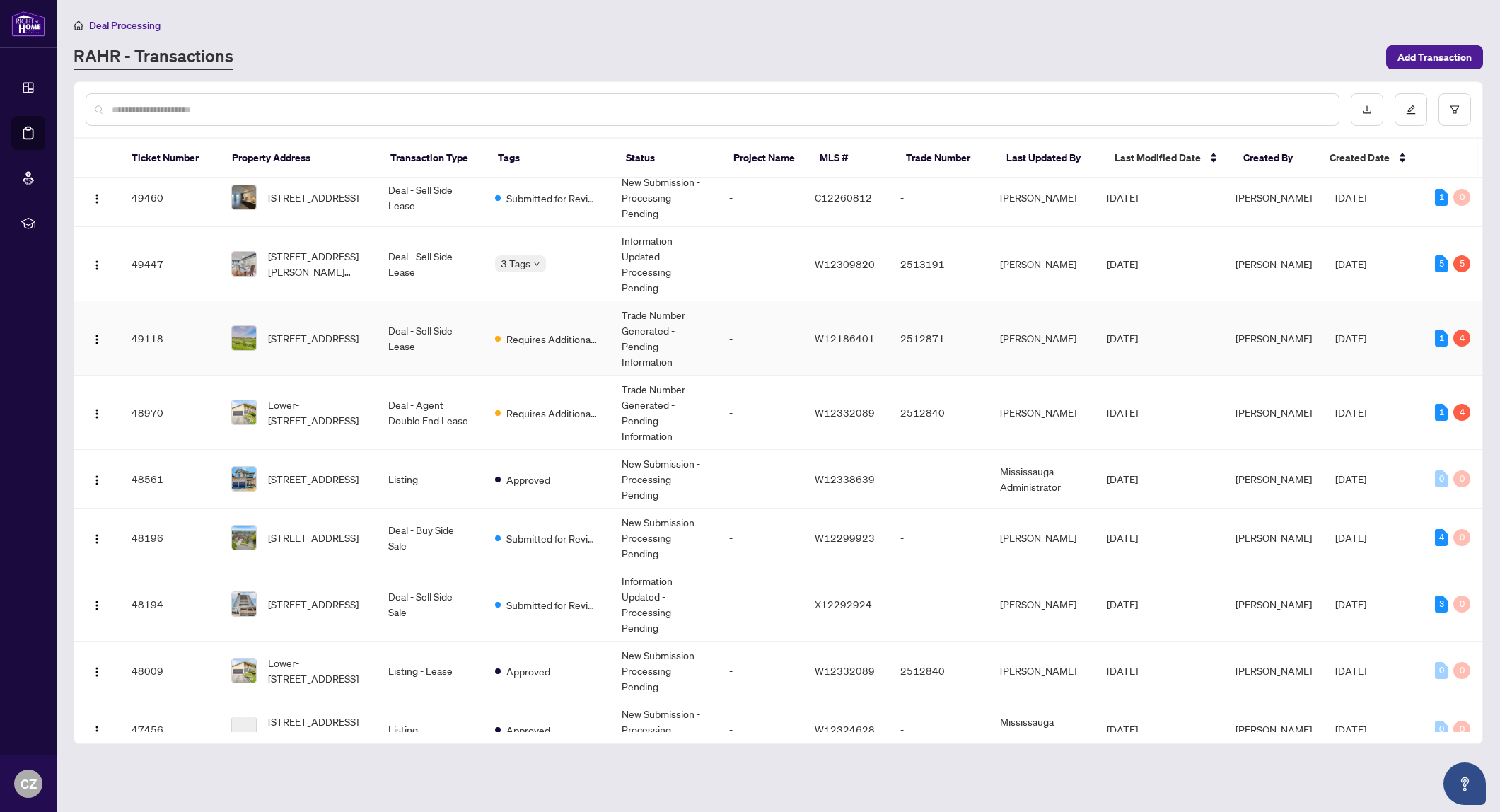
scroll to position [87, 0]
click at [341, 408] on span "Lower-[STREET_ADDRESS]" at bounding box center [316, 410] width 97 height 31
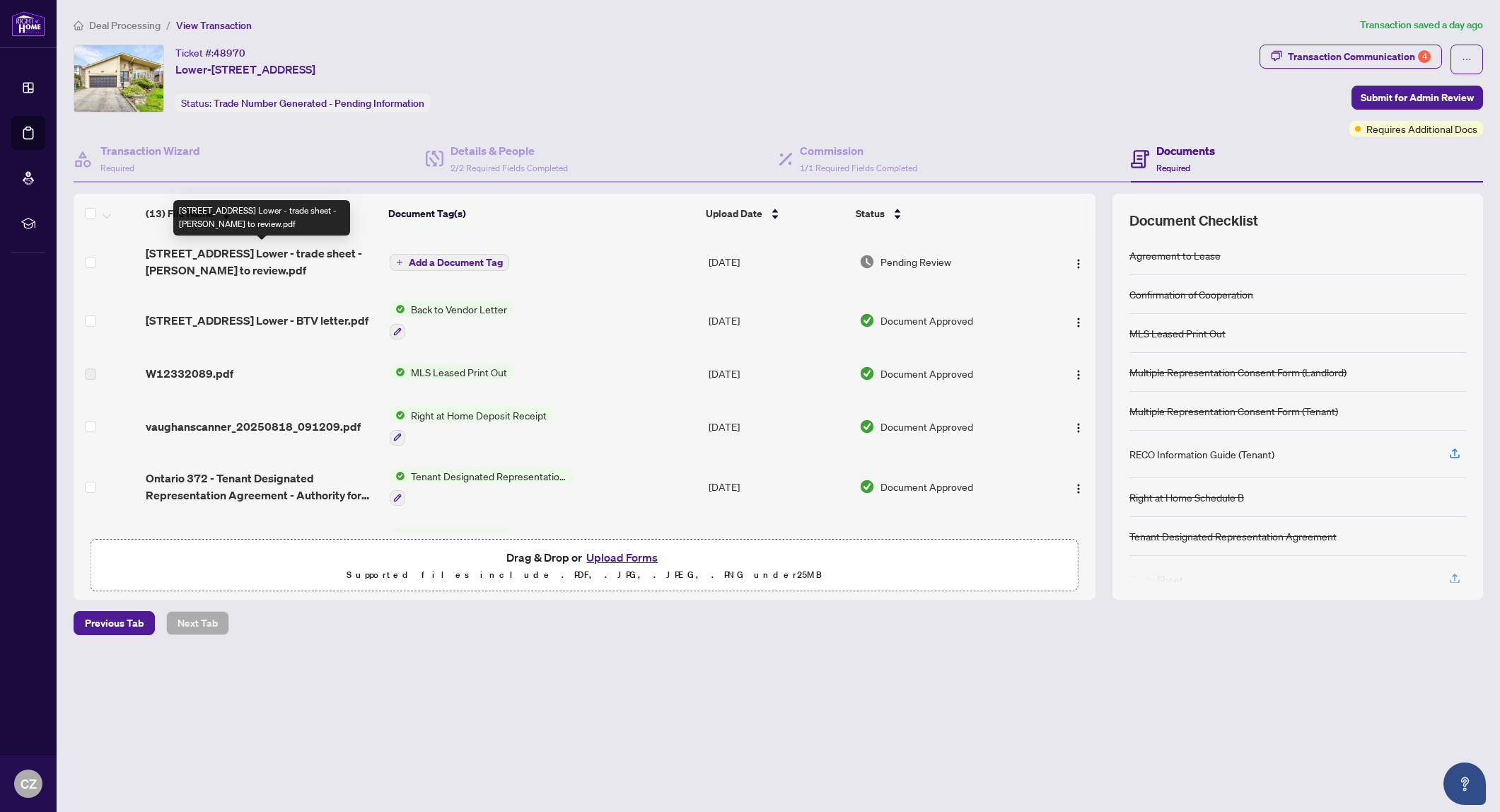
click at [297, 254] on span "[STREET_ADDRESS] Lower - trade sheet - [PERSON_NAME] to review.pdf" at bounding box center [262, 262] width 232 height 34
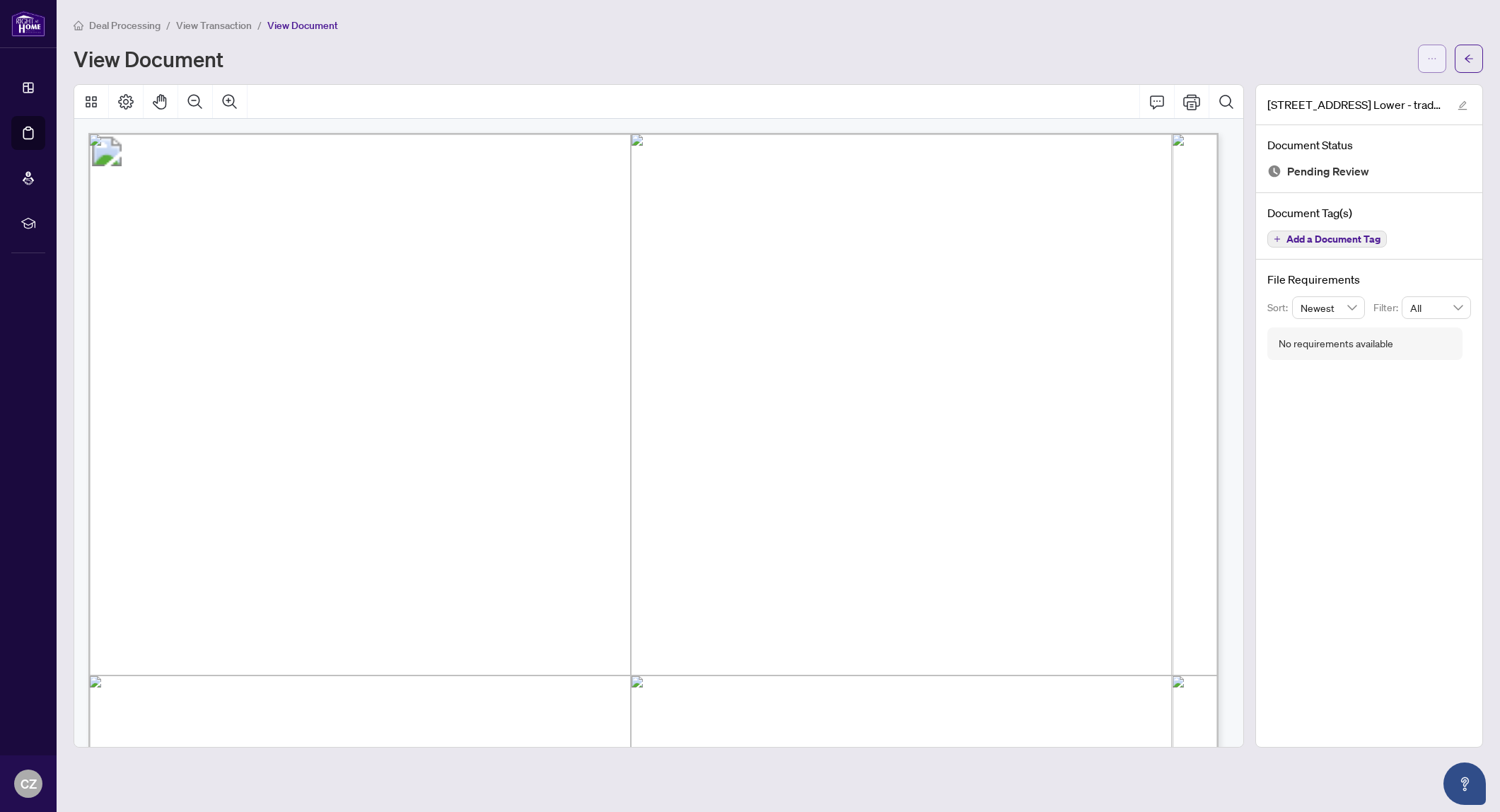
click at [1430, 54] on icon "ellipsis" at bounding box center [1432, 58] width 10 height 10
click at [1385, 90] on span "Download" at bounding box center [1381, 88] width 107 height 15
click at [204, 29] on span "View Transaction" at bounding box center [214, 25] width 76 height 13
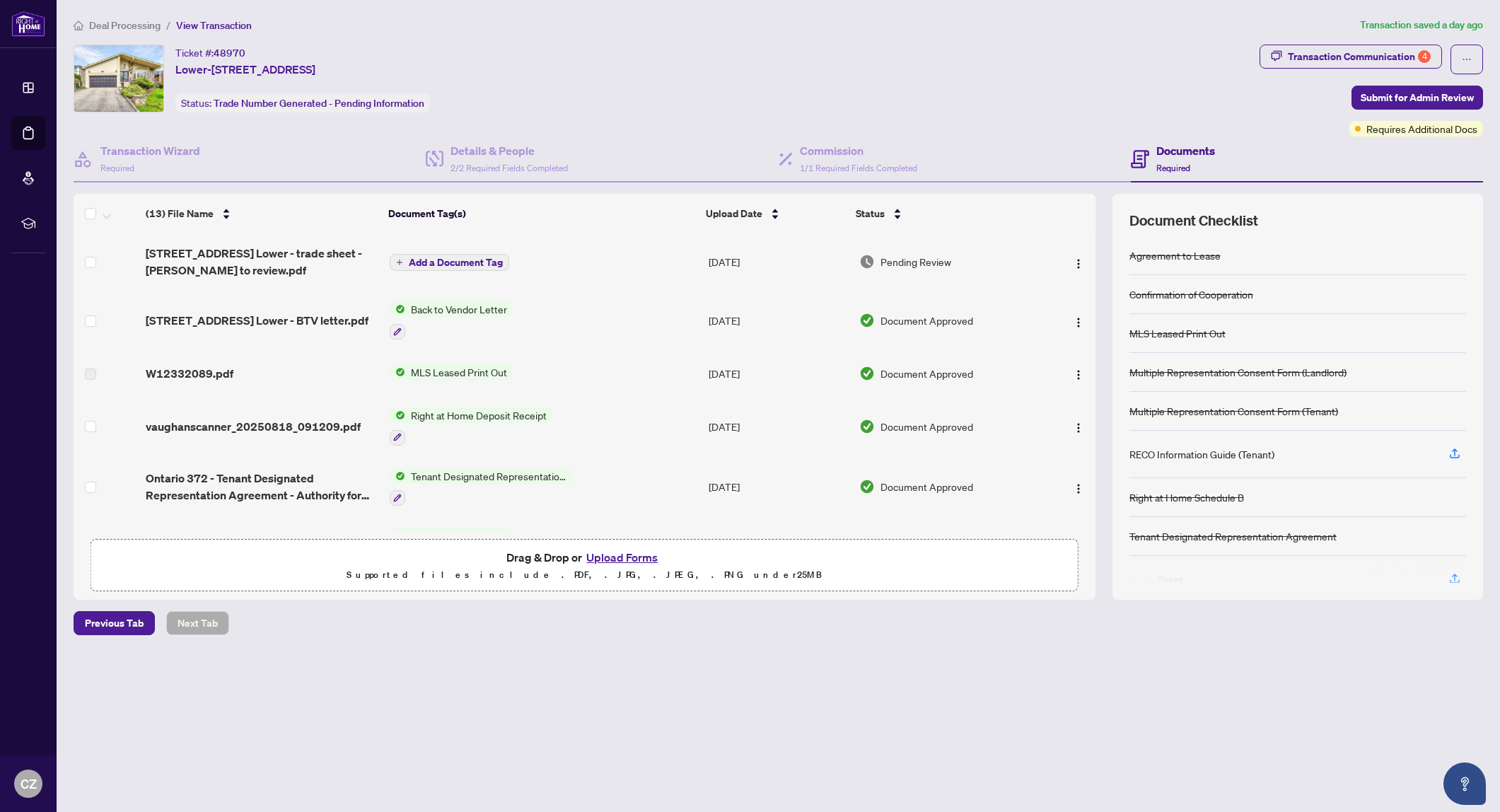
click at [624, 561] on button "Upload Forms" at bounding box center [622, 557] width 80 height 19
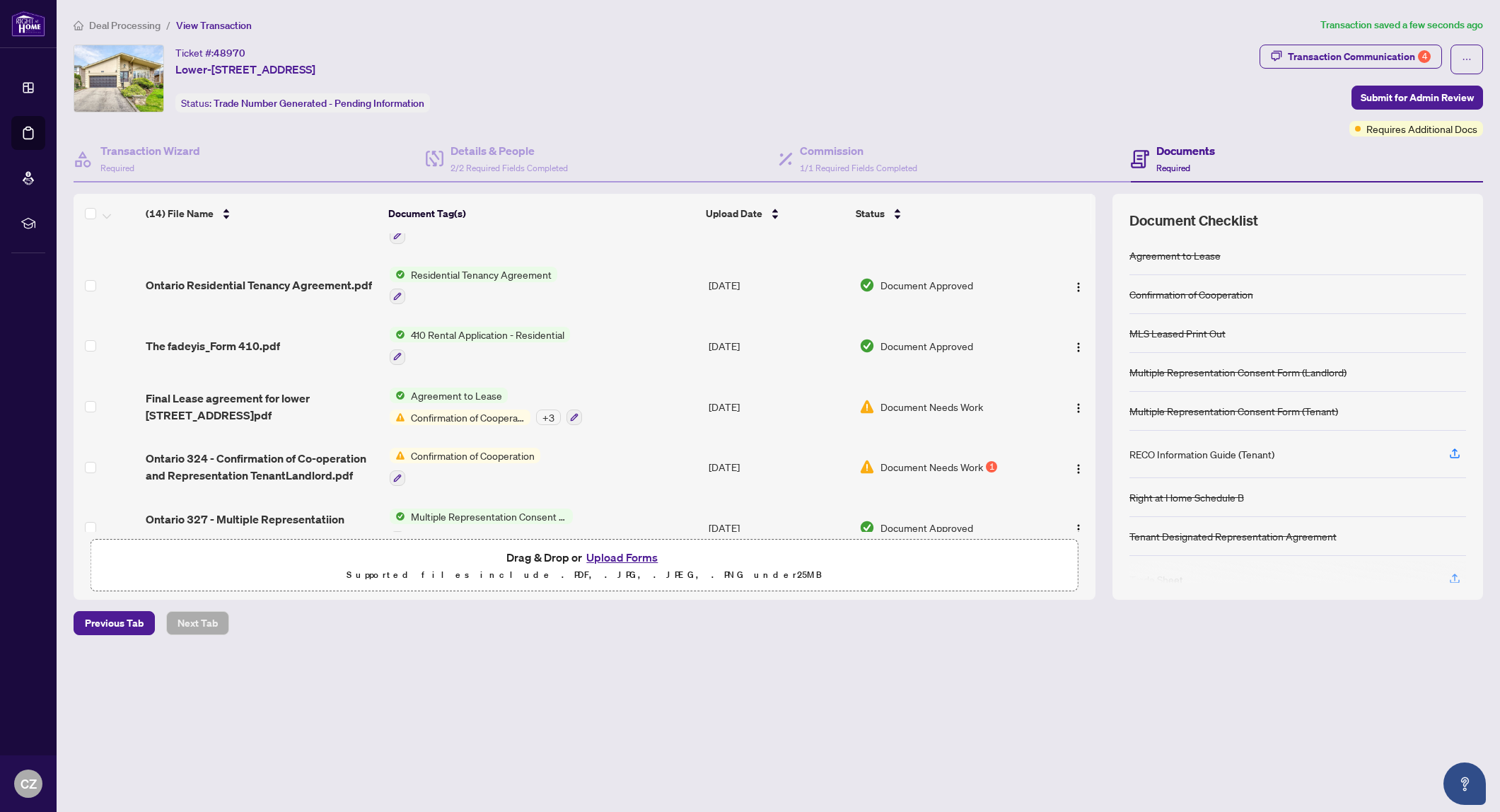
scroll to position [507, 0]
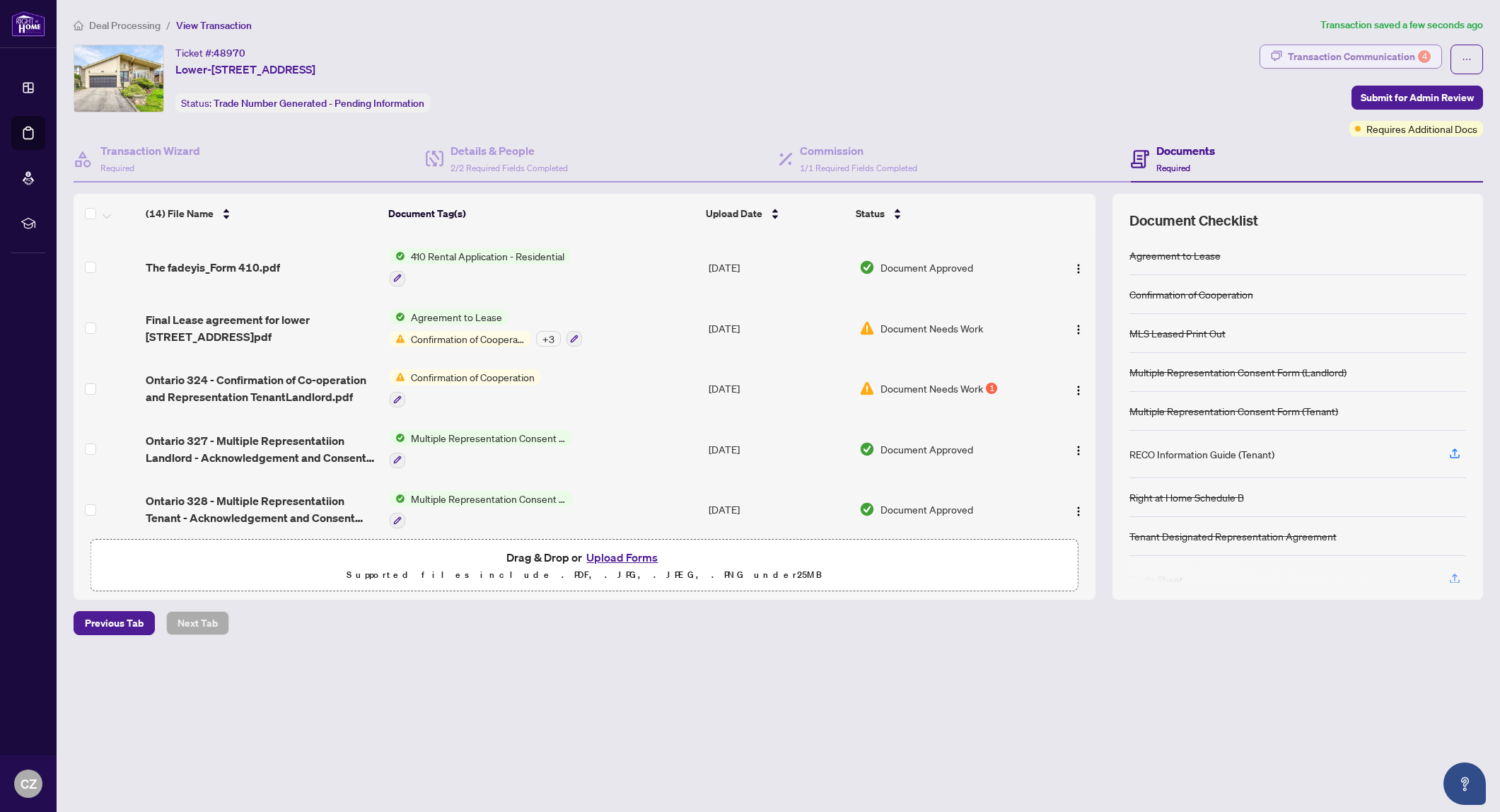
click at [1326, 58] on div "Transaction Communication 4" at bounding box center [1360, 56] width 143 height 22
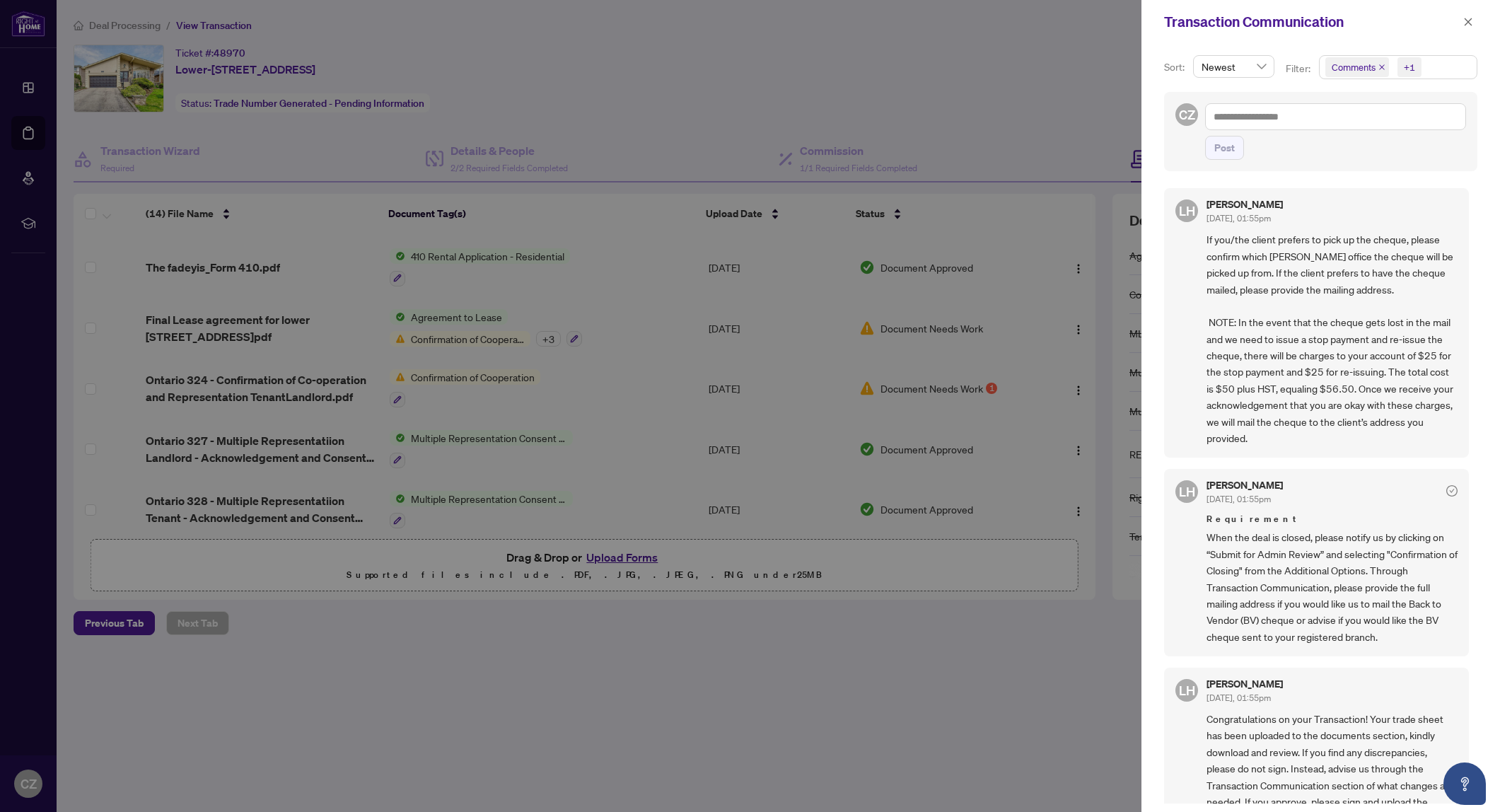
click at [1385, 68] on icon "close" at bounding box center [1382, 67] width 5 height 5
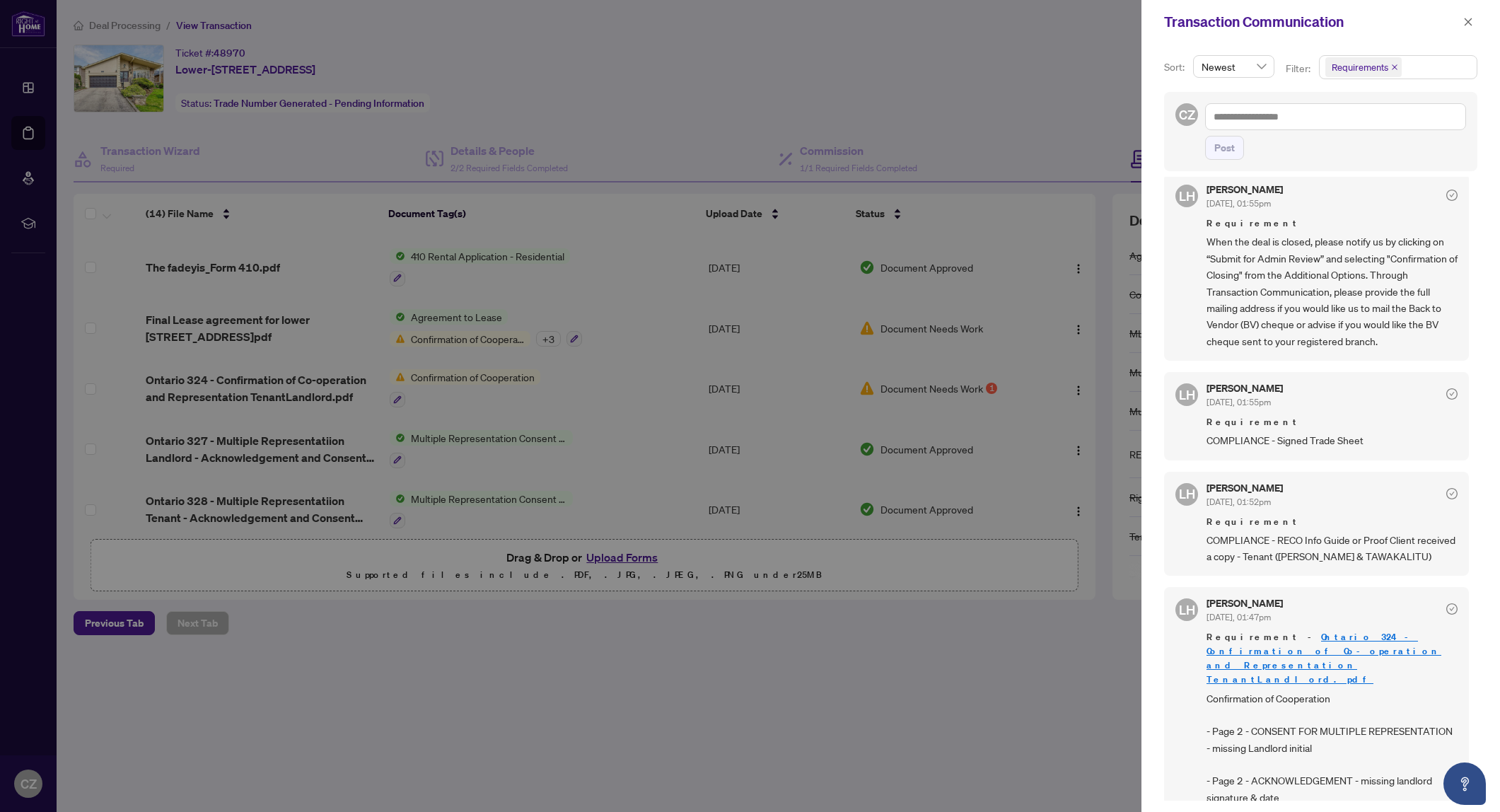
scroll to position [4, 0]
click at [511, 581] on div at bounding box center [750, 406] width 1500 height 812
click at [477, 328] on div at bounding box center [750, 406] width 1500 height 812
click at [1470, 21] on icon "close" at bounding box center [1469, 21] width 8 height 8
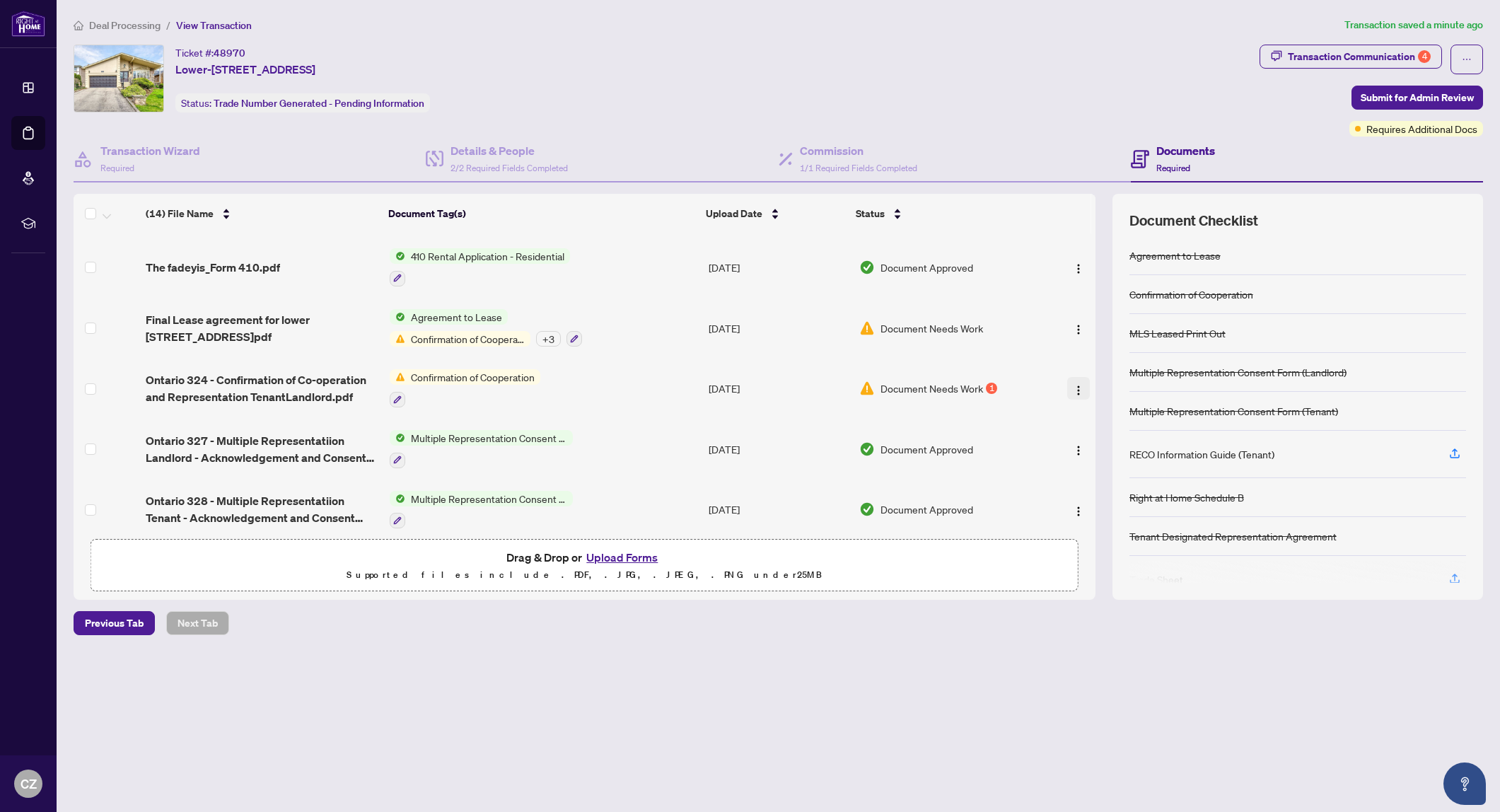
click at [1073, 385] on img "button" at bounding box center [1078, 390] width 12 height 12
click at [1101, 454] on span "Download" at bounding box center [1142, 450] width 135 height 15
click at [1315, 54] on div "Transaction Communication 4" at bounding box center [1360, 56] width 143 height 22
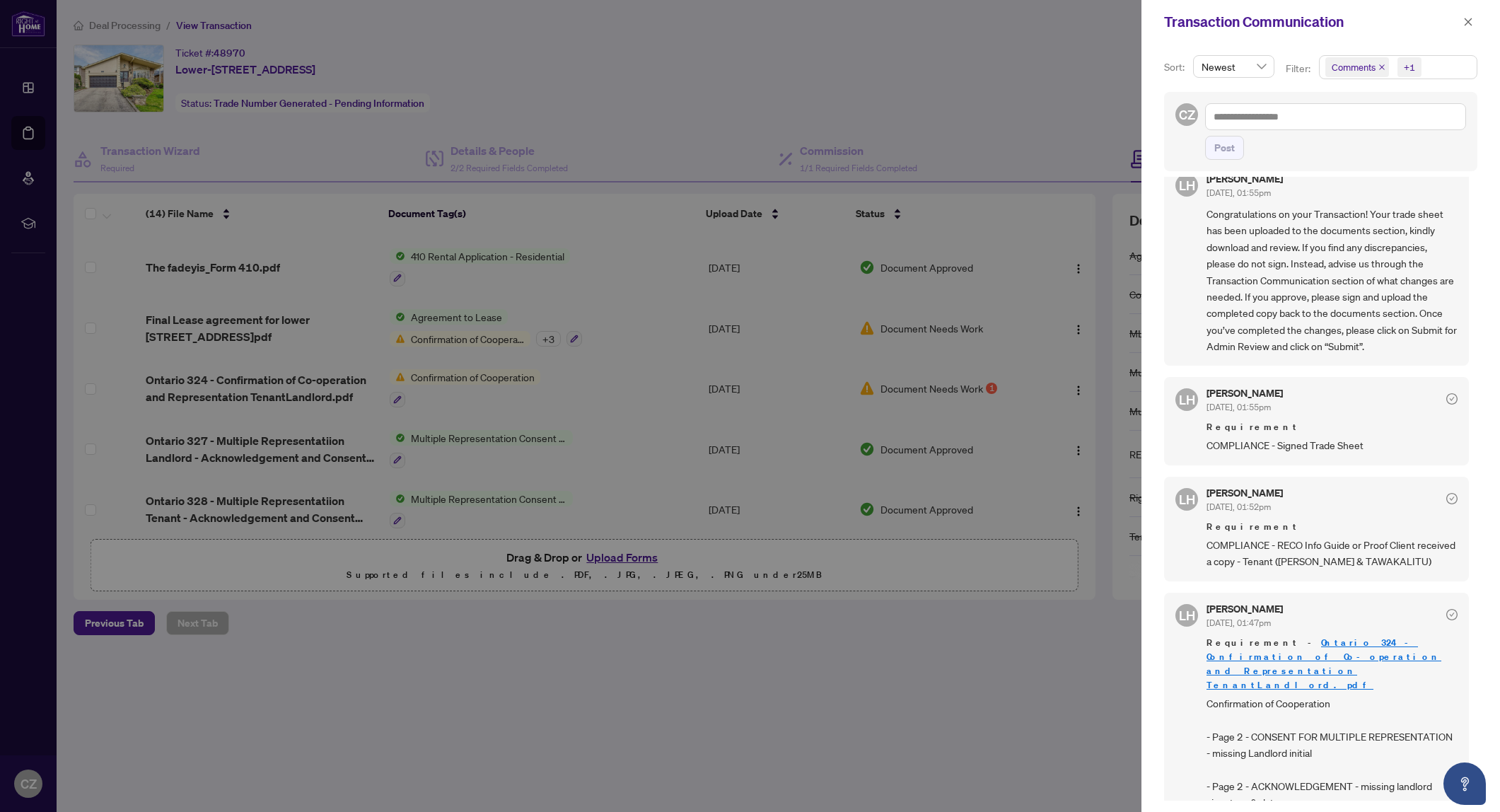
scroll to position [508, 0]
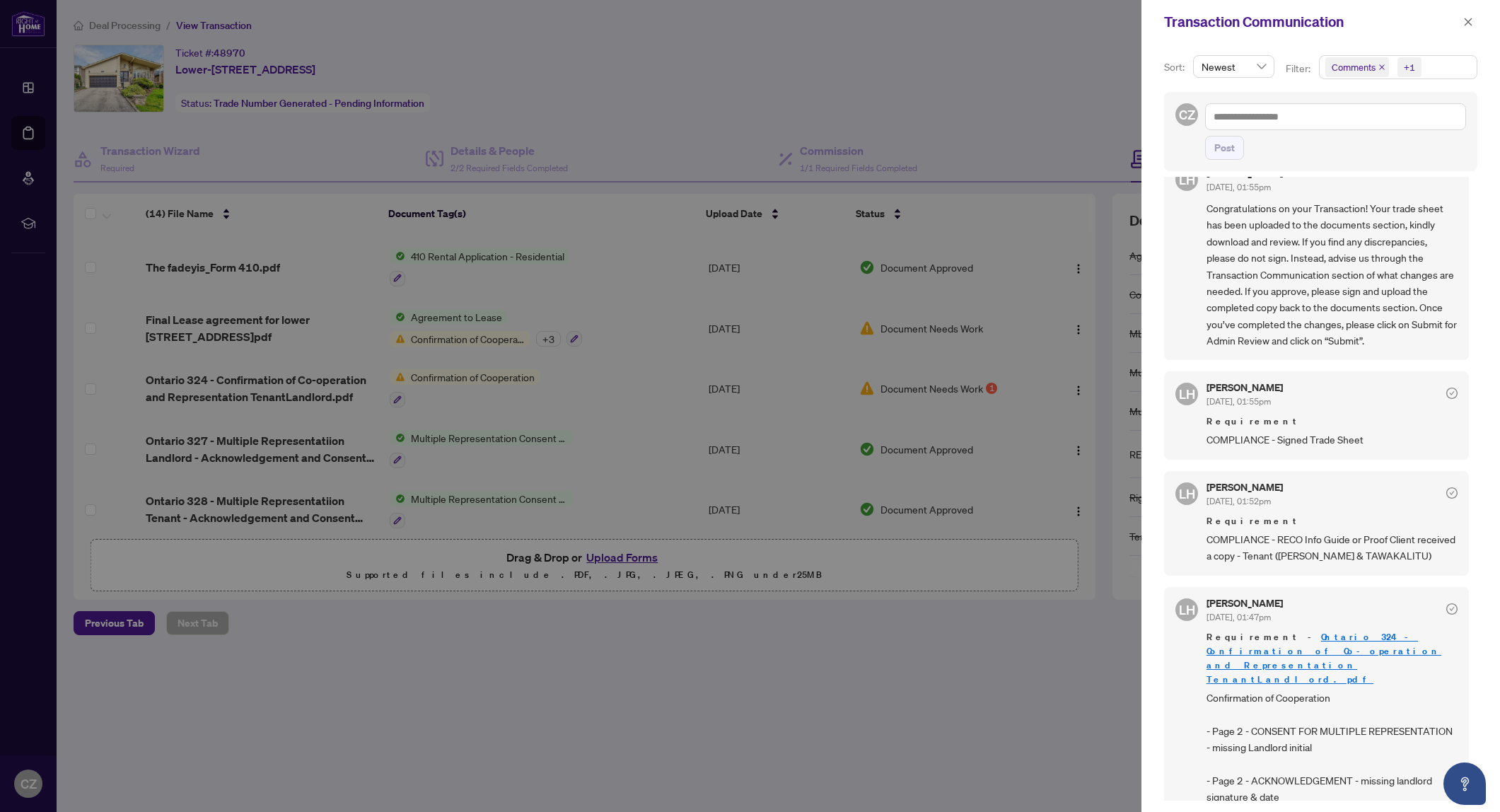
click at [461, 634] on div at bounding box center [750, 406] width 1500 height 812
click at [1468, 23] on icon "close" at bounding box center [1468, 21] width 10 height 10
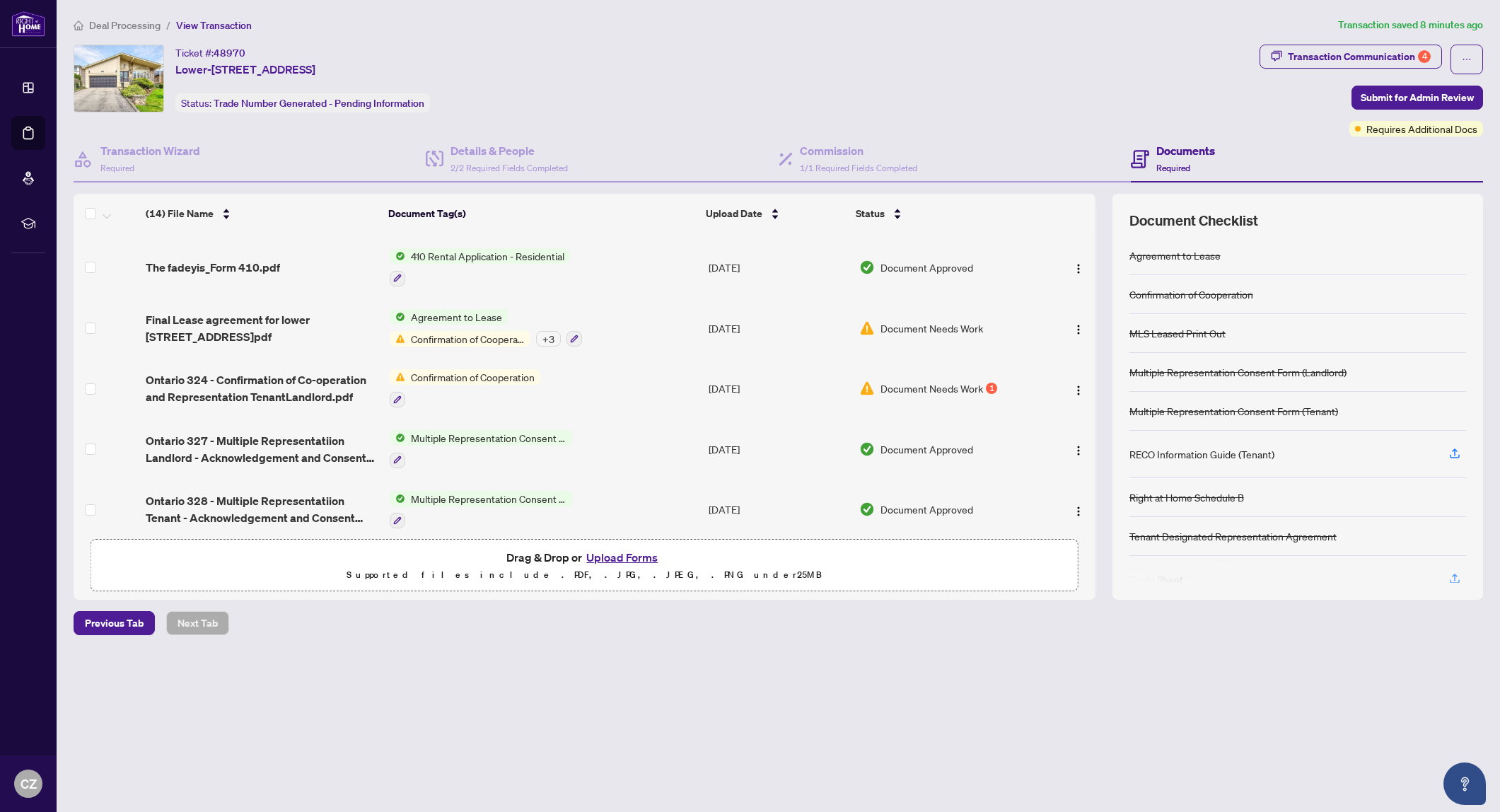
click at [134, 20] on span "Deal Processing" at bounding box center [125, 25] width 71 height 13
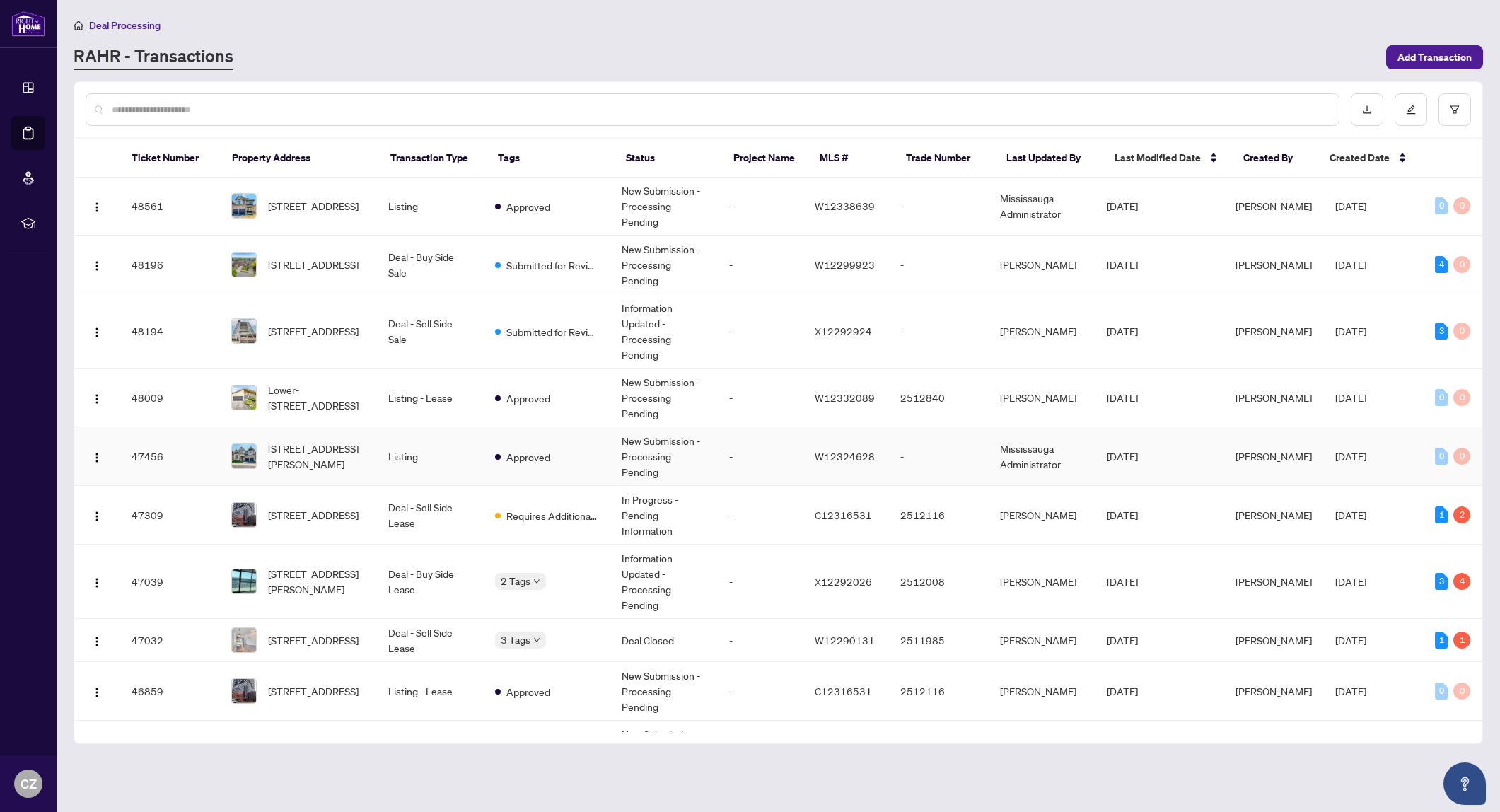
scroll to position [413, 0]
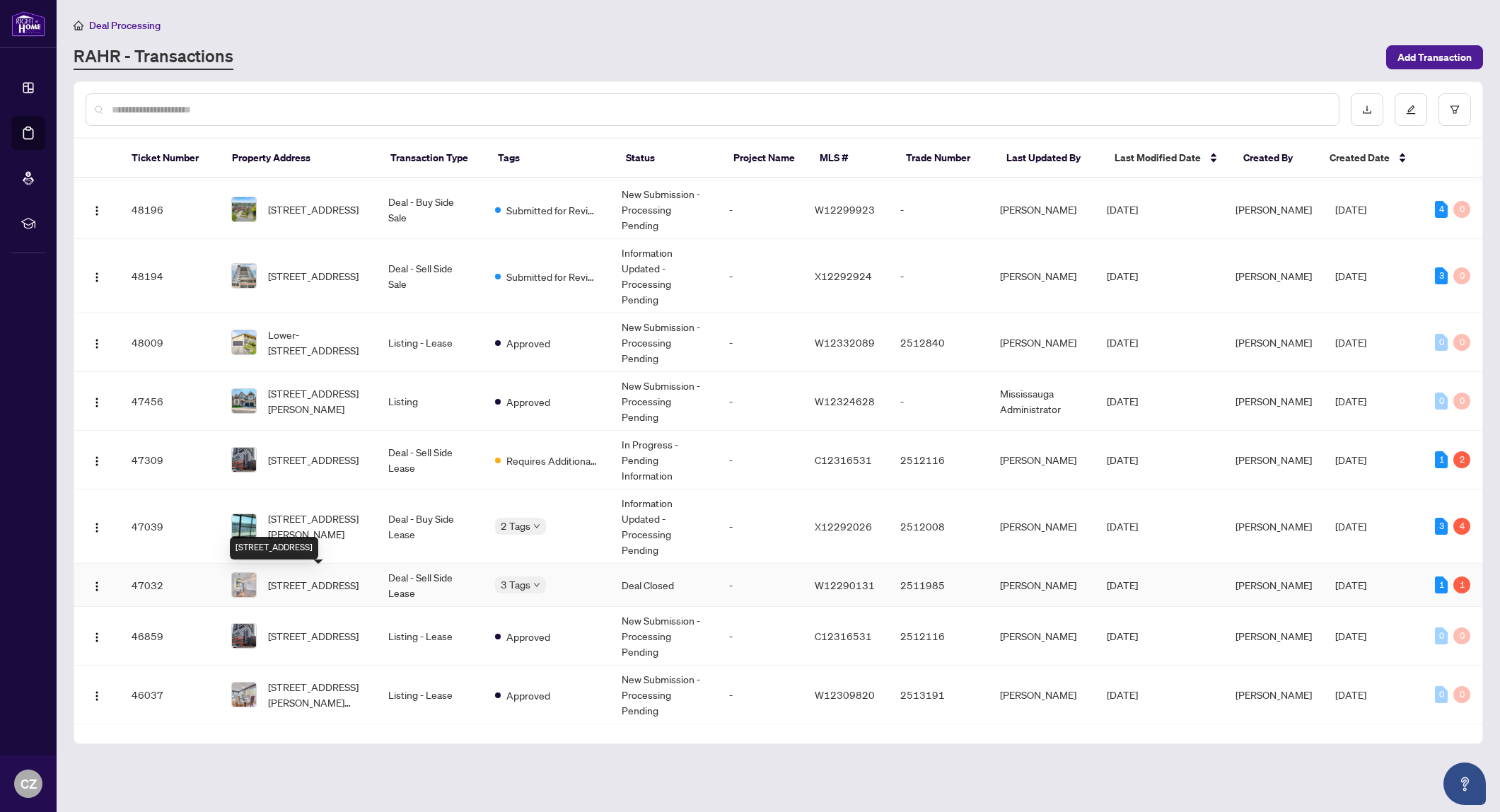
click at [338, 577] on span "[STREET_ADDRESS]" at bounding box center [313, 584] width 90 height 15
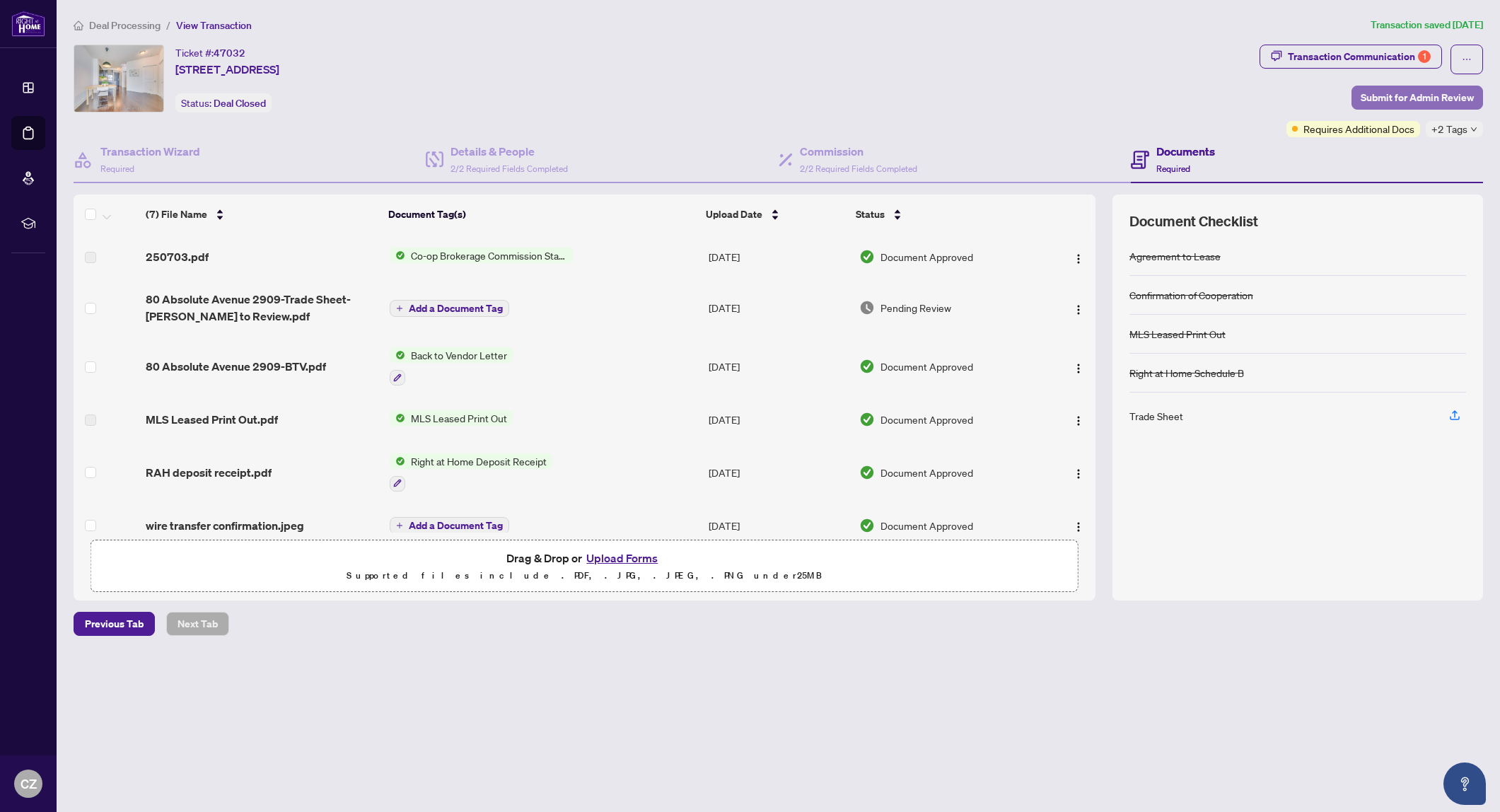
click at [1393, 95] on span "Submit for Admin Review" at bounding box center [1417, 97] width 113 height 22
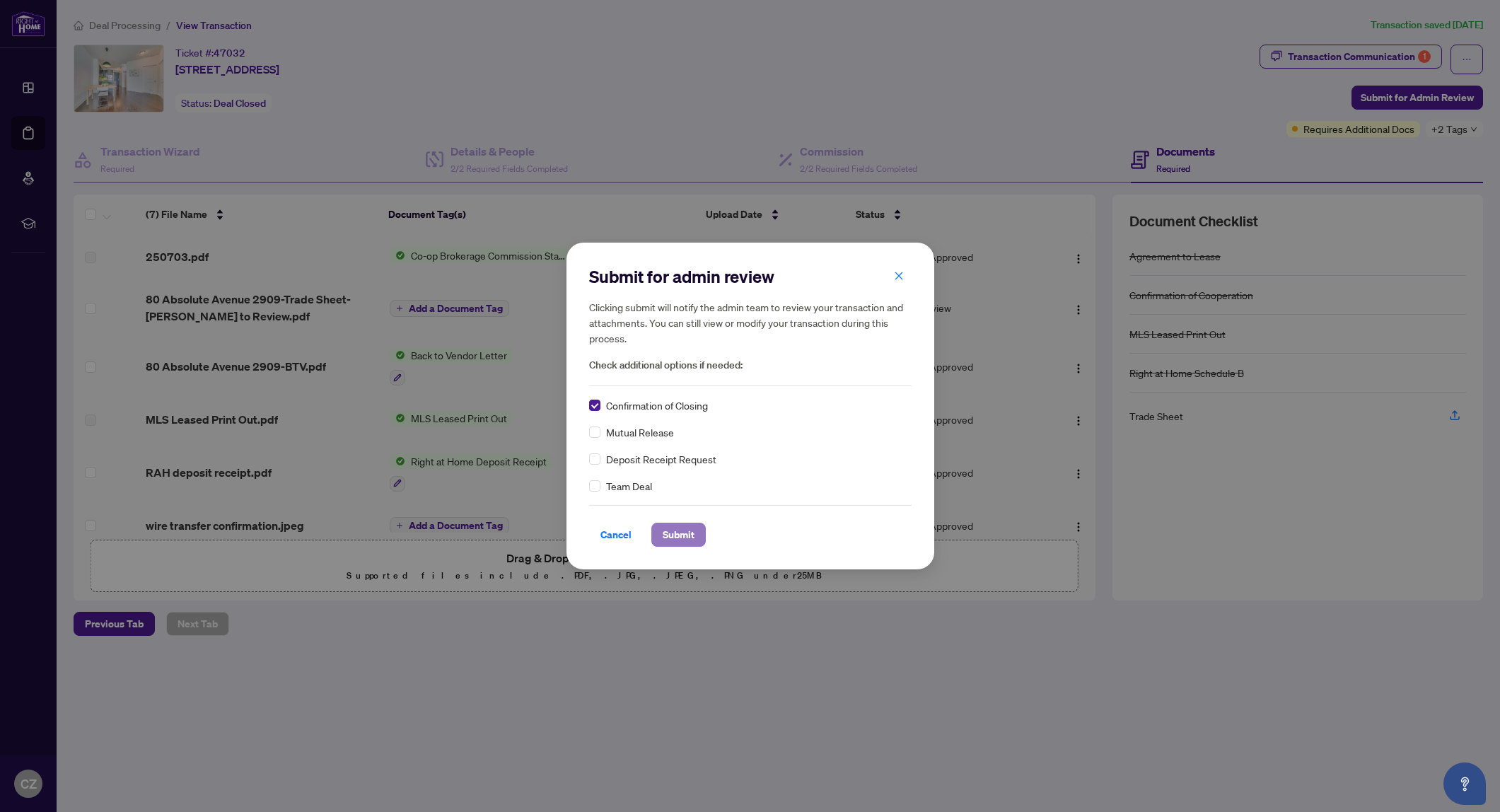
click at [679, 535] on span "Submit" at bounding box center [679, 534] width 32 height 22
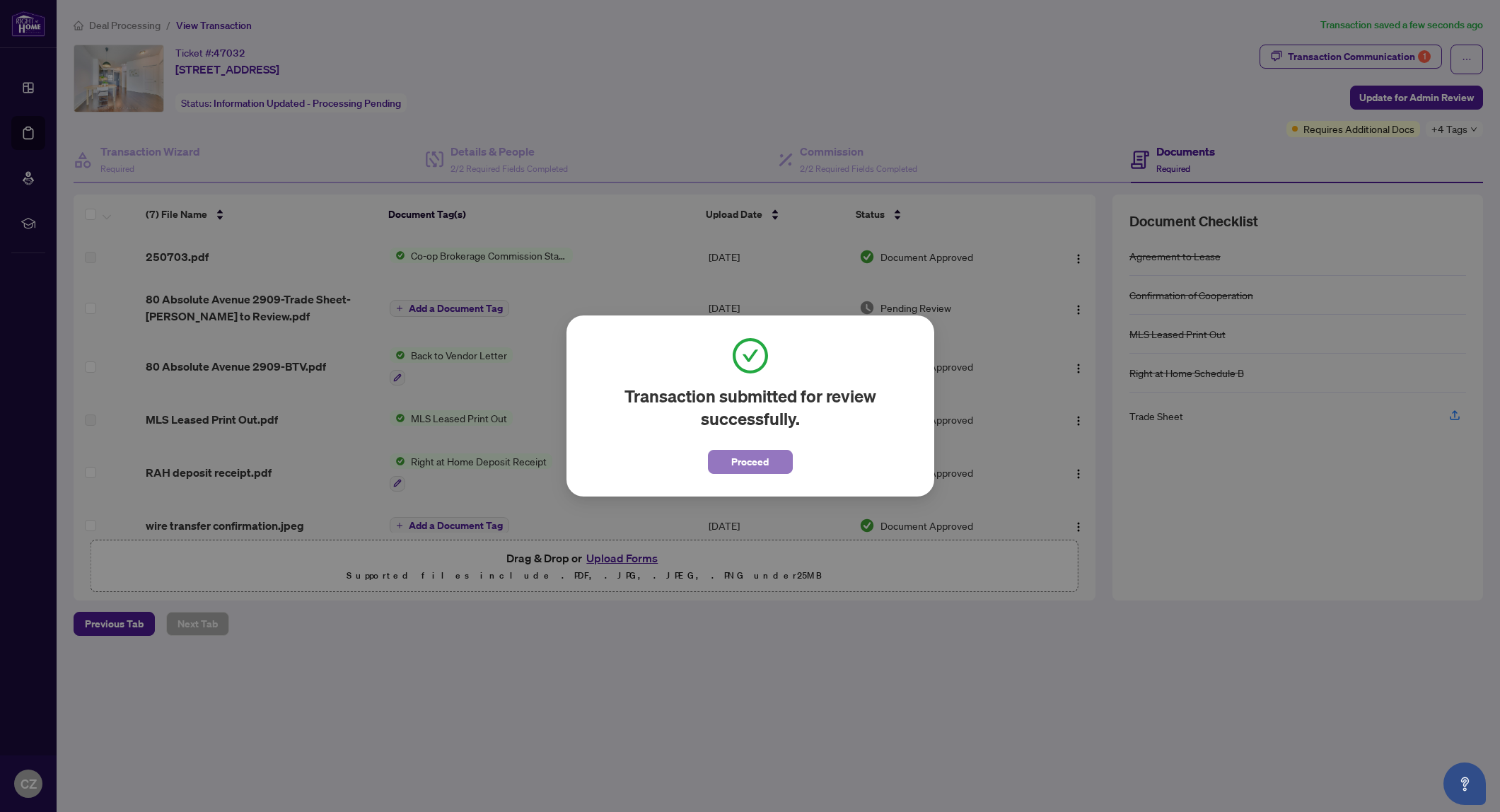
click at [767, 464] on span "Proceed" at bounding box center [750, 461] width 38 height 22
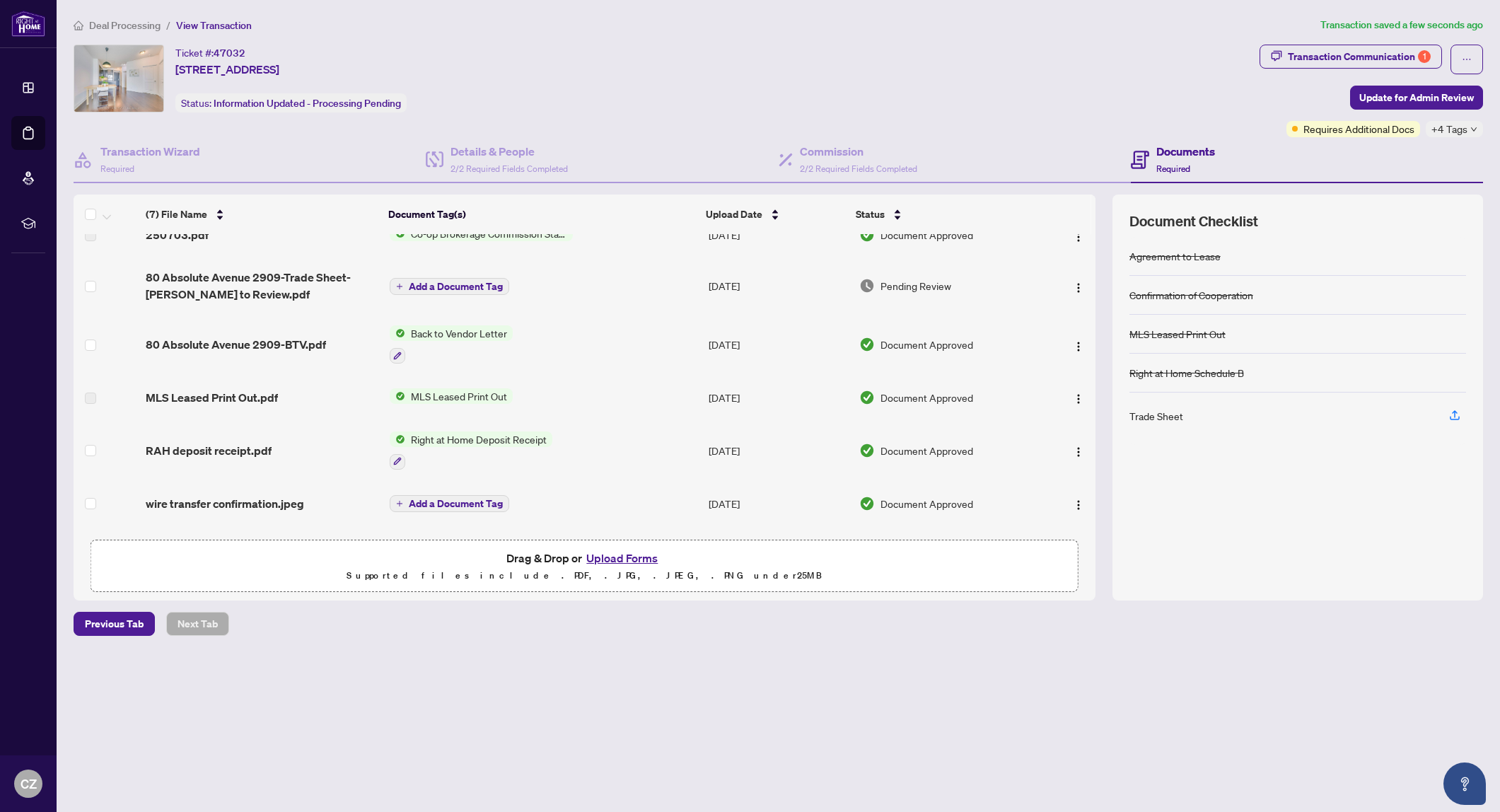
scroll to position [77, 0]
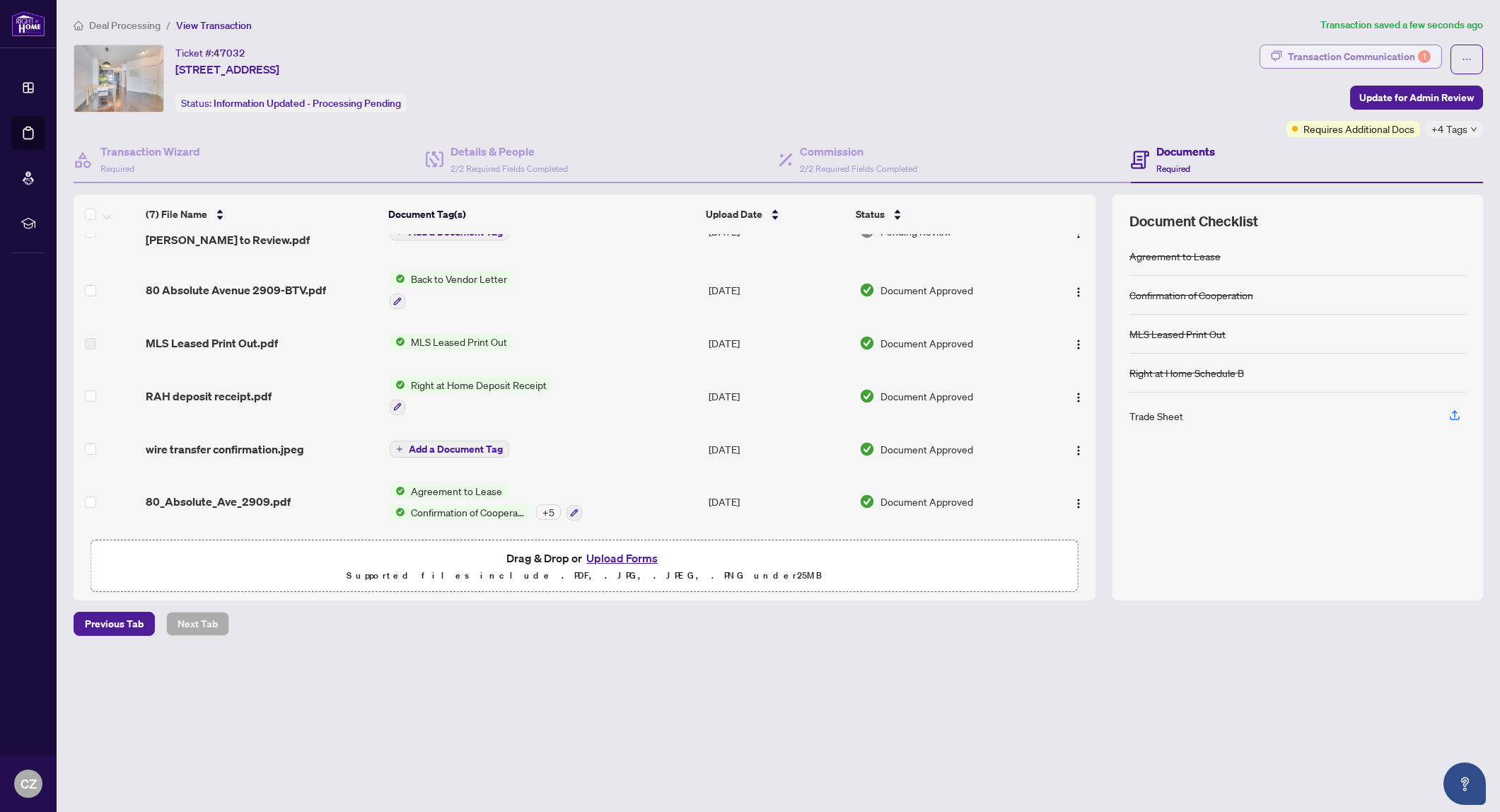
click at [1300, 57] on div "Transaction Communication 1" at bounding box center [1360, 56] width 143 height 22
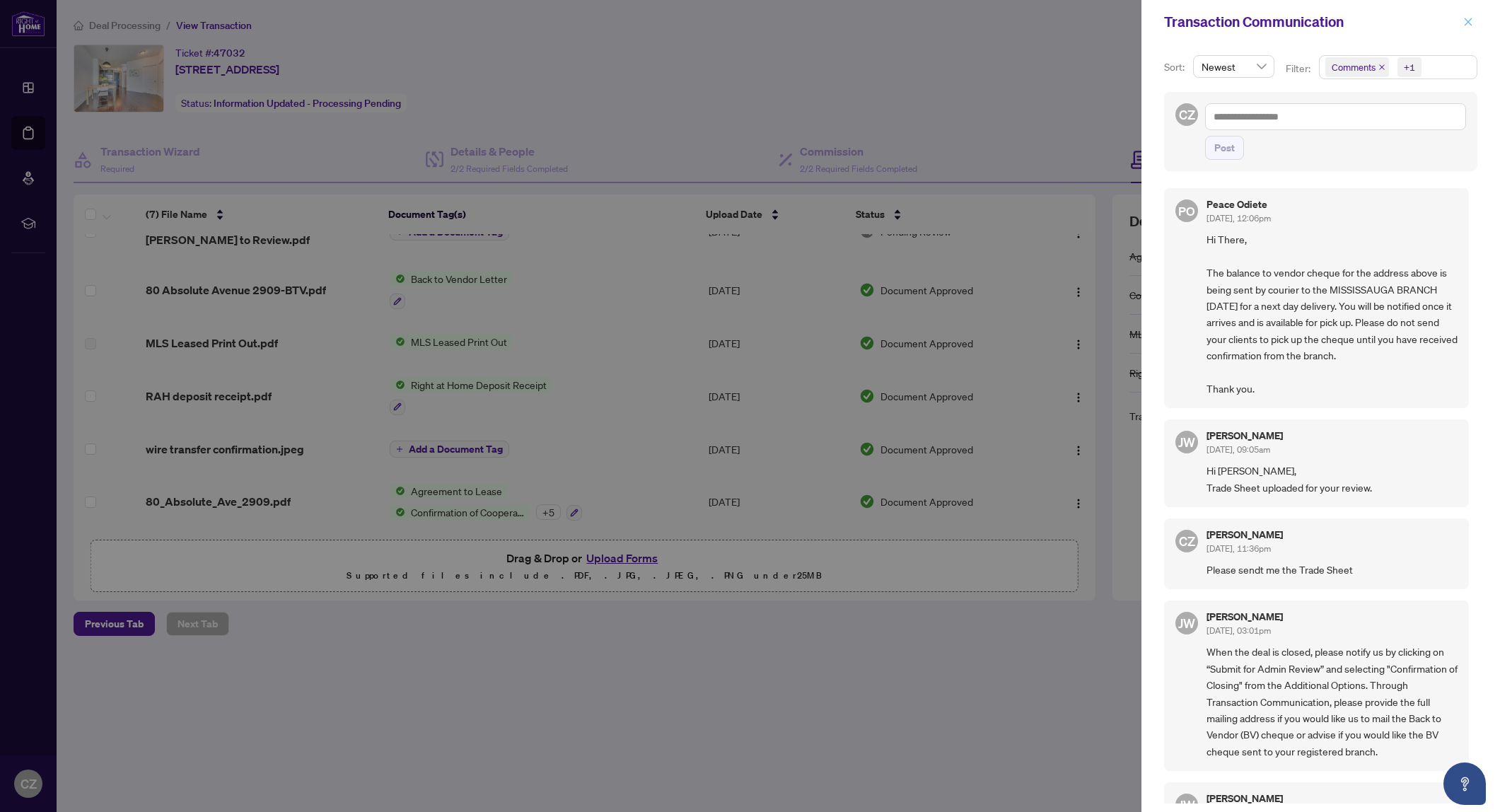
click at [1463, 24] on icon "close" at bounding box center [1468, 21] width 10 height 10
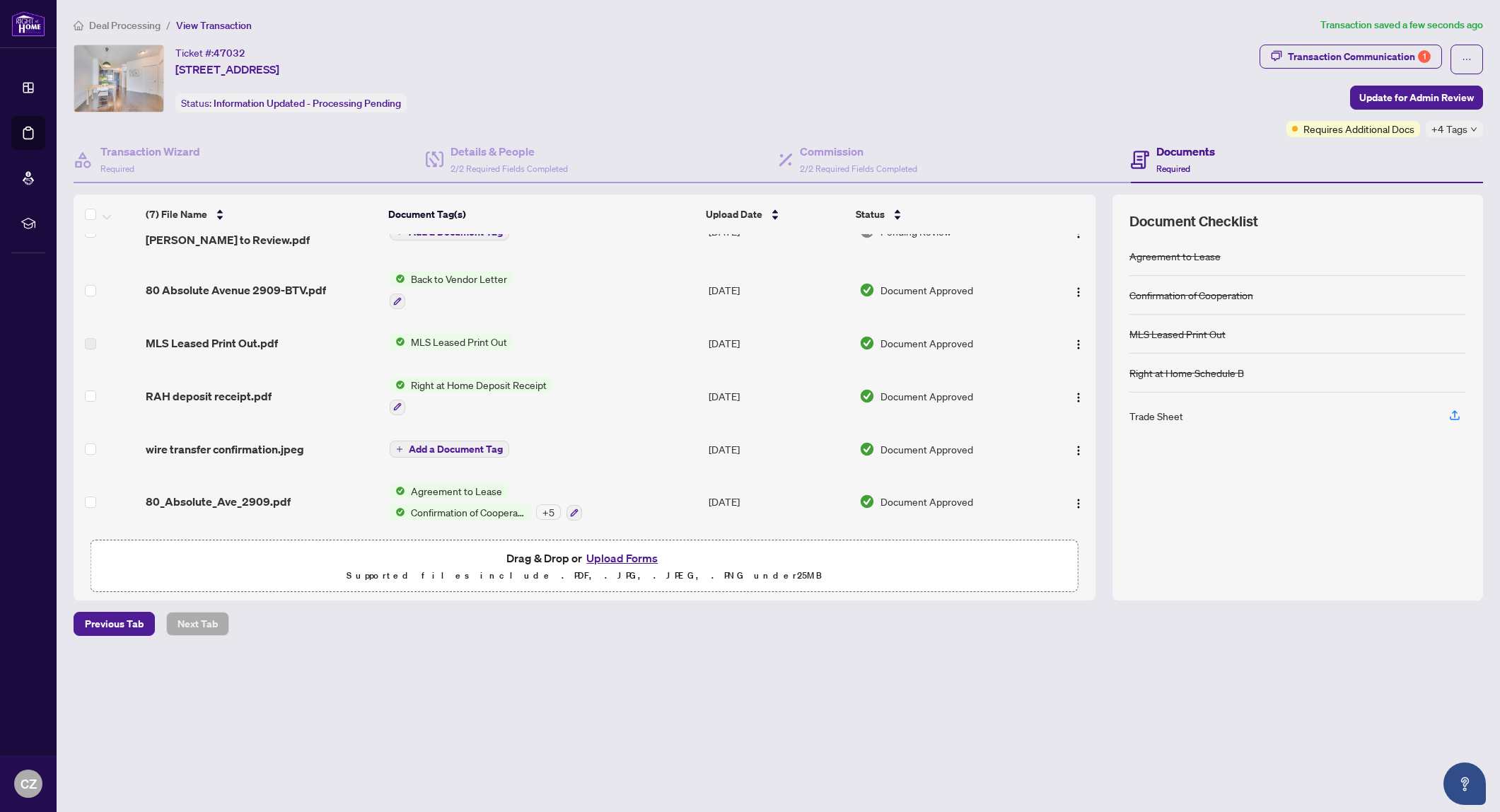
click at [117, 29] on span "Deal Processing" at bounding box center [125, 25] width 71 height 13
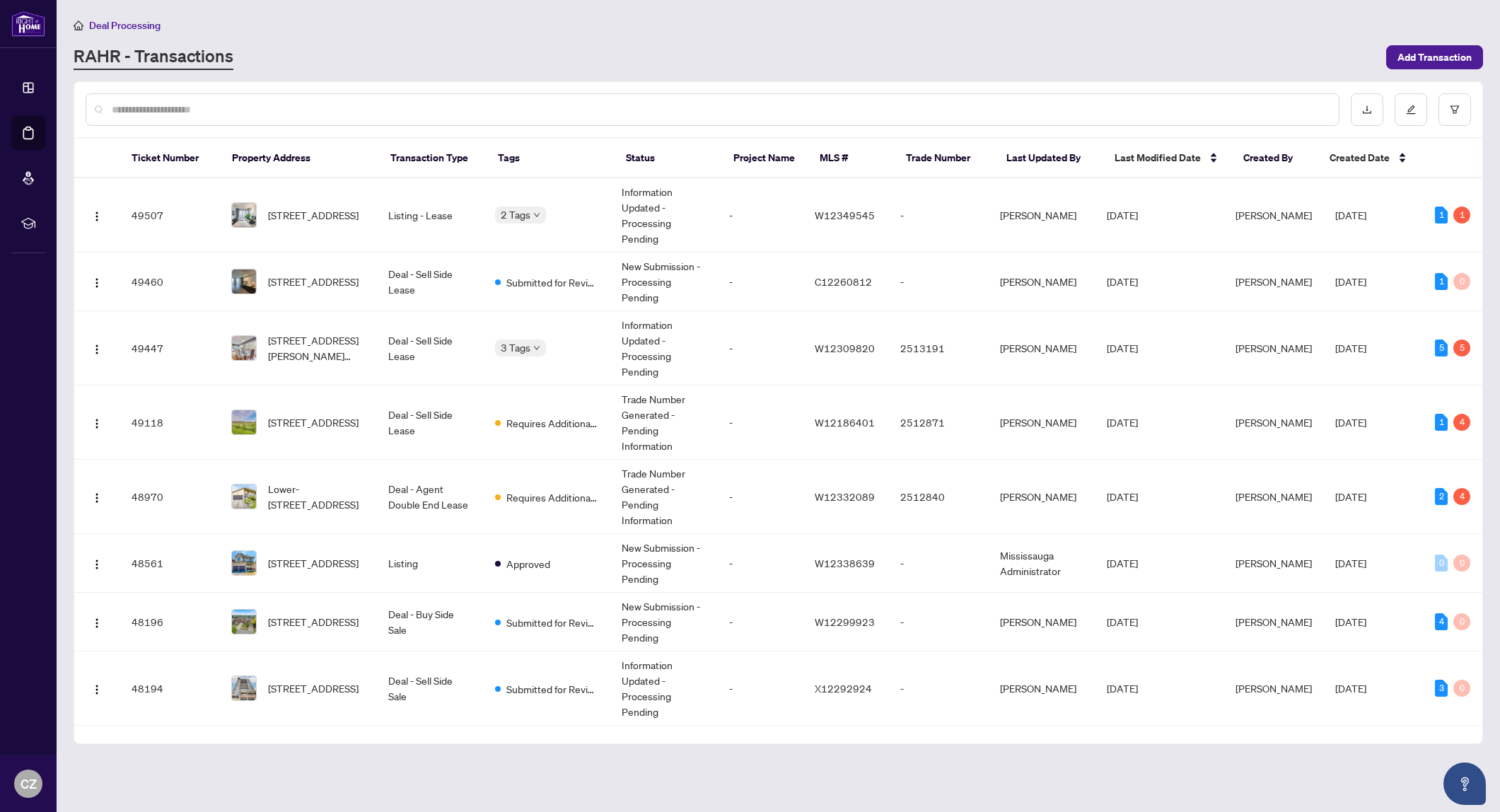
click at [303, 104] on input "text" at bounding box center [719, 109] width 1216 height 15
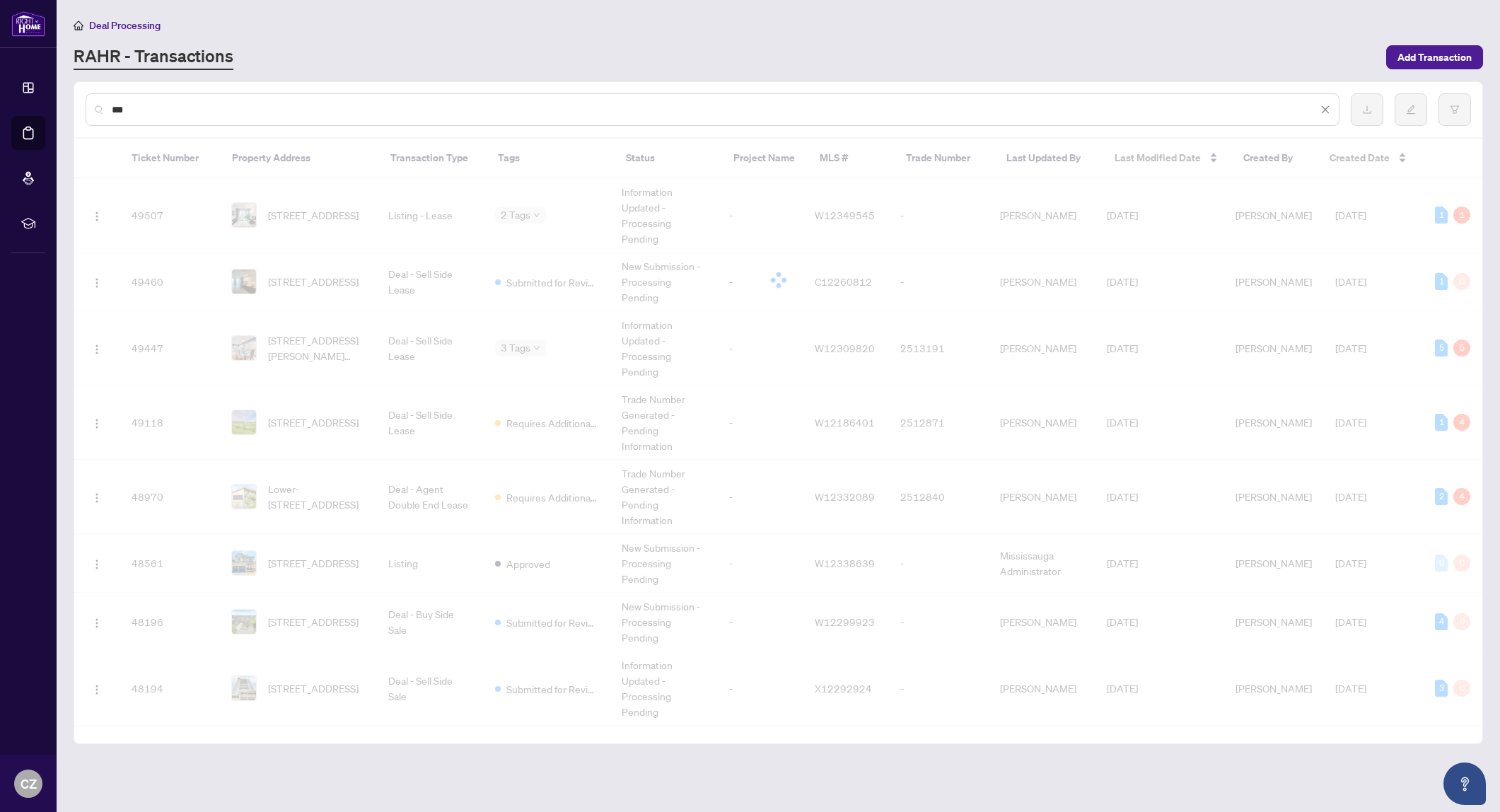
type input "***"
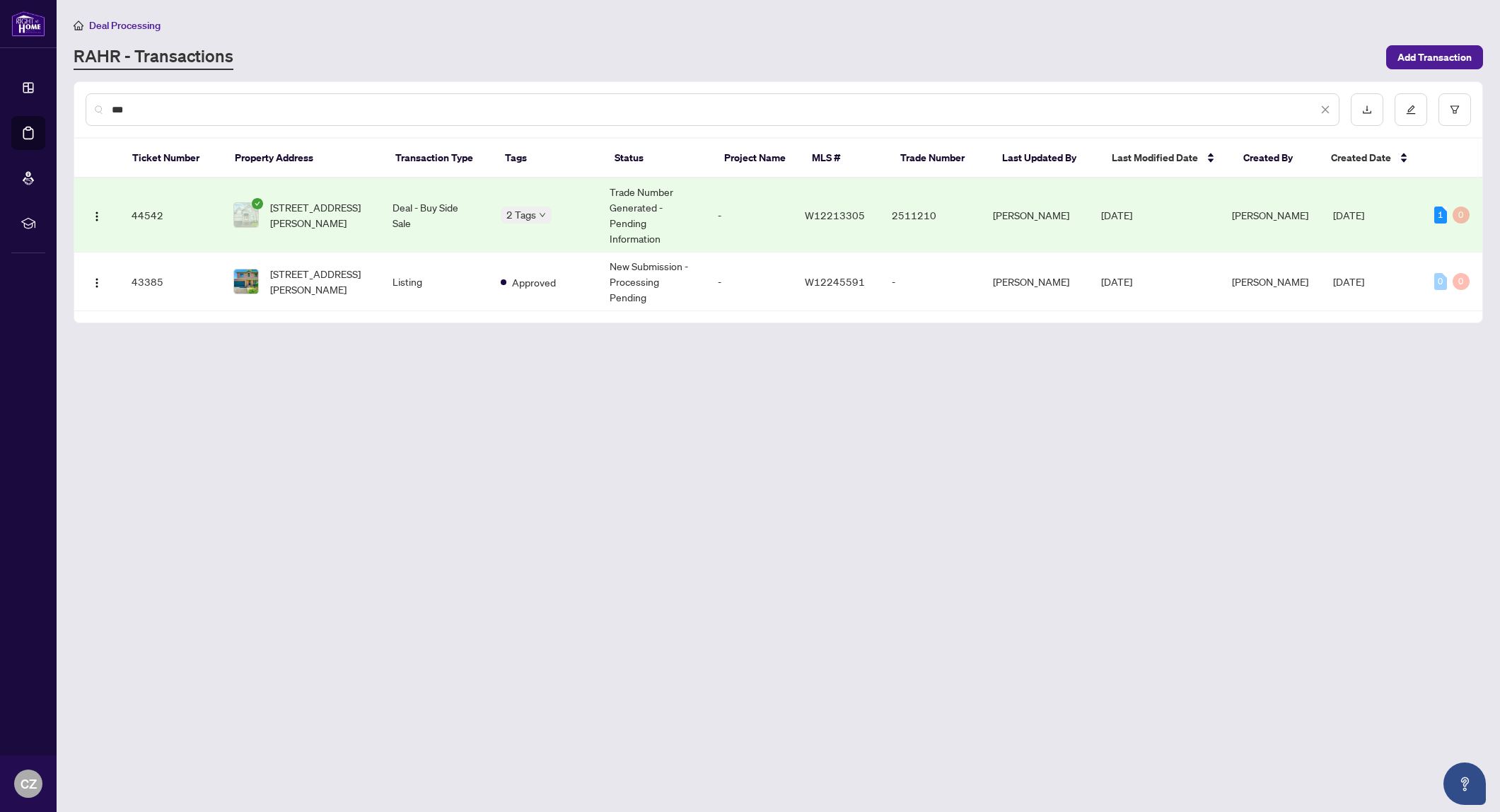
click at [701, 222] on td "Trade Number Generated - Pending Information" at bounding box center [652, 215] width 108 height 74
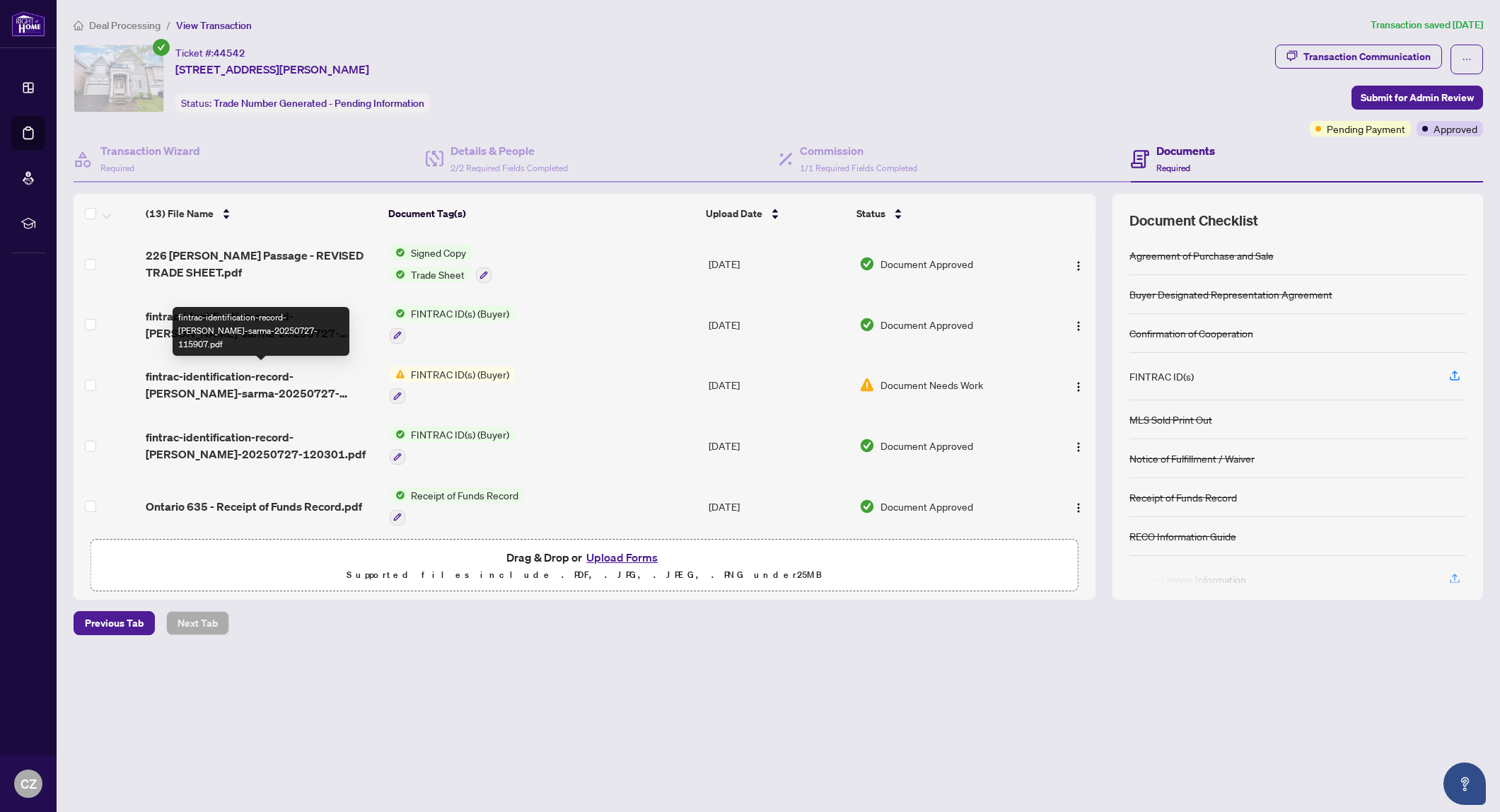
click at [335, 375] on span "fintrac-identification-record-[PERSON_NAME]-sarma-20250727-115907.pdf" at bounding box center [262, 385] width 232 height 34
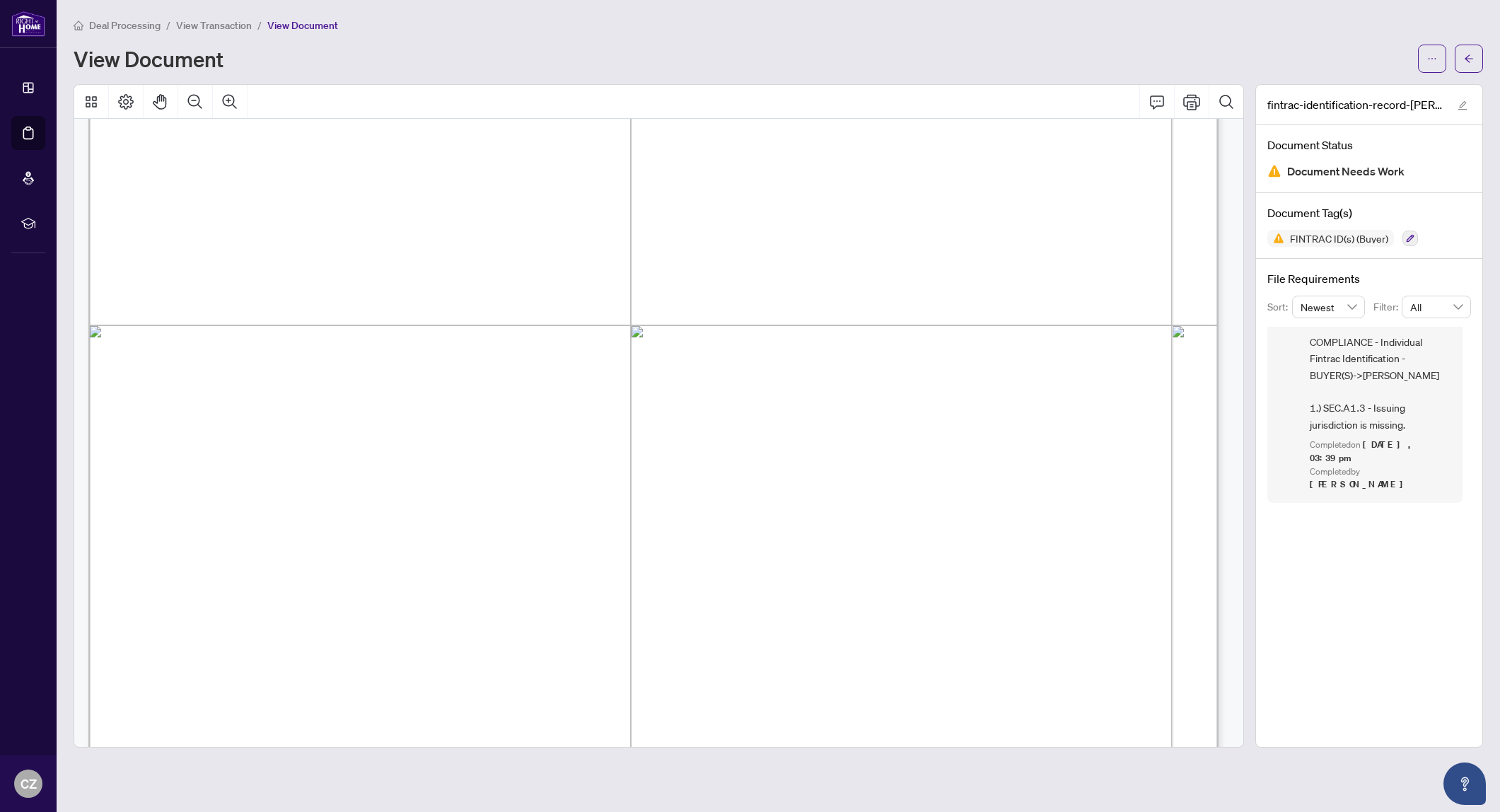
scroll to position [598, 0]
click at [1432, 56] on icon "ellipsis" at bounding box center [1432, 58] width 10 height 10
click at [1370, 89] on span "Download" at bounding box center [1381, 88] width 107 height 15
click at [995, 49] on div "View Document" at bounding box center [742, 58] width 1337 height 22
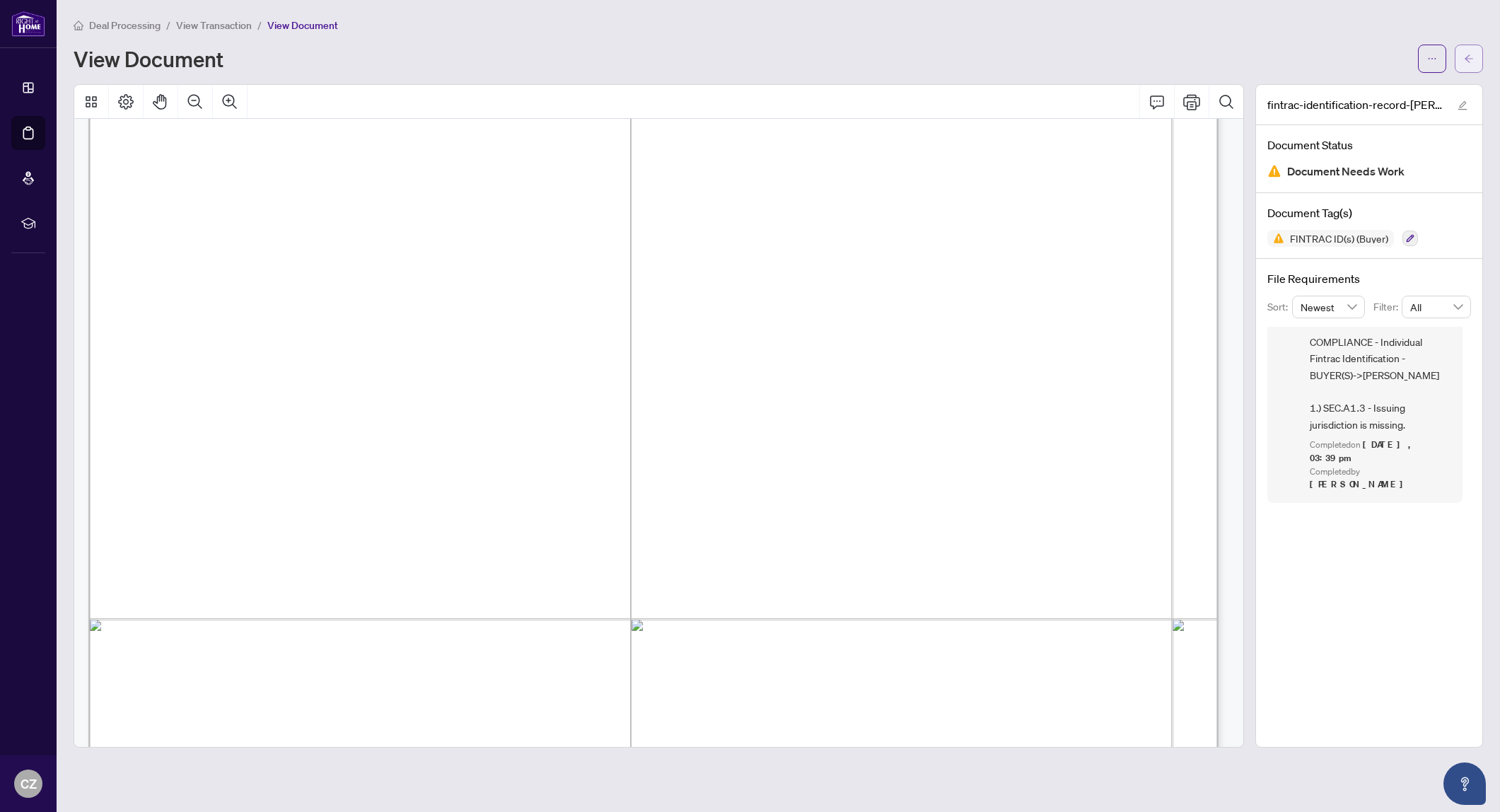
click at [1462, 57] on button "button" at bounding box center [1470, 59] width 29 height 29
